Goal: Information Seeking & Learning: Learn about a topic

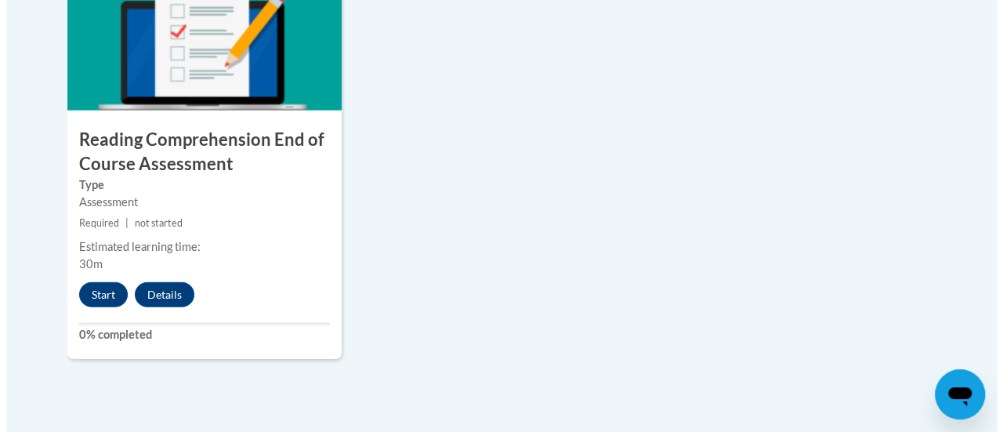
scroll to position [1904, 0]
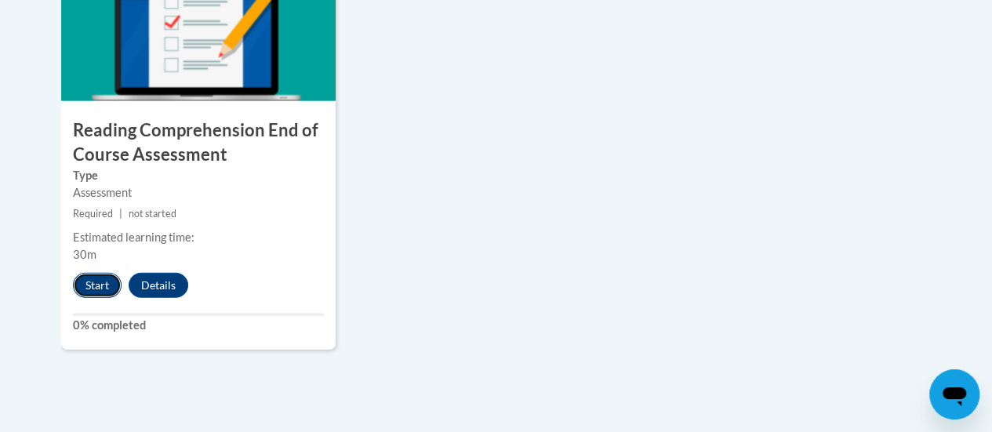
click at [94, 285] on button "Start" at bounding box center [97, 285] width 49 height 25
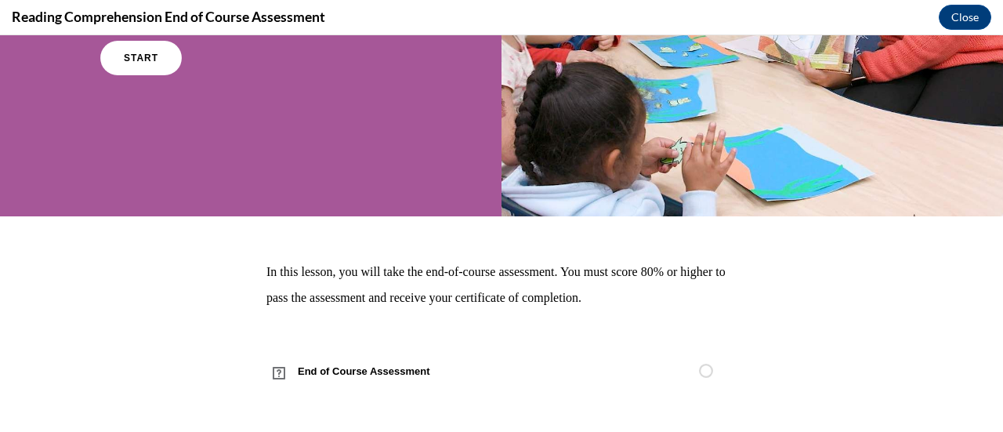
scroll to position [253, 0]
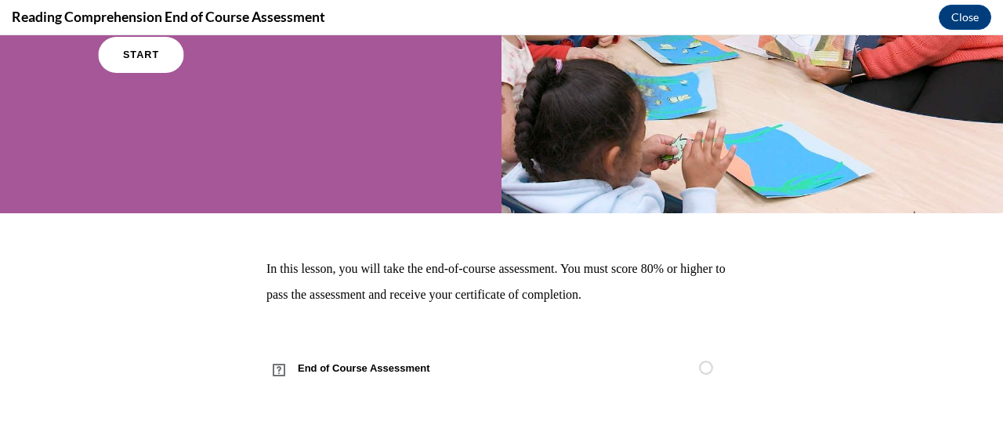
click at [147, 49] on span "START" at bounding box center [141, 55] width 36 height 12
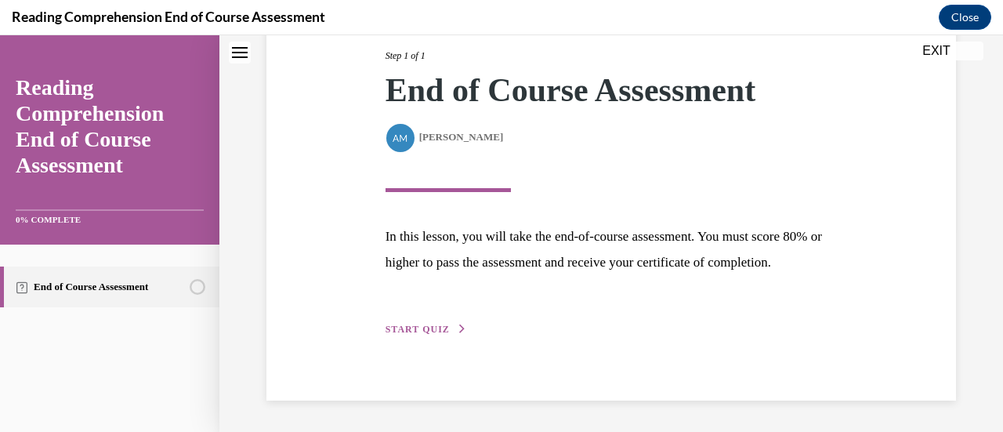
scroll to position [230, 0]
click at [415, 330] on span "START QUIZ" at bounding box center [418, 329] width 64 height 11
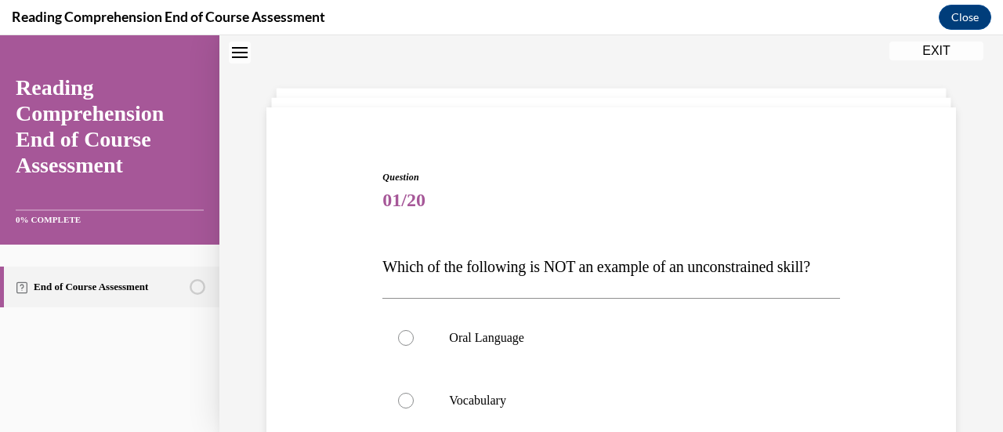
click at [713, 264] on span "Which of the following is NOT an example of an unconstrained skill?" at bounding box center [597, 266] width 428 height 17
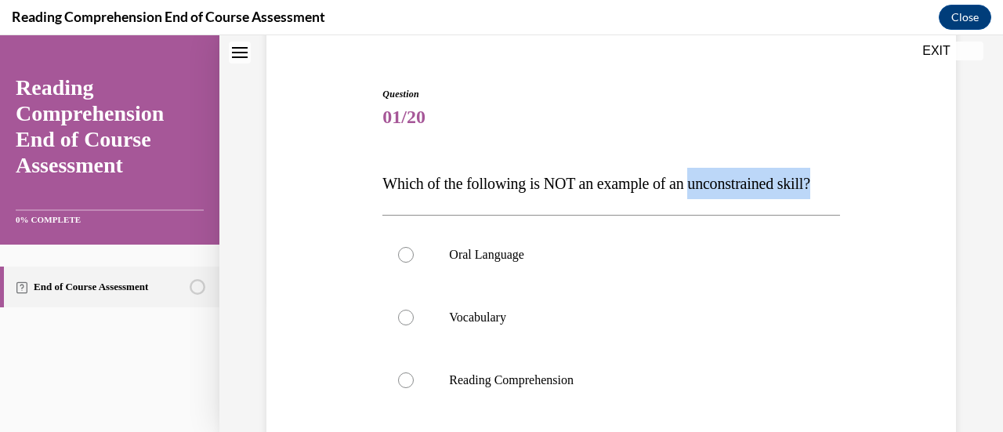
drag, startPoint x: 706, startPoint y: 181, endPoint x: 778, endPoint y: 228, distance: 86.8
click at [778, 199] on p "Which of the following is NOT an example of an unconstrained skill?" at bounding box center [611, 183] width 457 height 31
copy span "unconstrained skill?"
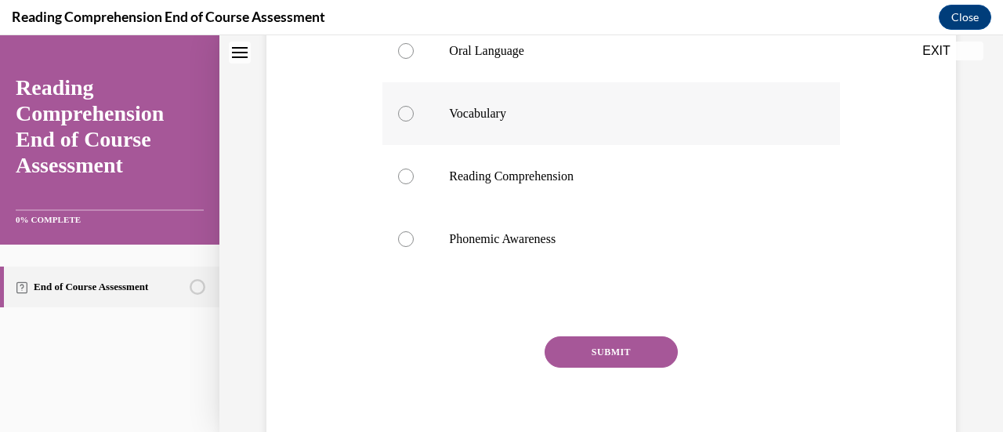
scroll to position [335, 0]
click at [400, 247] on div at bounding box center [406, 239] width 16 height 16
click at [400, 247] on input "Phonemic Awareness" at bounding box center [406, 239] width 16 height 16
radio input "true"
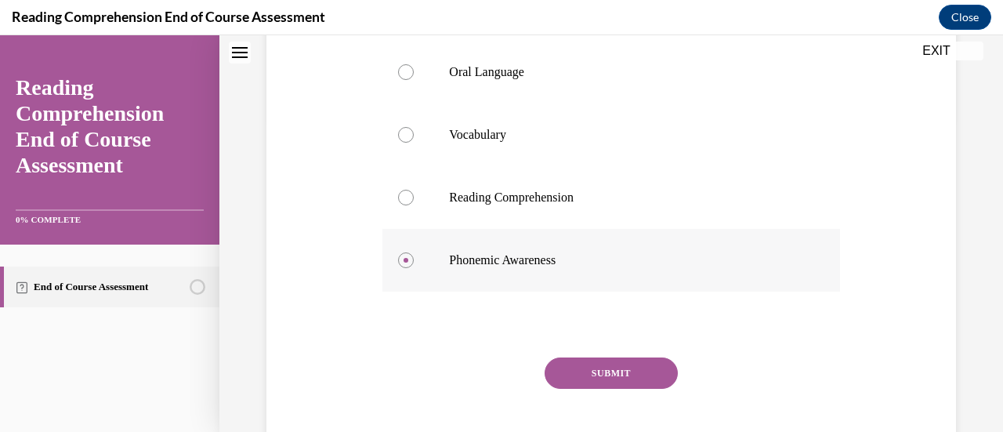
scroll to position [323, 0]
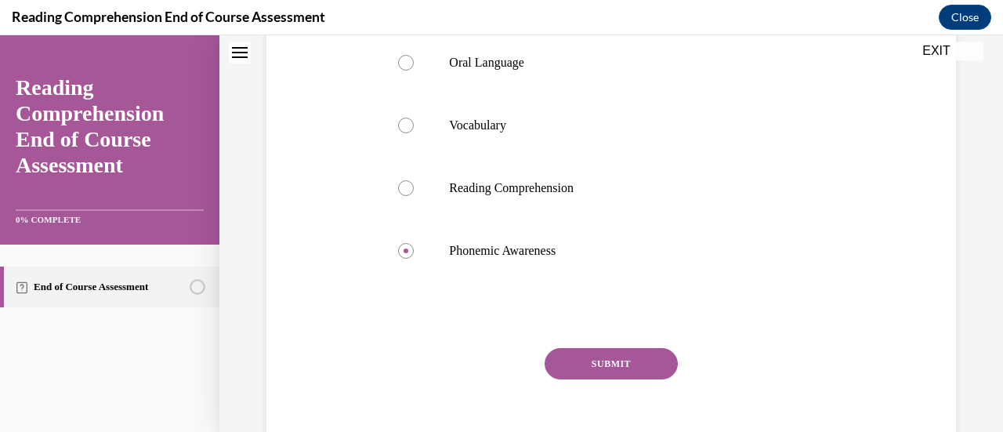
click at [589, 379] on button "SUBMIT" at bounding box center [611, 363] width 133 height 31
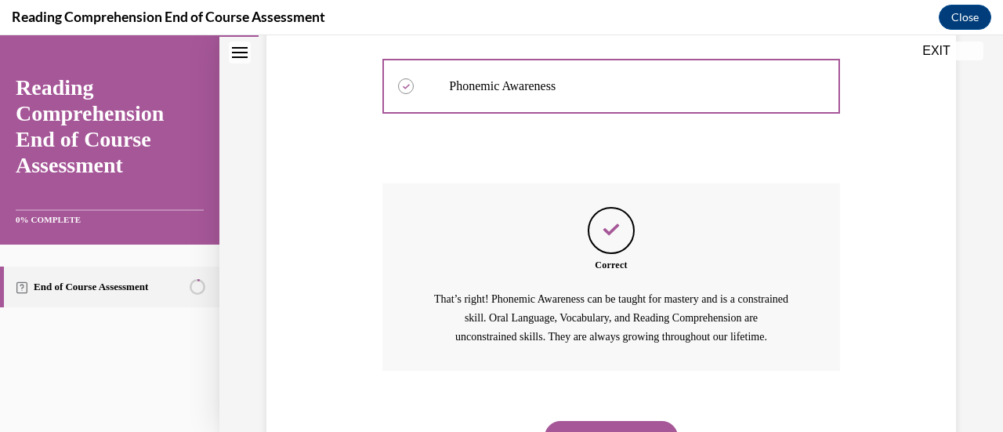
scroll to position [593, 0]
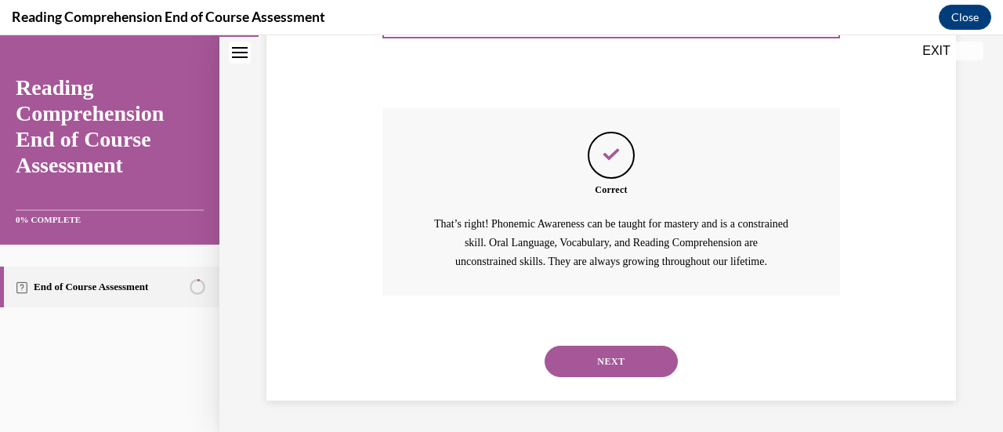
click at [611, 364] on button "NEXT" at bounding box center [611, 361] width 133 height 31
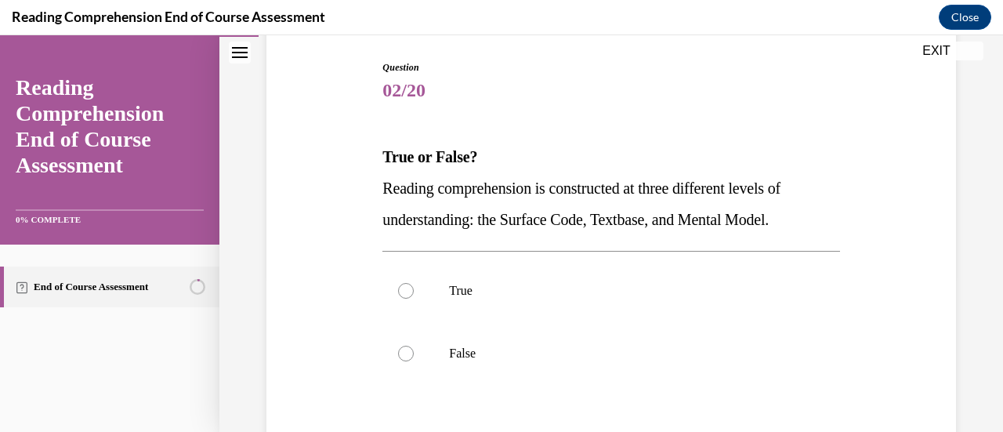
scroll to position [158, 0]
click at [404, 292] on div at bounding box center [406, 290] width 16 height 16
click at [404, 292] on input "True" at bounding box center [406, 290] width 16 height 16
radio input "true"
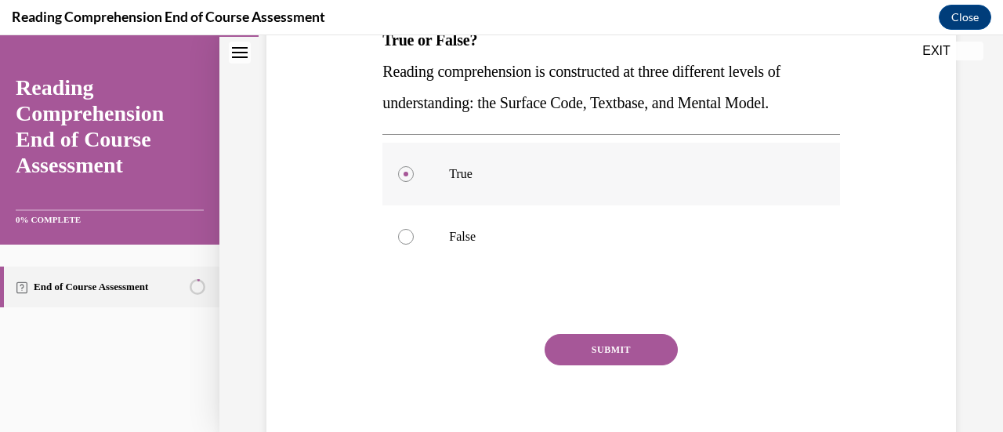
scroll to position [276, 0]
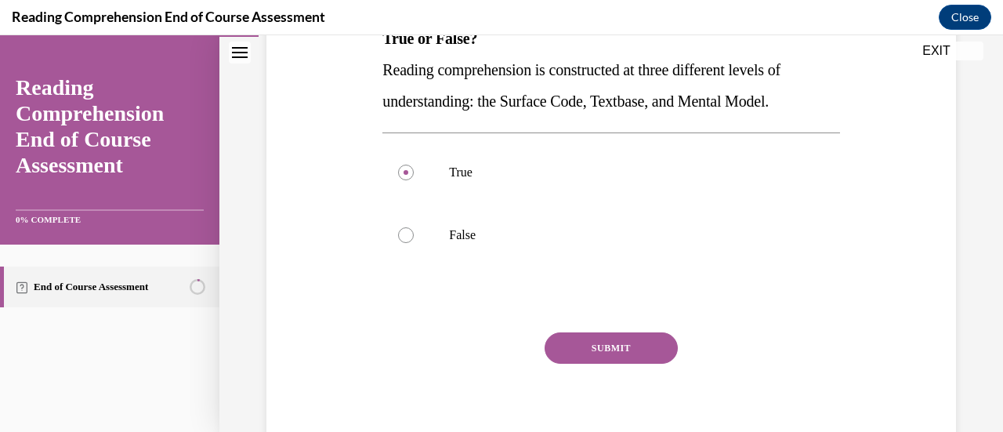
click at [609, 349] on button "SUBMIT" at bounding box center [611, 347] width 133 height 31
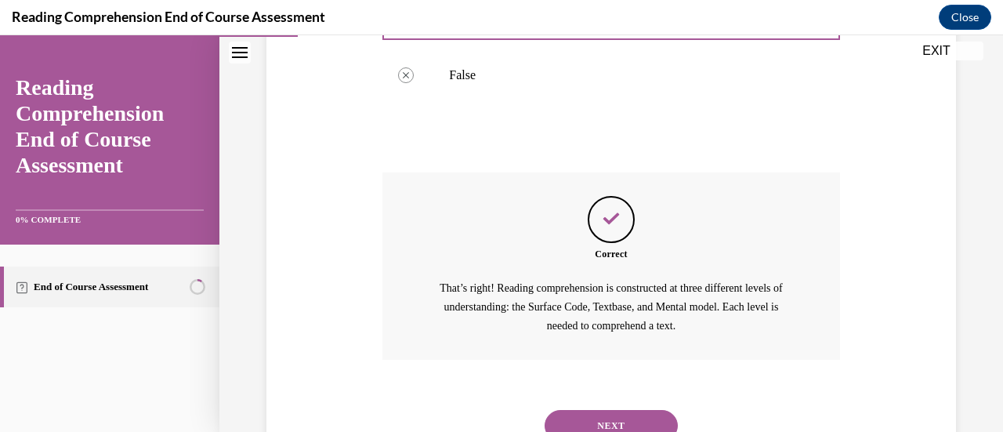
scroll to position [499, 0]
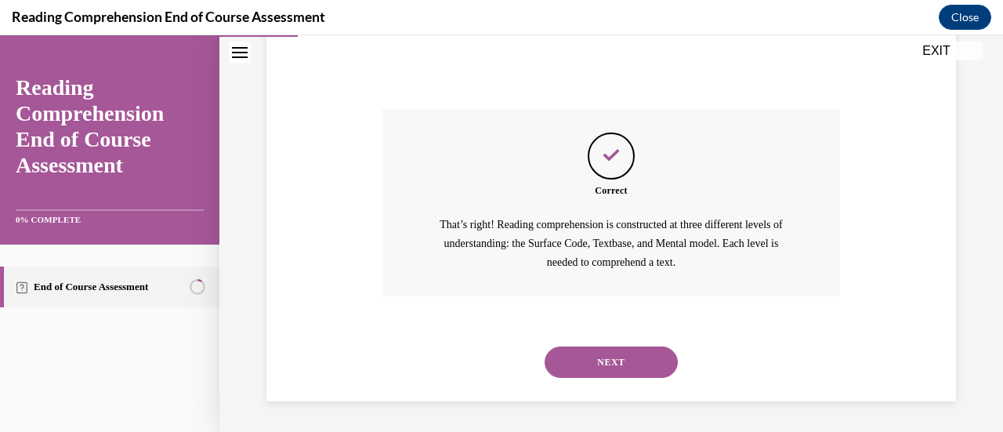
click at [598, 361] on button "NEXT" at bounding box center [611, 361] width 133 height 31
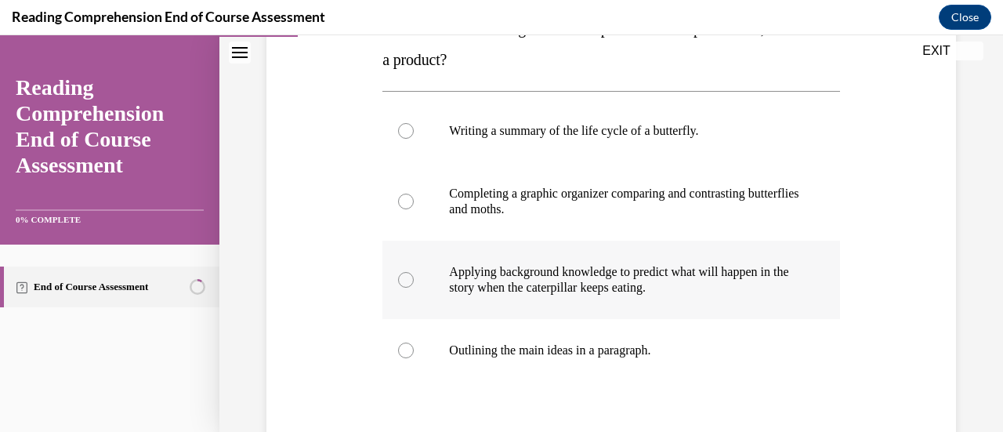
scroll to position [288, 0]
click at [401, 276] on div at bounding box center [406, 278] width 16 height 16
click at [401, 276] on input "Applying background knowledge to predict what will happen in the story when the…" at bounding box center [406, 278] width 16 height 16
radio input "true"
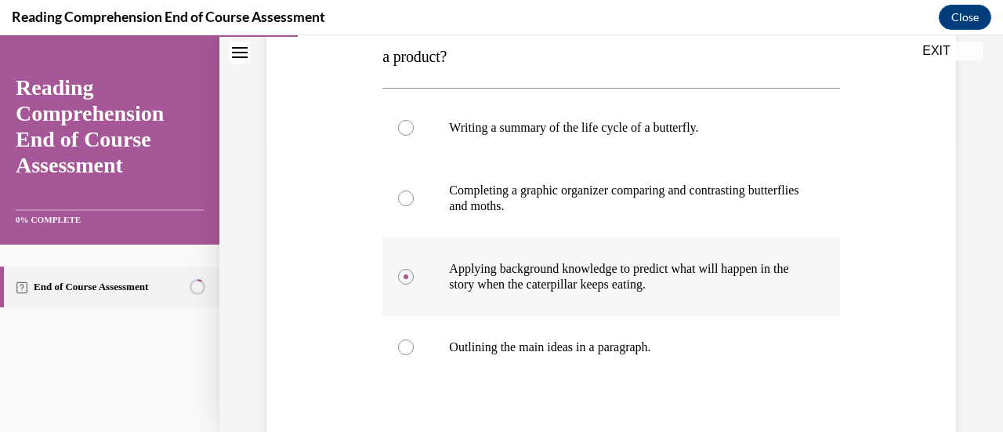
scroll to position [414, 0]
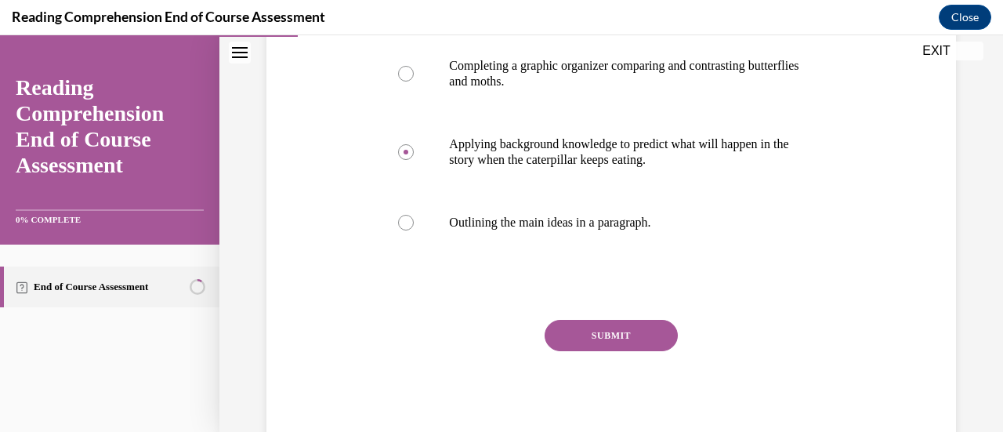
click at [615, 332] on button "SUBMIT" at bounding box center [611, 335] width 133 height 31
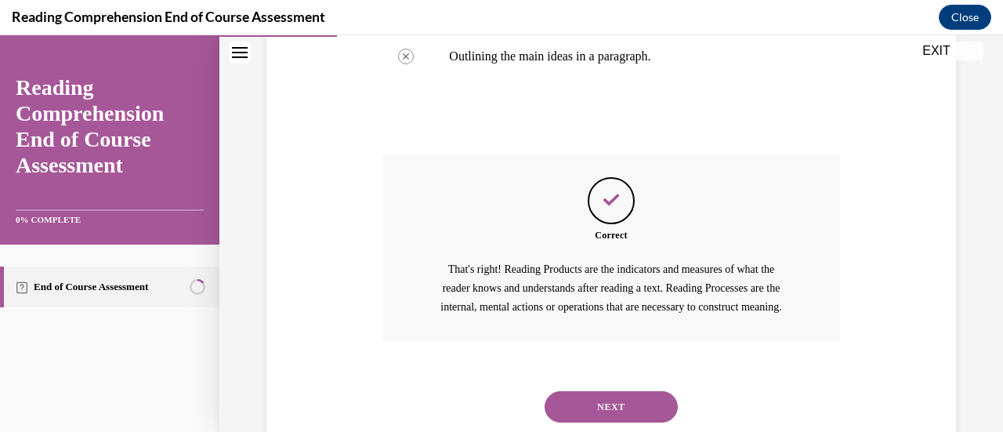
scroll to position [644, 0]
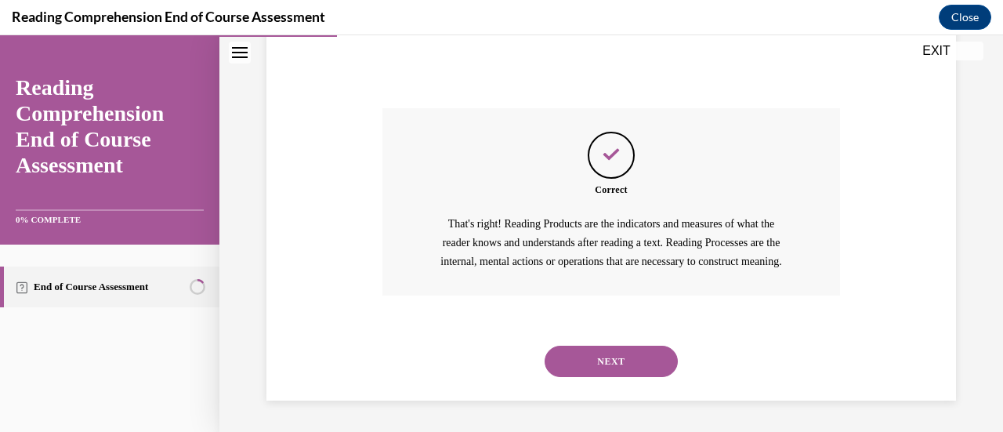
click at [607, 356] on button "NEXT" at bounding box center [611, 361] width 133 height 31
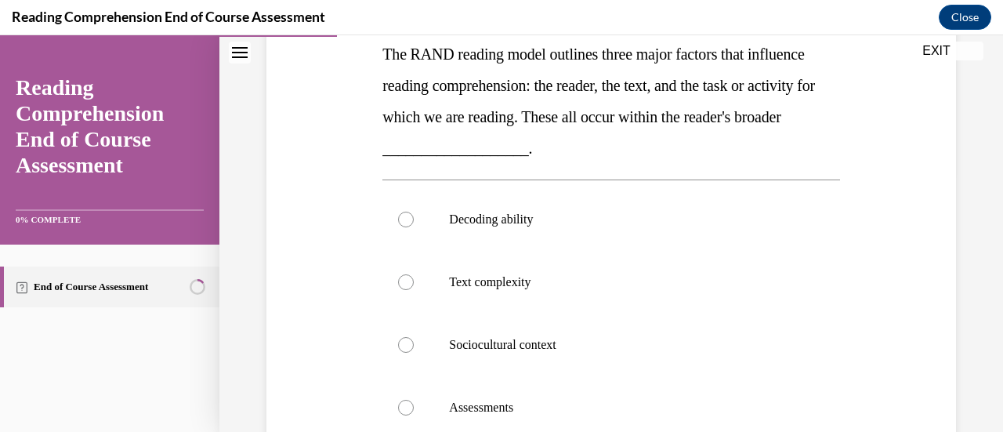
scroll to position [270, 0]
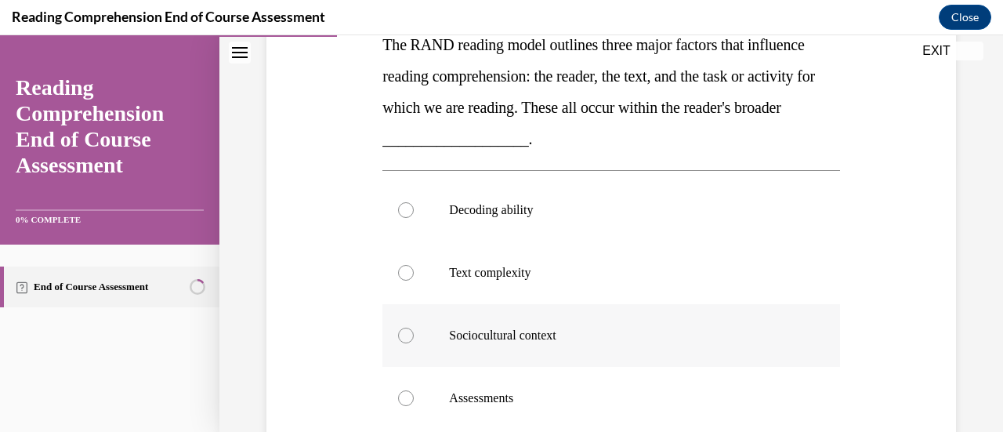
click at [400, 332] on div at bounding box center [406, 336] width 16 height 16
click at [400, 332] on input "Sociocultural context" at bounding box center [406, 336] width 16 height 16
radio input "true"
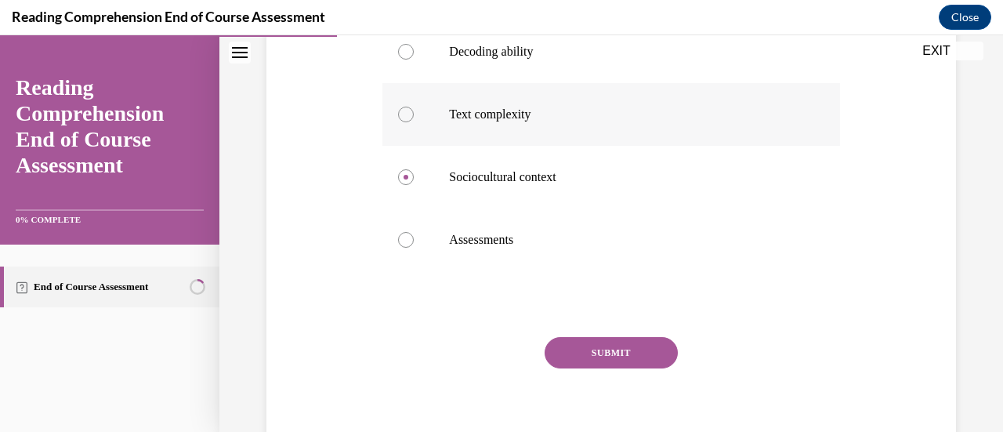
scroll to position [445, 0]
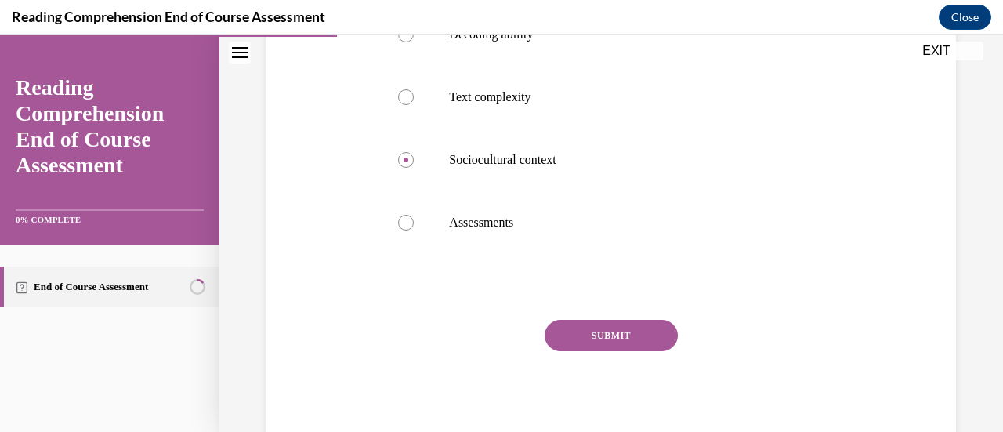
click at [608, 331] on button "SUBMIT" at bounding box center [611, 335] width 133 height 31
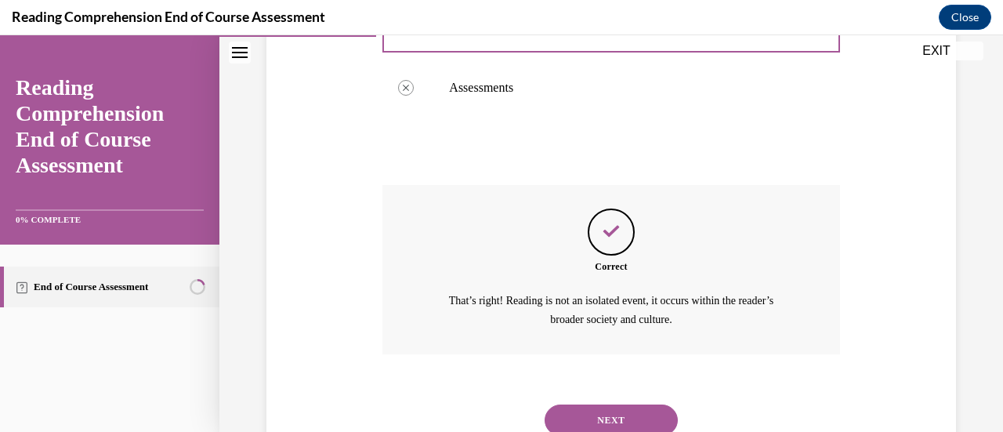
scroll to position [637, 0]
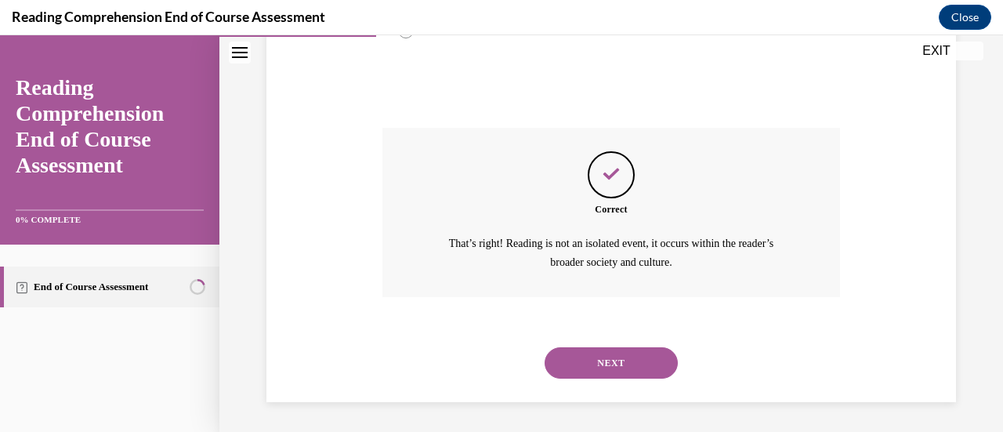
click at [605, 359] on button "NEXT" at bounding box center [611, 362] width 133 height 31
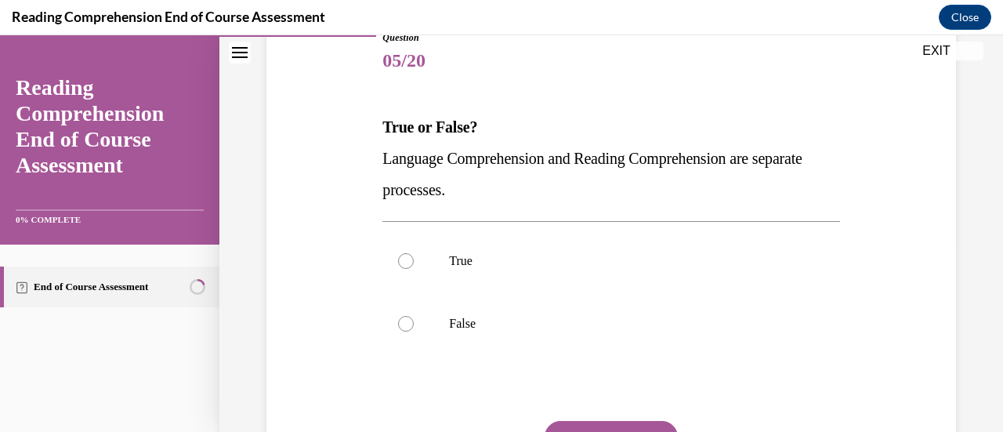
scroll to position [188, 0]
click at [406, 321] on div at bounding box center [406, 323] width 16 height 16
click at [406, 321] on input "False" at bounding box center [406, 323] width 16 height 16
radio input "true"
click at [608, 426] on button "SUBMIT" at bounding box center [611, 435] width 133 height 31
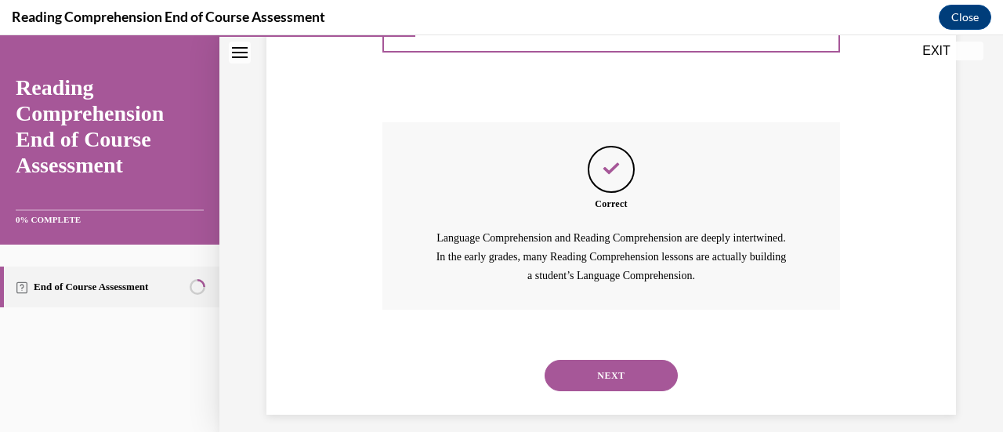
scroll to position [499, 0]
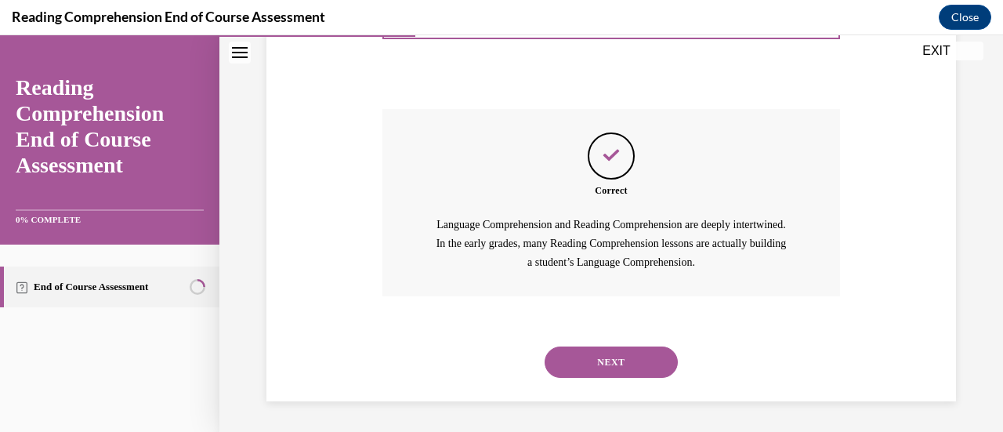
click at [616, 361] on button "NEXT" at bounding box center [611, 361] width 133 height 31
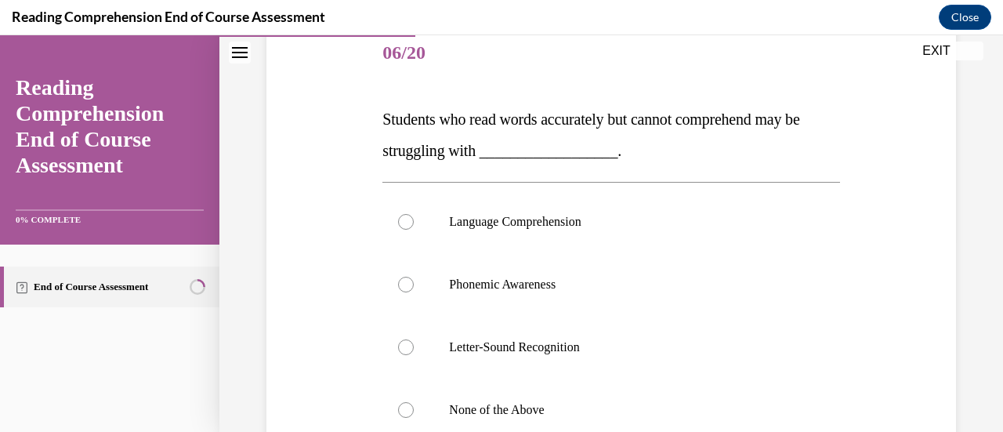
scroll to position [200, 0]
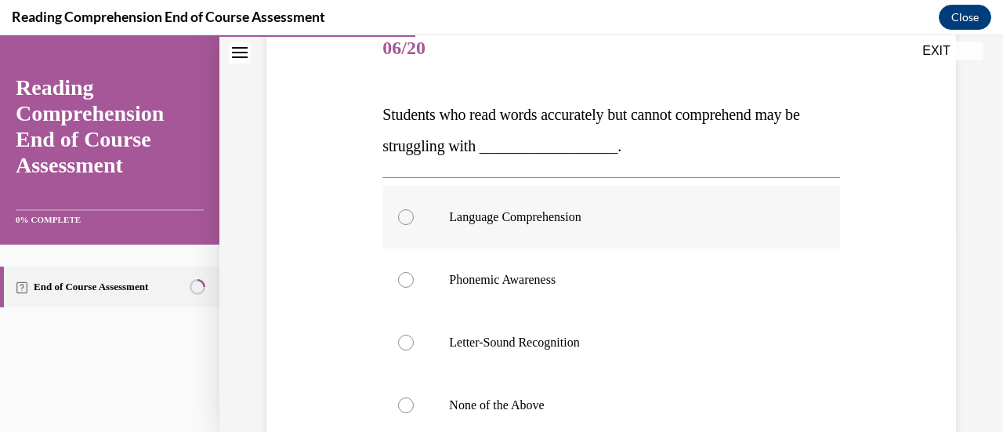
click at [404, 213] on div at bounding box center [406, 217] width 16 height 16
click at [404, 213] on input "Language Comprehension" at bounding box center [406, 217] width 16 height 16
radio input "true"
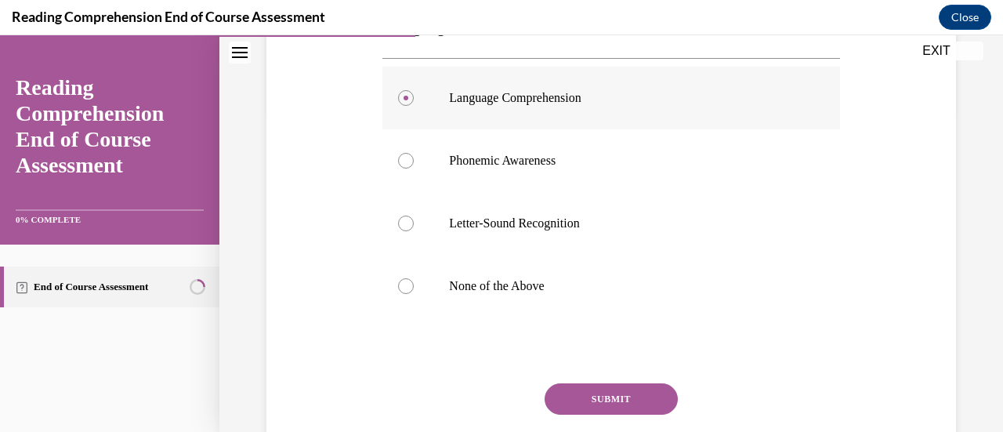
scroll to position [383, 0]
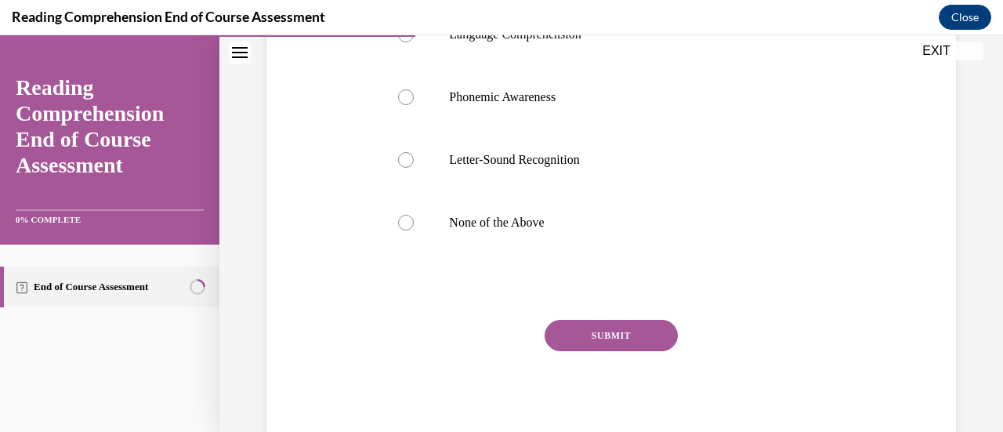
click at [611, 335] on button "SUBMIT" at bounding box center [611, 335] width 133 height 31
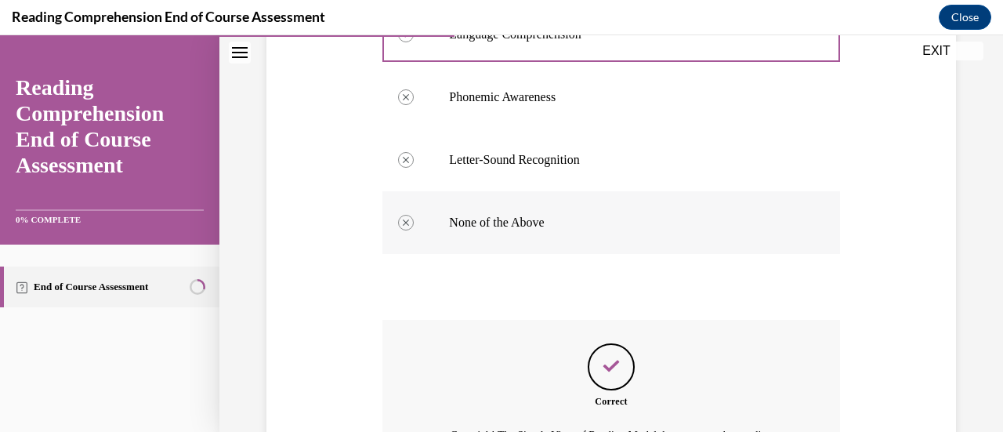
drag, startPoint x: 611, startPoint y: 335, endPoint x: 699, endPoint y: 217, distance: 147.2
click at [699, 217] on div "Question 06/20 Students who read words accurately but cannot comprehend may be …" at bounding box center [611, 223] width 457 height 777
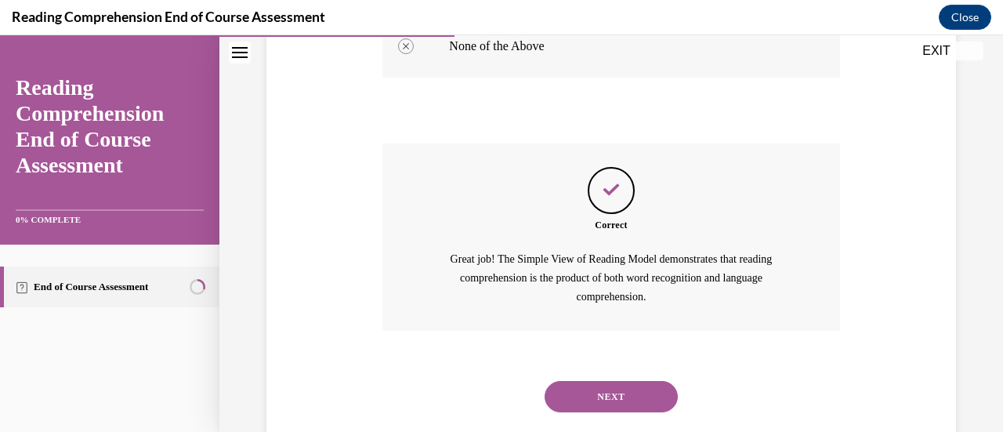
scroll to position [561, 0]
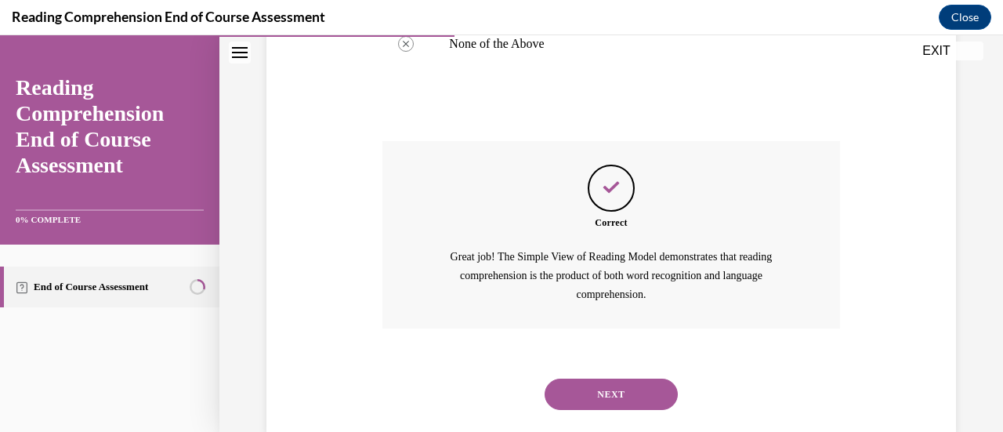
click at [608, 396] on button "NEXT" at bounding box center [611, 394] width 133 height 31
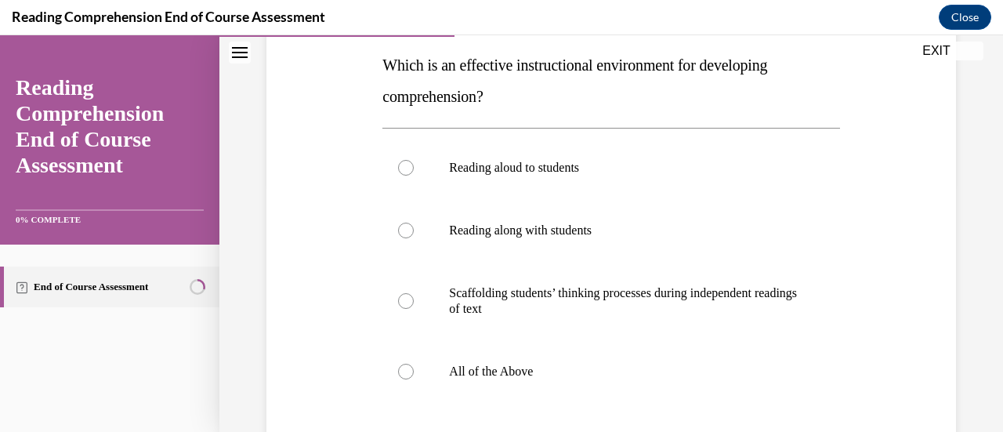
scroll to position [252, 0]
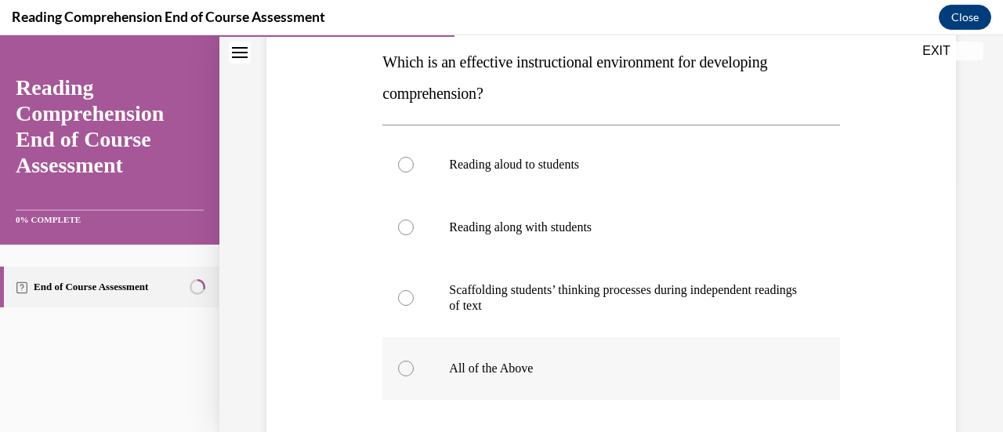
click at [408, 368] on div at bounding box center [406, 369] width 16 height 16
click at [408, 368] on input "All of the Above" at bounding box center [406, 369] width 16 height 16
radio input "true"
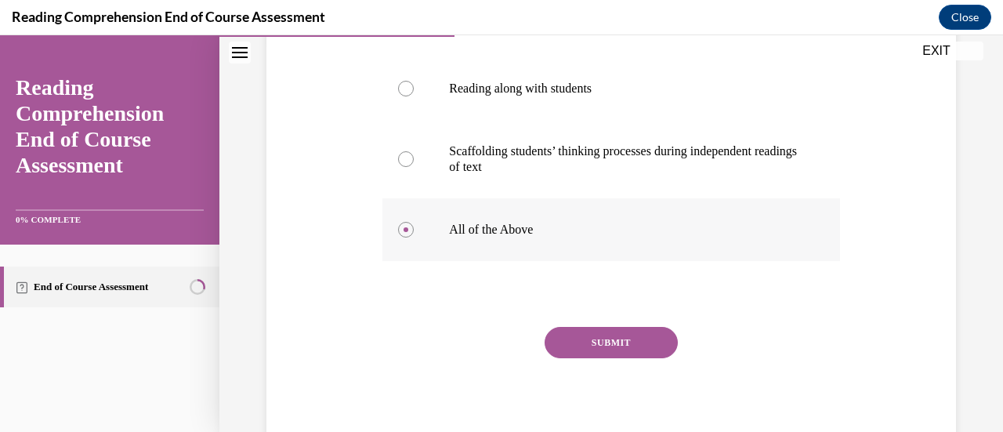
scroll to position [398, 0]
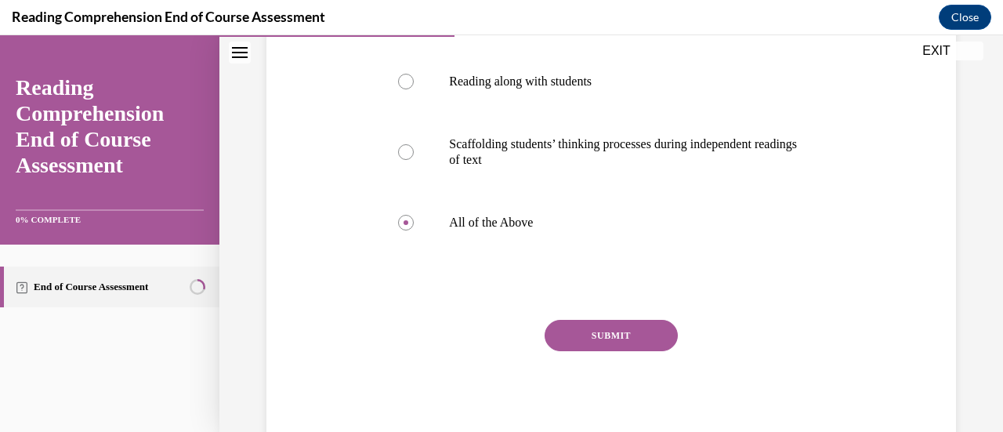
click at [613, 332] on button "SUBMIT" at bounding box center [611, 335] width 133 height 31
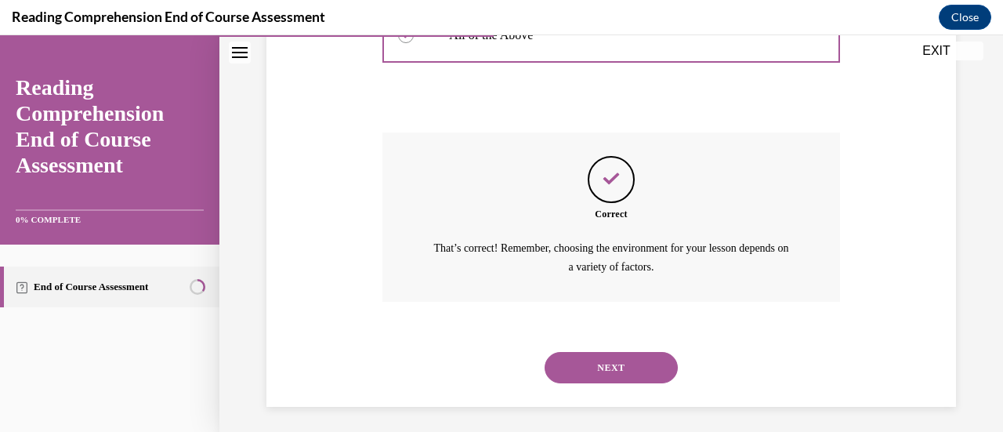
scroll to position [590, 0]
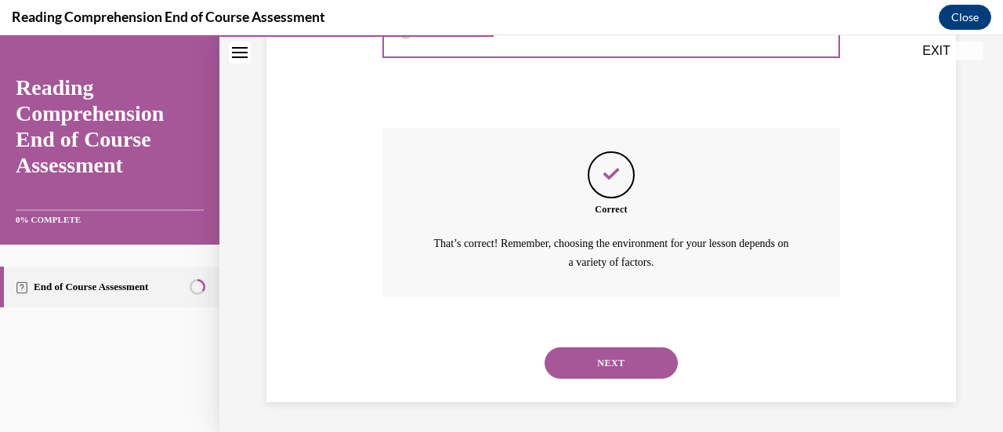
click at [605, 354] on button "NEXT" at bounding box center [611, 362] width 133 height 31
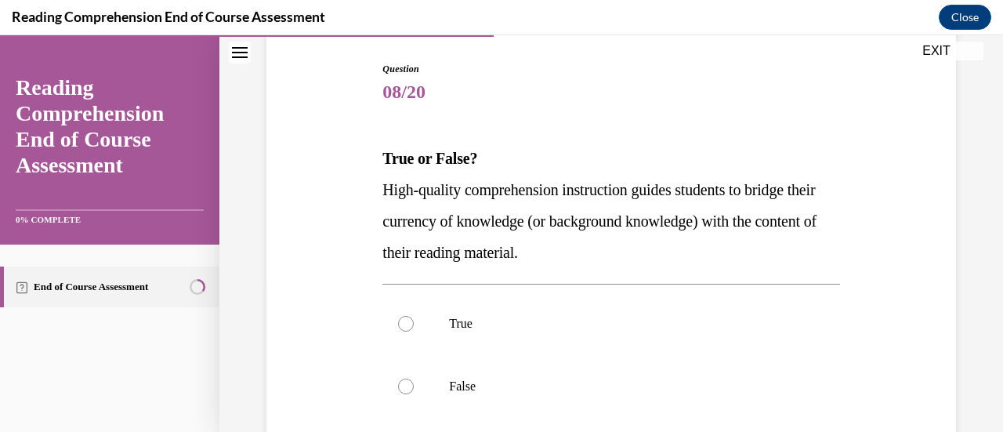
scroll to position [161, 0]
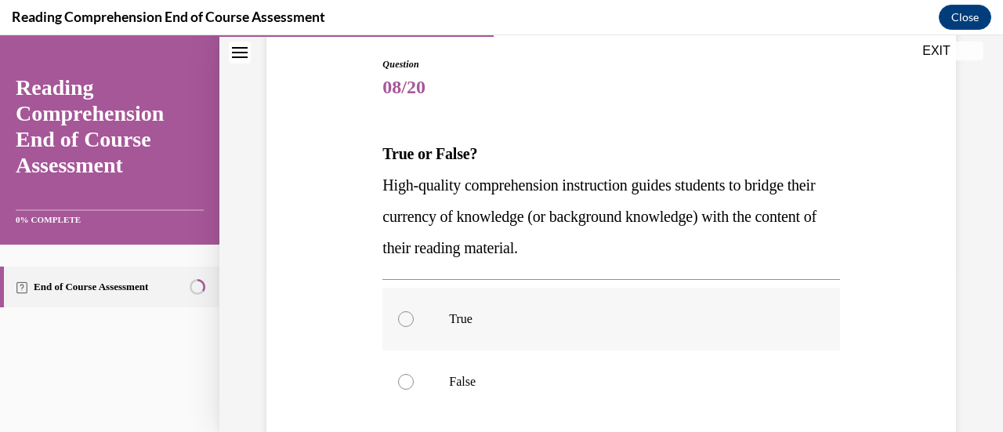
click at [409, 319] on div at bounding box center [406, 319] width 16 height 16
click at [409, 319] on input "True" at bounding box center [406, 319] width 16 height 16
radio input "true"
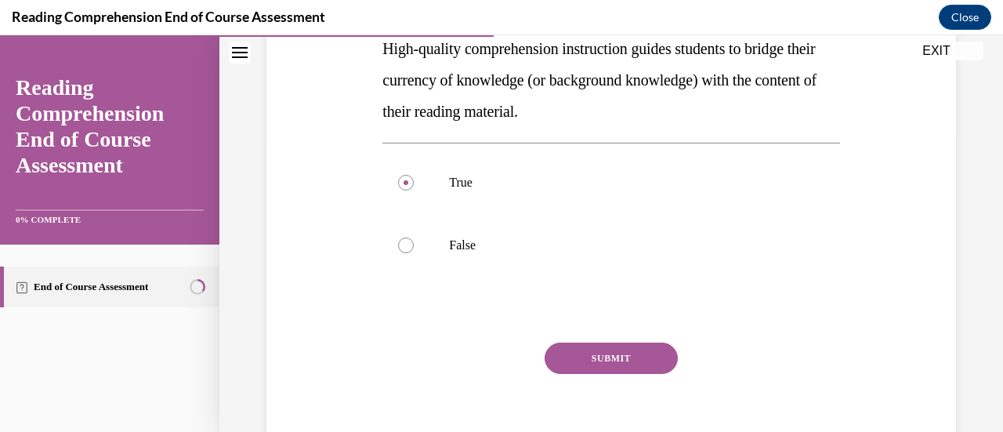
scroll to position [299, 0]
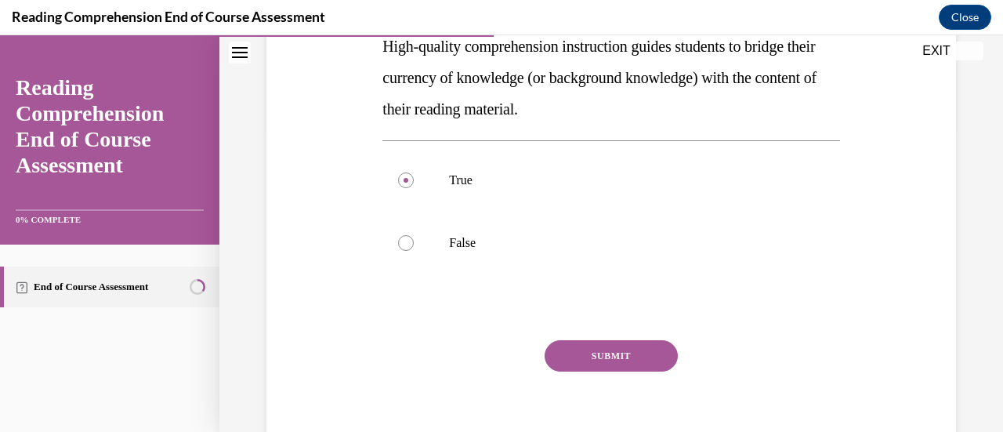
click at [604, 354] on button "SUBMIT" at bounding box center [611, 355] width 133 height 31
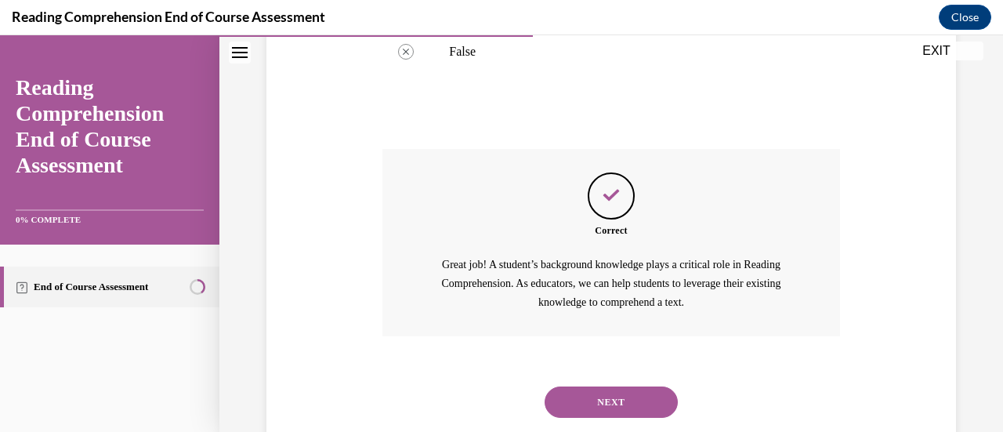
scroll to position [531, 0]
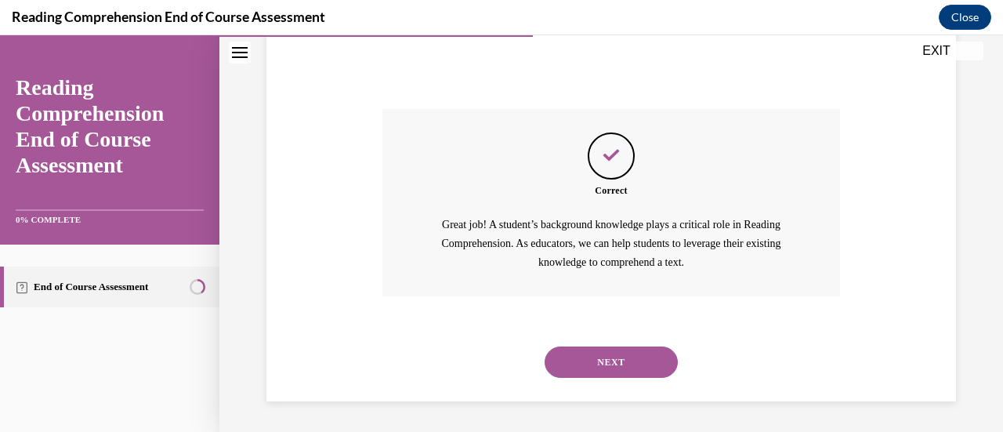
click at [604, 360] on button "NEXT" at bounding box center [611, 361] width 133 height 31
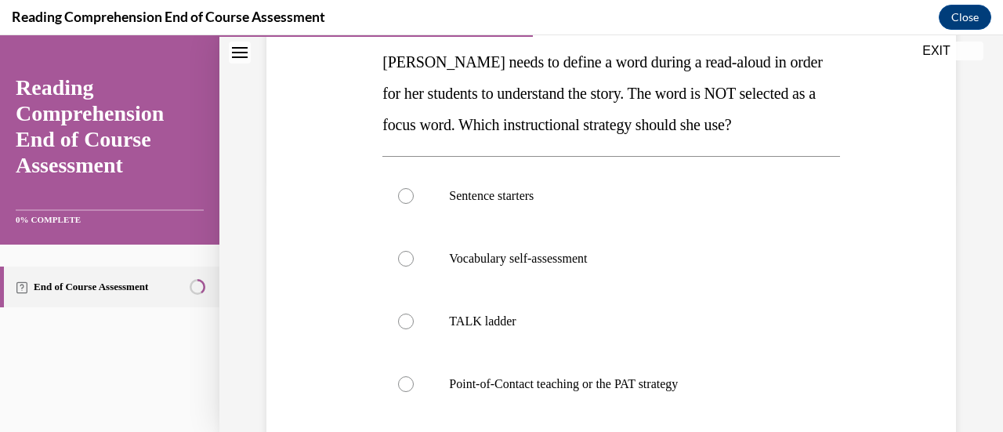
scroll to position [253, 0]
click at [400, 382] on div at bounding box center [406, 383] width 16 height 16
click at [400, 382] on input "Point-of-Contact teaching or the PAT strategy" at bounding box center [406, 383] width 16 height 16
radio input "true"
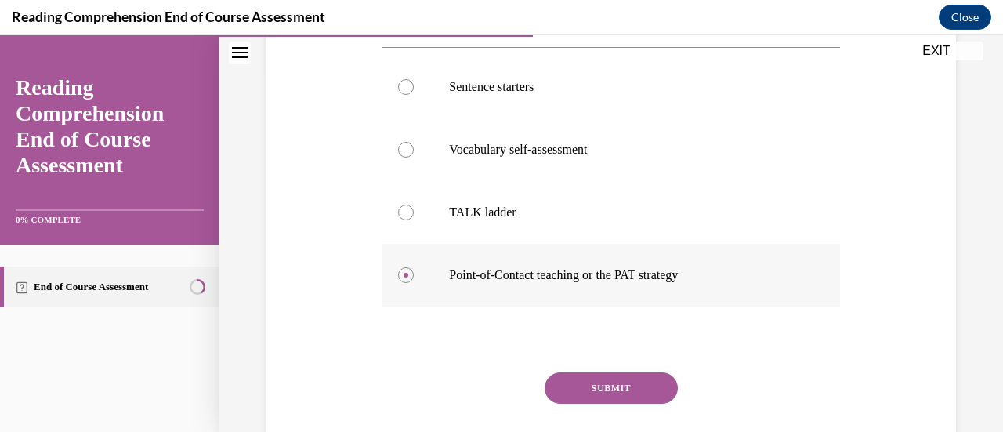
scroll to position [362, 0]
click at [602, 385] on button "SUBMIT" at bounding box center [611, 387] width 133 height 31
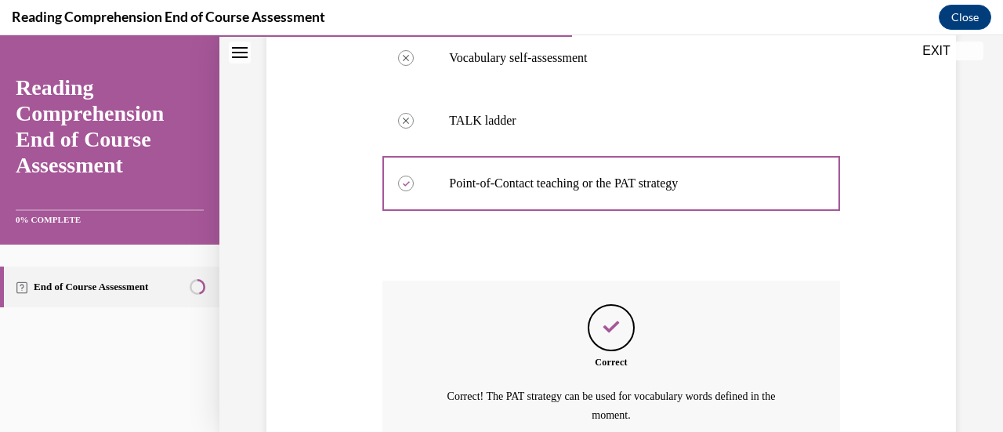
scroll to position [606, 0]
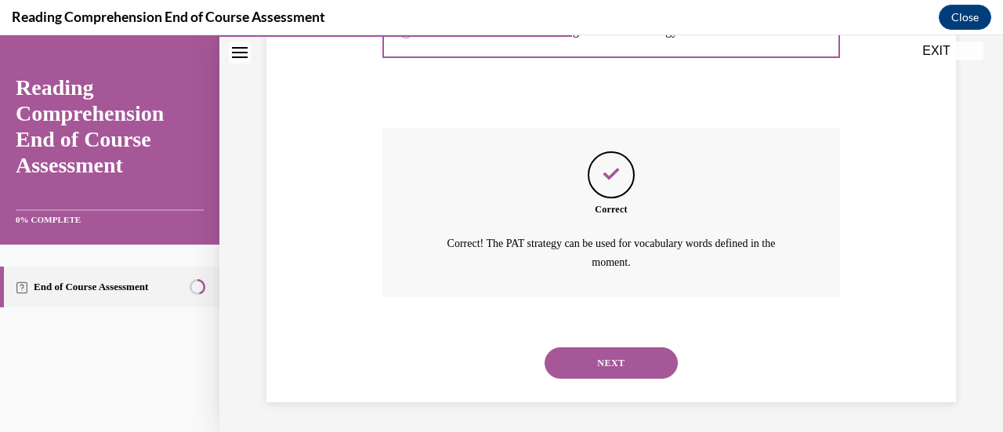
click at [604, 357] on button "NEXT" at bounding box center [611, 362] width 133 height 31
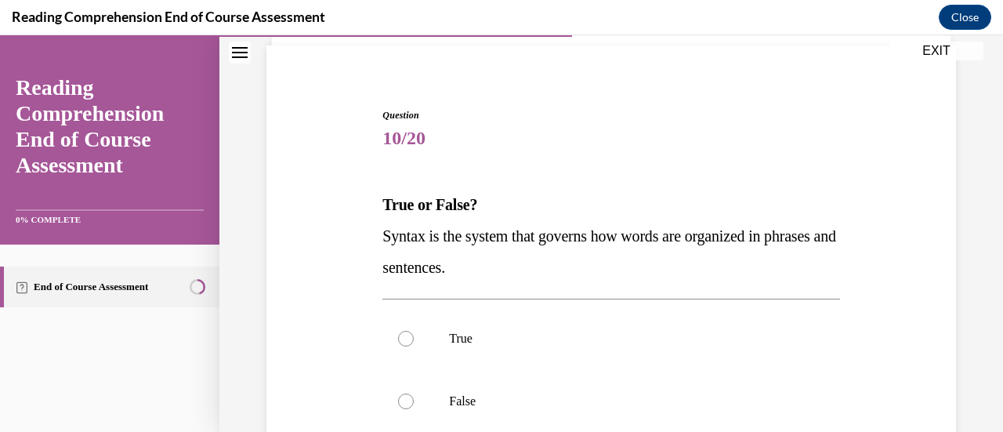
scroll to position [112, 0]
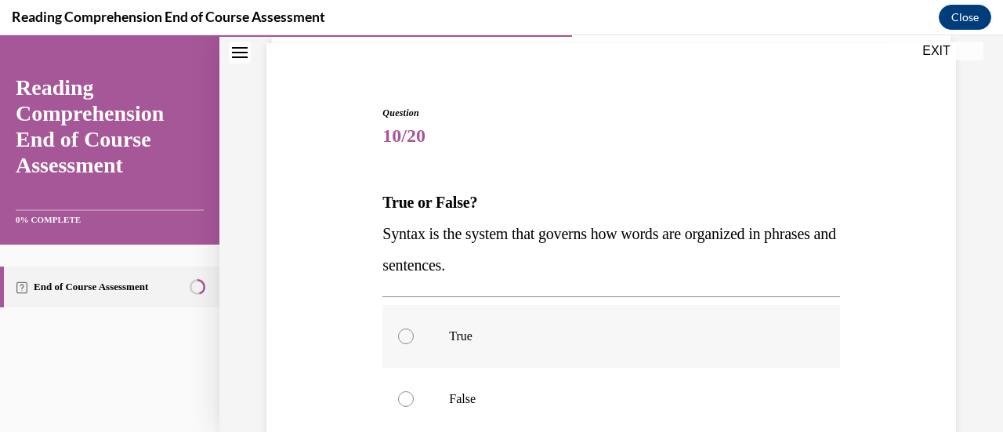
click at [402, 335] on div at bounding box center [406, 336] width 16 height 16
click at [402, 335] on input "True" at bounding box center [406, 336] width 16 height 16
radio input "true"
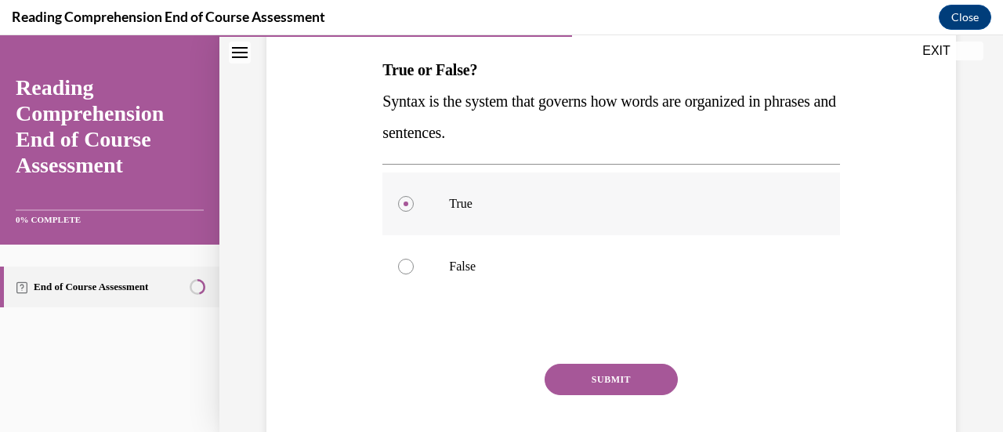
scroll to position [251, 0]
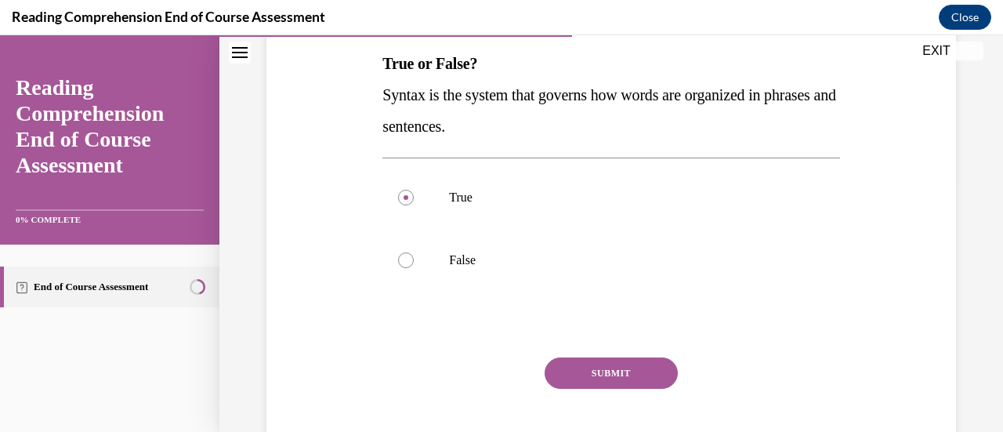
click at [610, 370] on button "SUBMIT" at bounding box center [611, 372] width 133 height 31
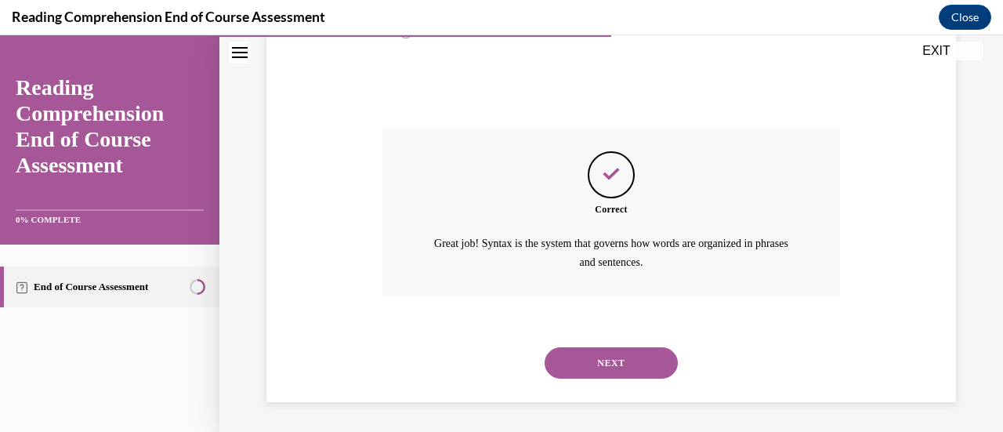
click at [610, 370] on button "NEXT" at bounding box center [611, 362] width 133 height 31
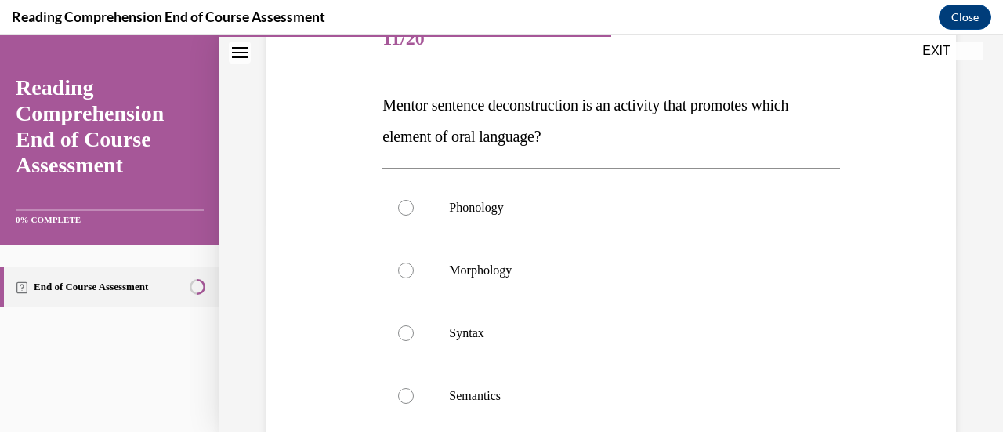
scroll to position [210, 0]
click at [399, 336] on div at bounding box center [406, 333] width 16 height 16
click at [399, 336] on input "Syntax" at bounding box center [406, 333] width 16 height 16
radio input "true"
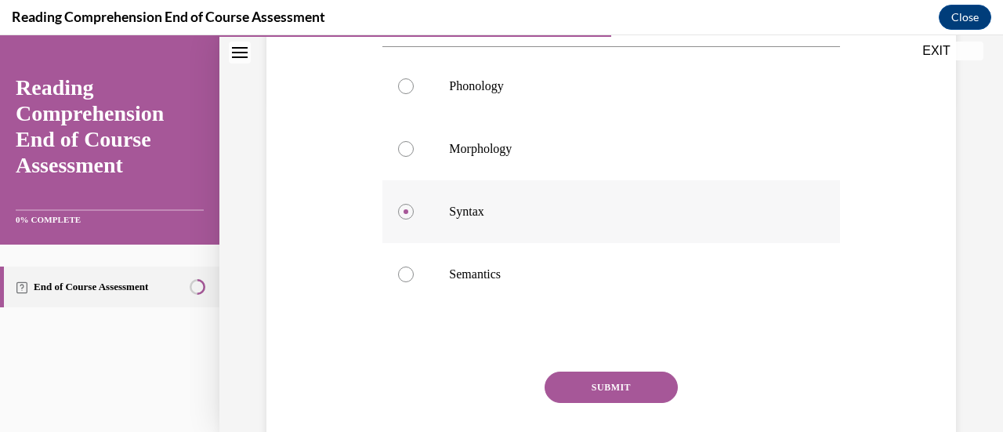
scroll to position [332, 0]
click at [607, 382] on button "SUBMIT" at bounding box center [611, 386] width 133 height 31
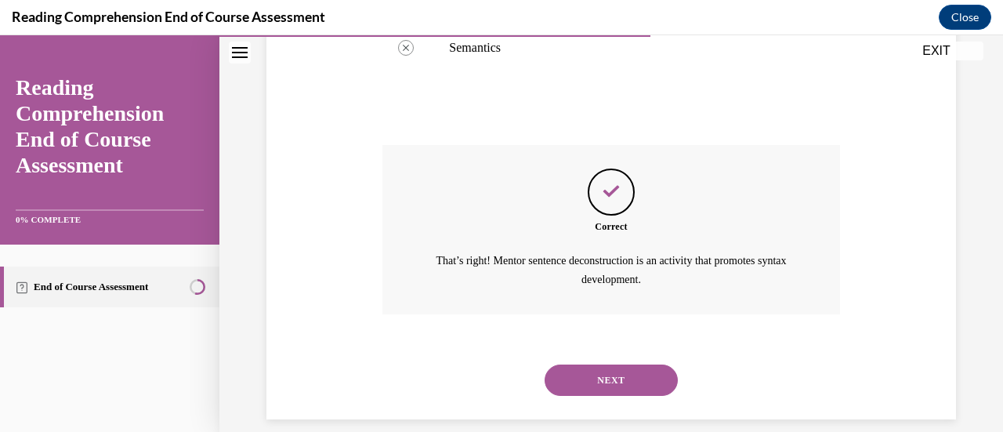
click at [607, 382] on button "NEXT" at bounding box center [611, 380] width 133 height 31
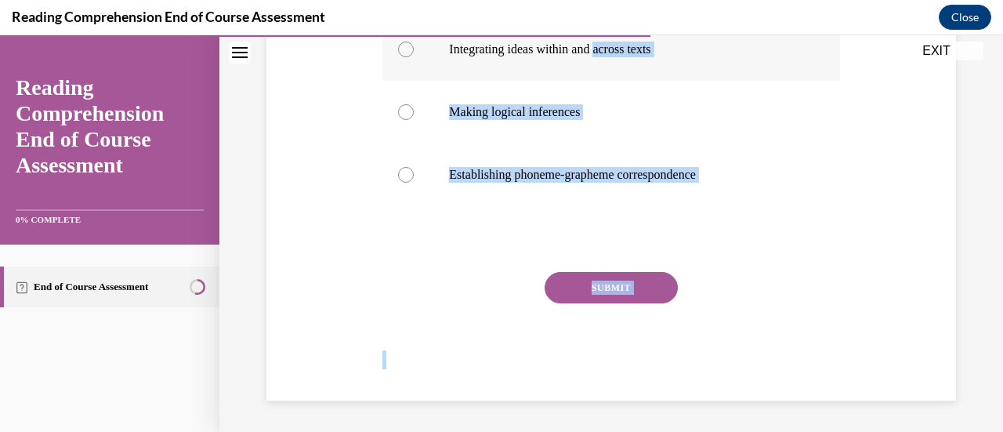
scroll to position [48, 0]
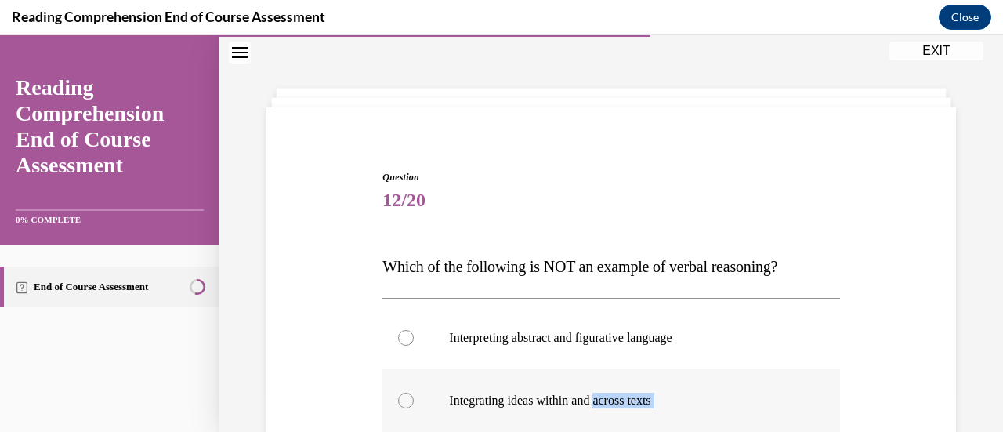
click at [607, 382] on body "SKIP TO STEP Audio transcript EXIT Reading Comprehension End of Course Assessme…" at bounding box center [501, 233] width 1003 height 397
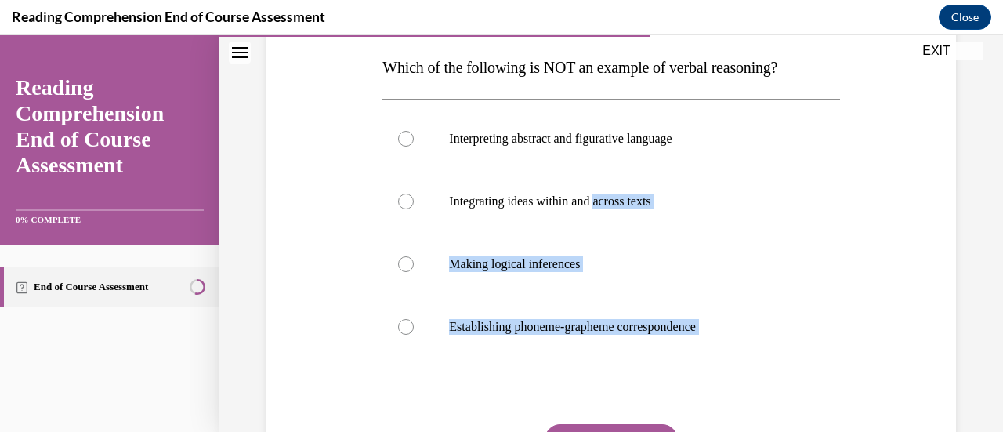
scroll to position [248, 0]
click at [836, 220] on div "Question 12/20 Which of the following is NOT an example of verbal reasoning? In…" at bounding box center [612, 237] width 698 height 629
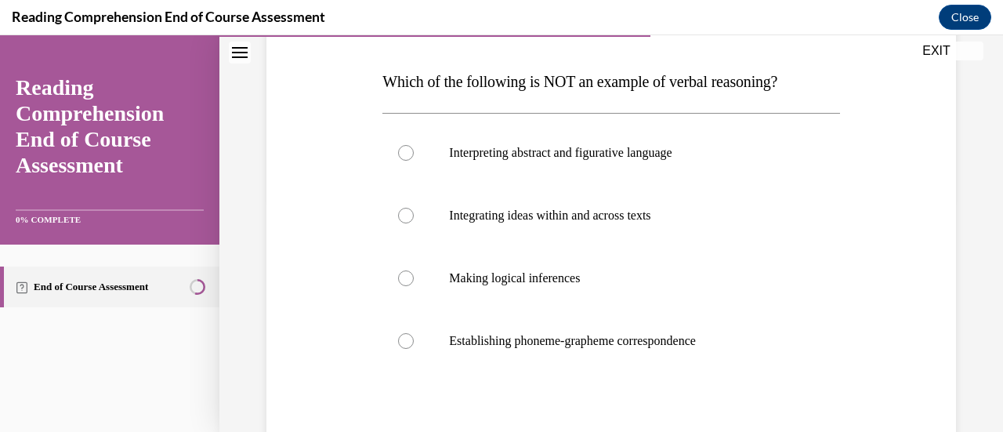
scroll to position [232, 0]
click at [406, 338] on div at bounding box center [406, 342] width 16 height 16
click at [406, 338] on input "Establishing phoneme-grapheme correspondence" at bounding box center [406, 342] width 16 height 16
radio input "true"
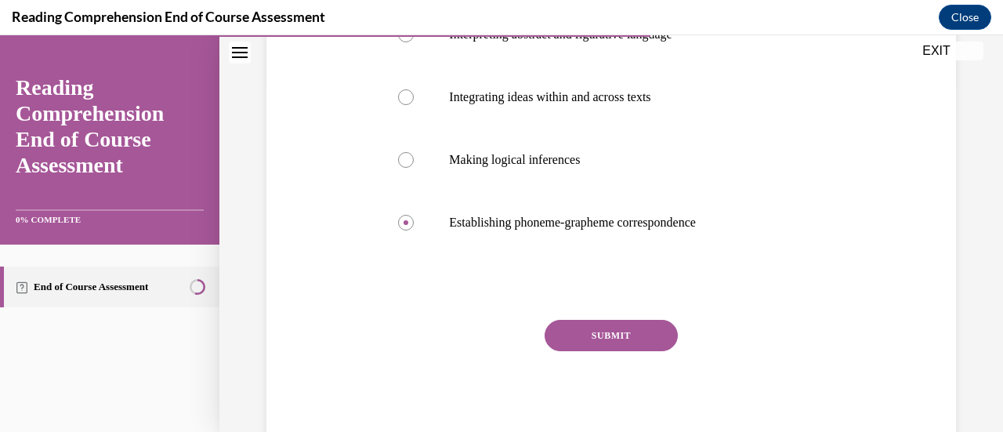
click at [619, 338] on button "SUBMIT" at bounding box center [611, 335] width 133 height 31
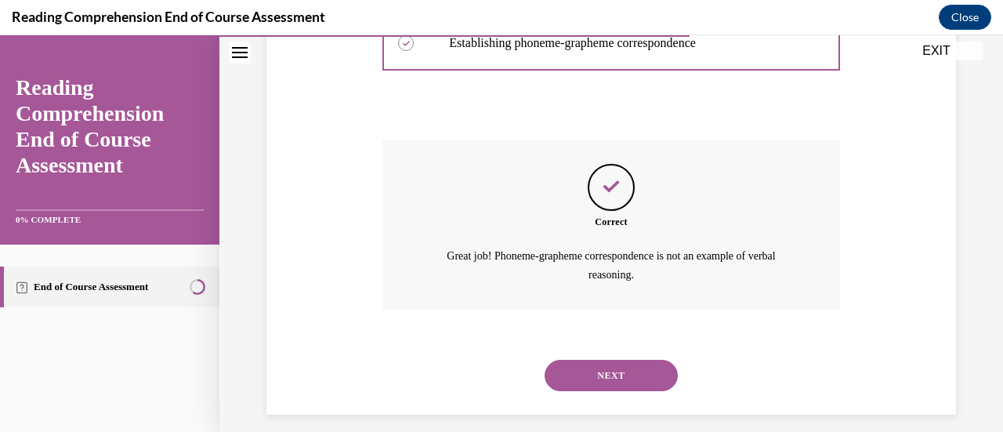
scroll to position [531, 0]
click at [604, 371] on button "NEXT" at bounding box center [611, 374] width 133 height 31
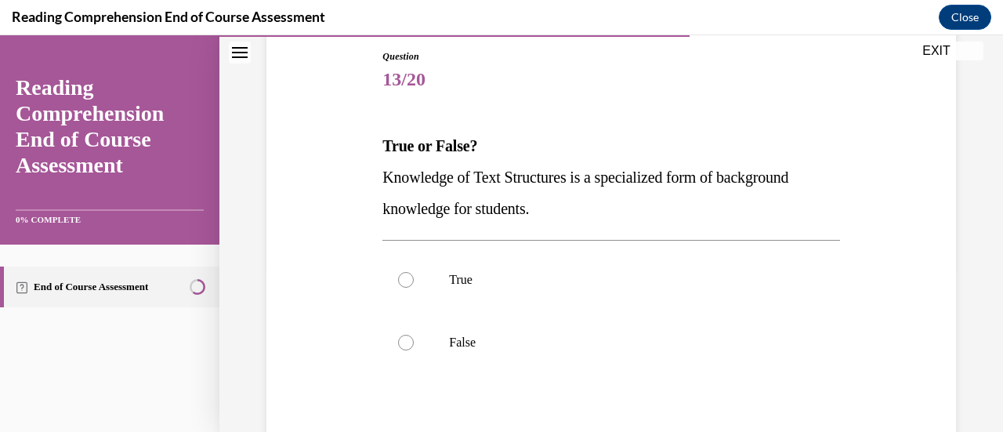
scroll to position [169, 0]
click at [400, 277] on div at bounding box center [406, 279] width 16 height 16
click at [400, 277] on input "True" at bounding box center [406, 279] width 16 height 16
radio input "true"
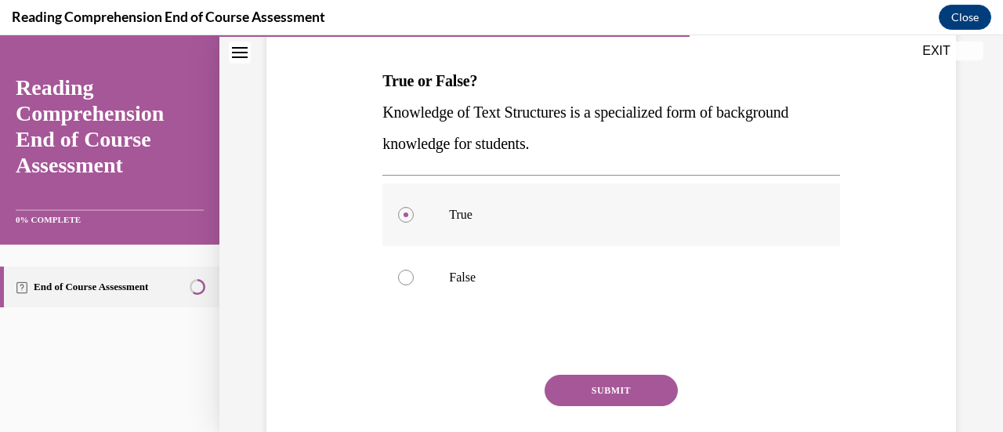
scroll to position [288, 0]
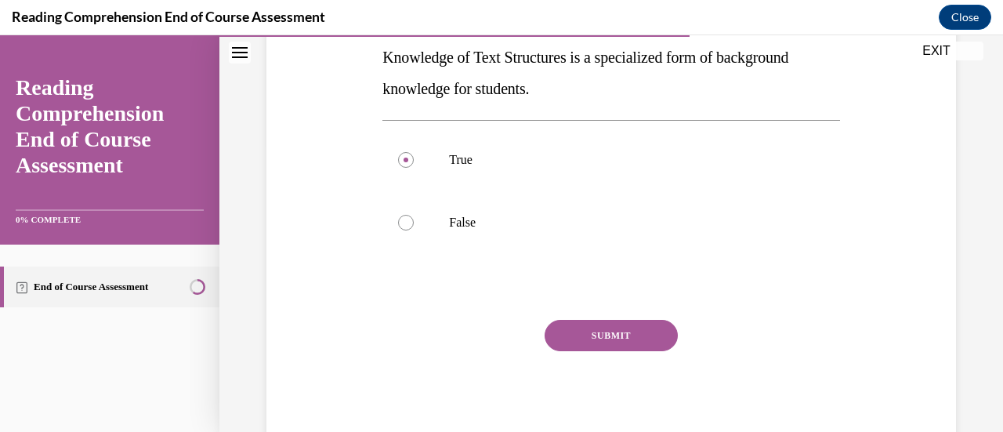
click at [607, 331] on button "SUBMIT" at bounding box center [611, 335] width 133 height 31
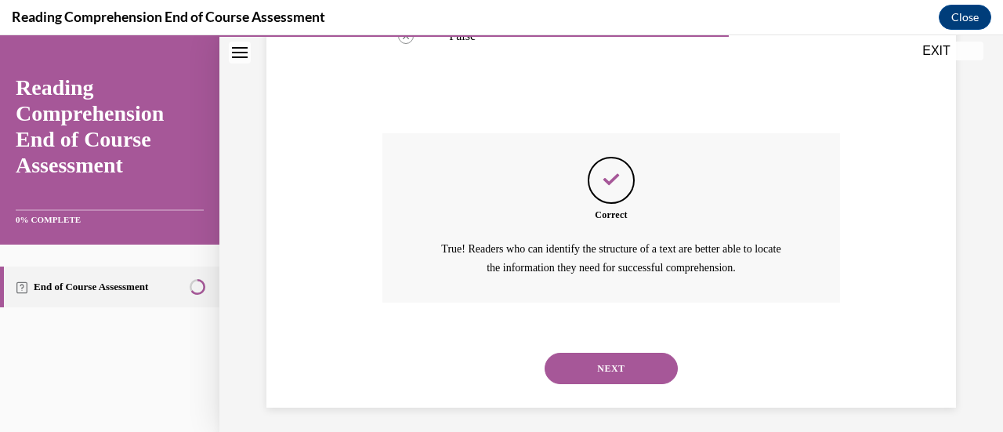
scroll to position [481, 0]
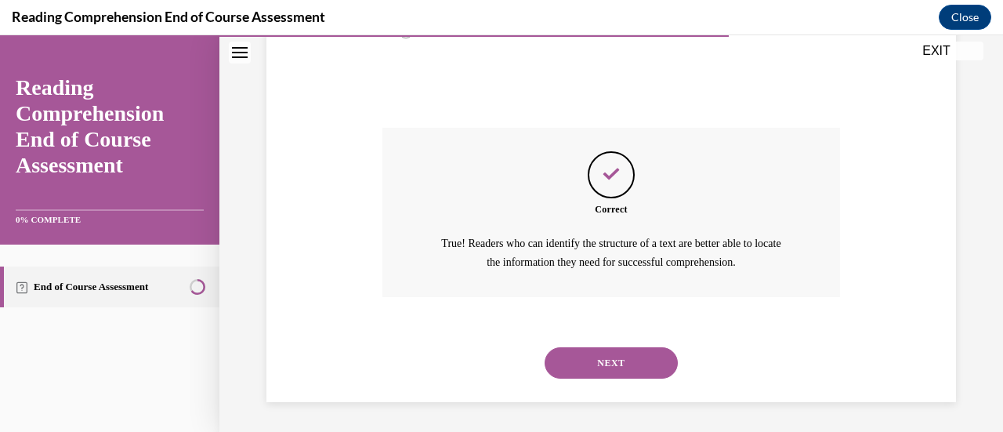
click at [602, 357] on button "NEXT" at bounding box center [611, 362] width 133 height 31
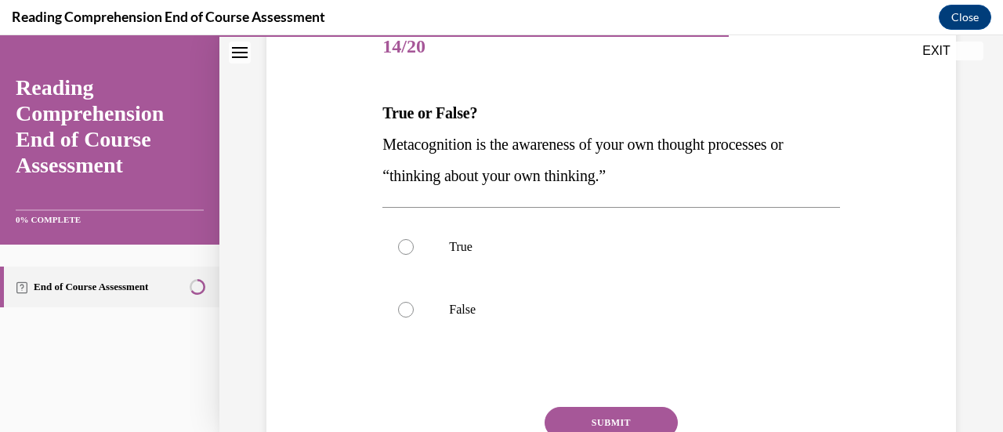
scroll to position [205, 0]
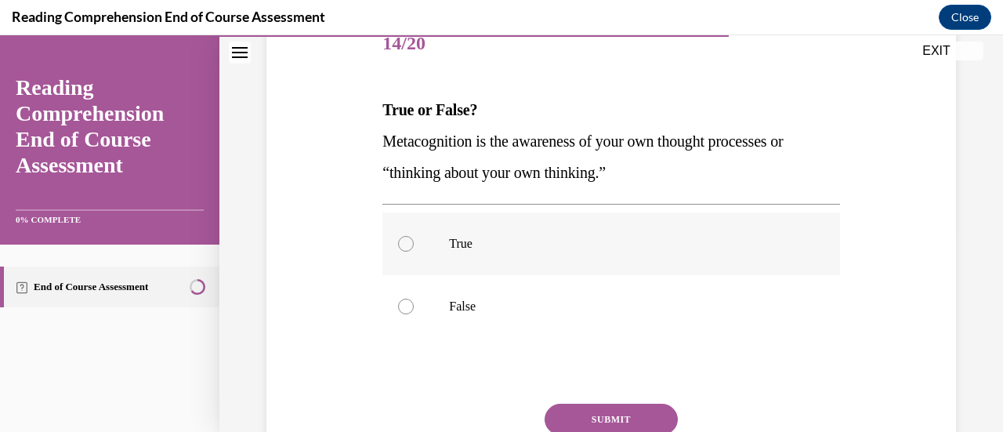
click at [405, 241] on div at bounding box center [406, 244] width 16 height 16
click at [405, 241] on input "True" at bounding box center [406, 244] width 16 height 16
radio input "true"
click at [597, 418] on button "SUBMIT" at bounding box center [611, 419] width 133 height 31
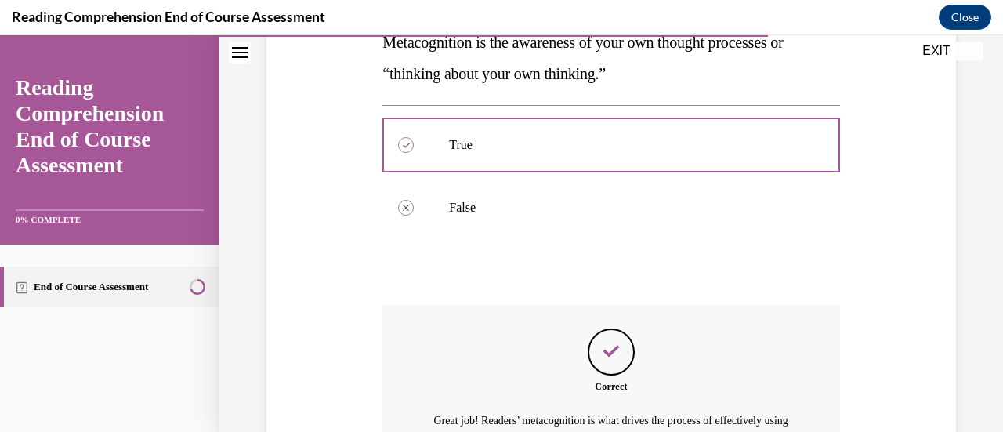
scroll to position [481, 0]
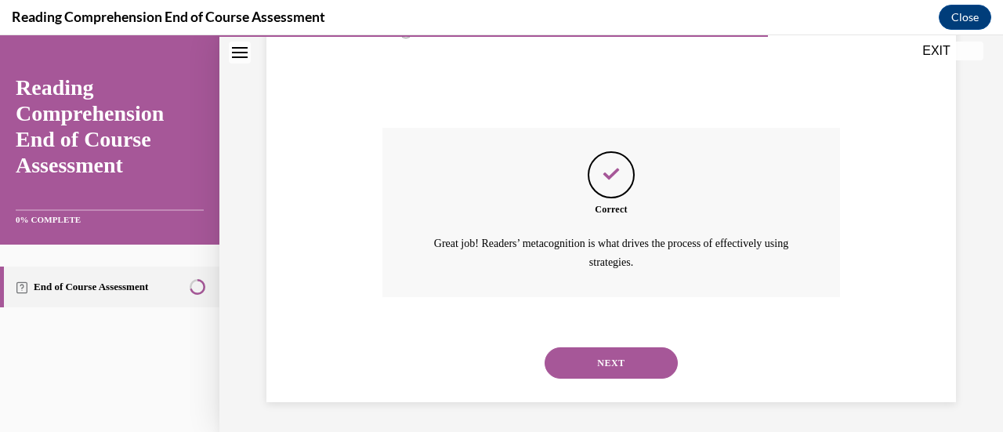
click at [610, 360] on button "NEXT" at bounding box center [611, 362] width 133 height 31
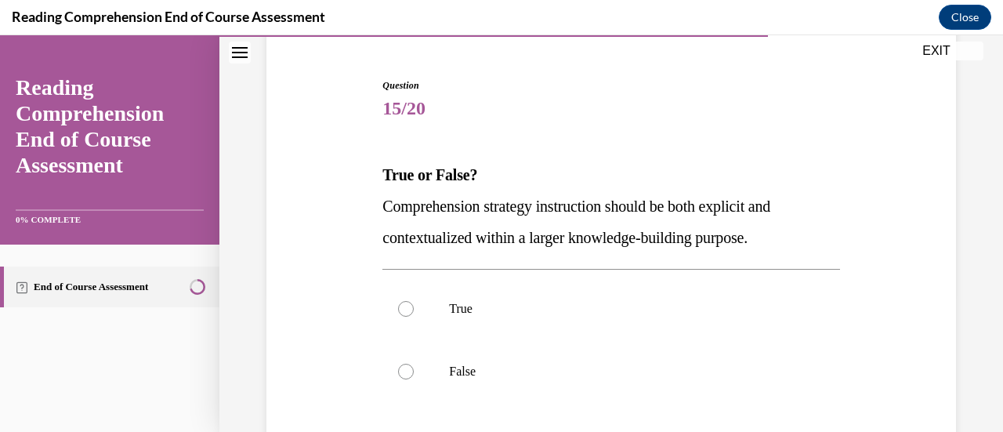
scroll to position [147, 0]
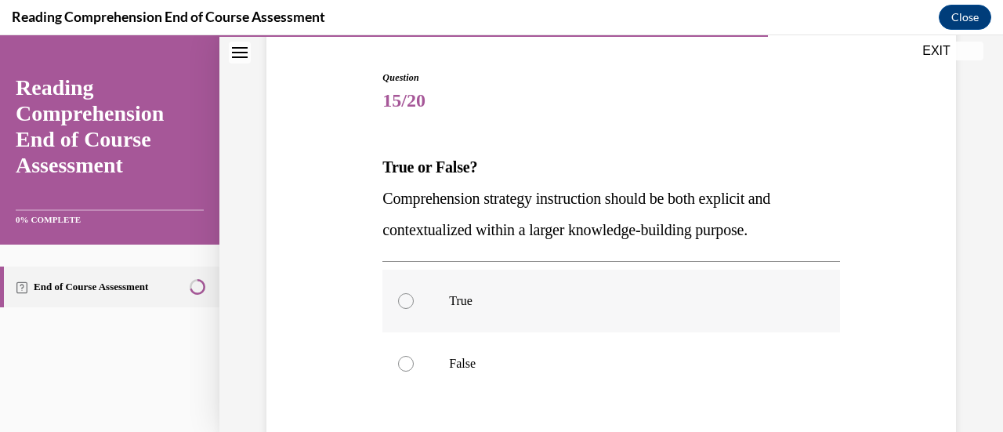
click at [403, 307] on div at bounding box center [406, 301] width 16 height 16
click at [403, 307] on input "True" at bounding box center [406, 301] width 16 height 16
radio input "true"
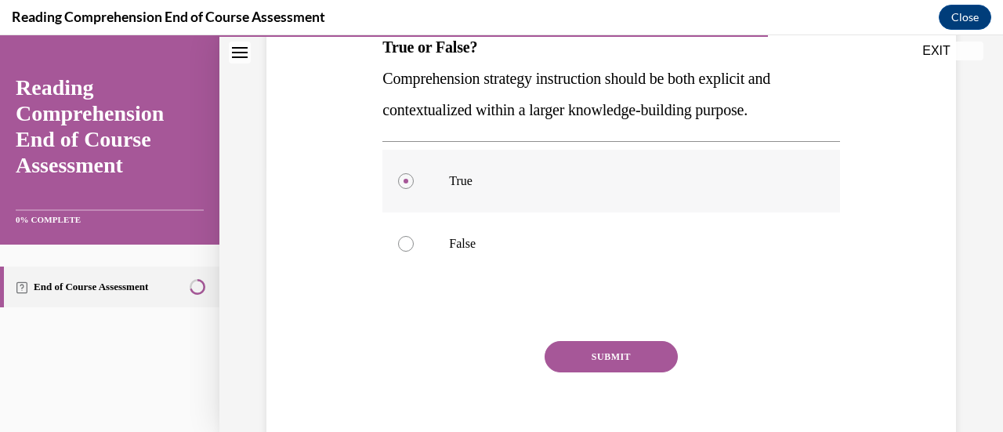
scroll to position [288, 0]
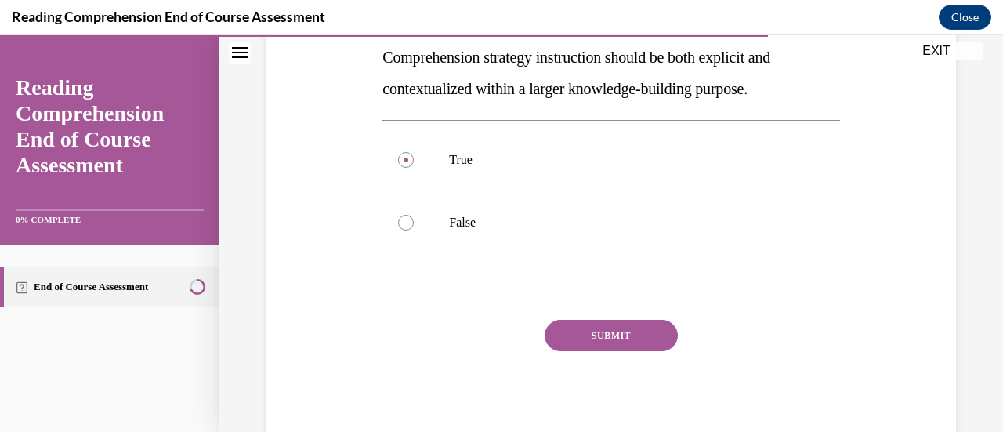
click at [586, 341] on button "SUBMIT" at bounding box center [611, 335] width 133 height 31
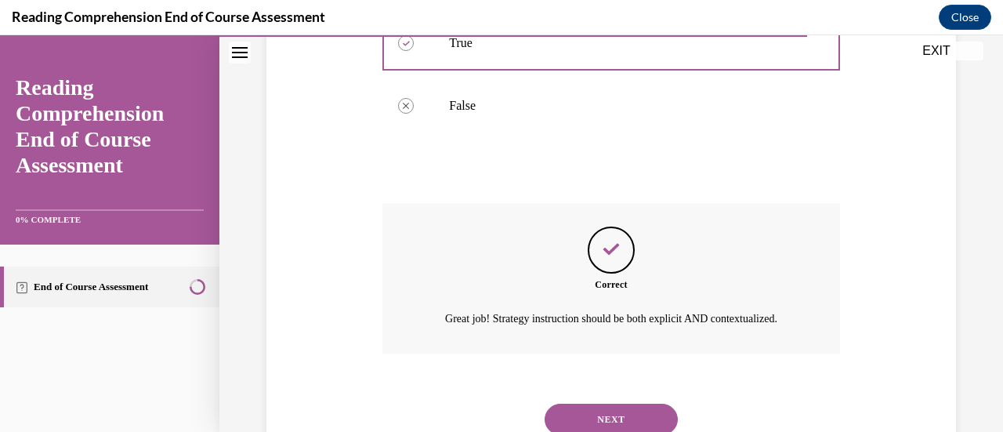
scroll to position [481, 0]
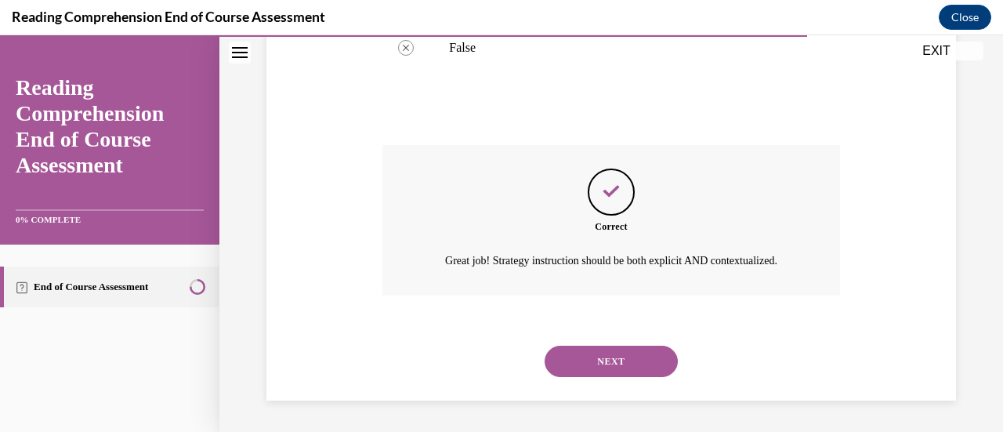
click at [597, 355] on button "NEXT" at bounding box center [611, 361] width 133 height 31
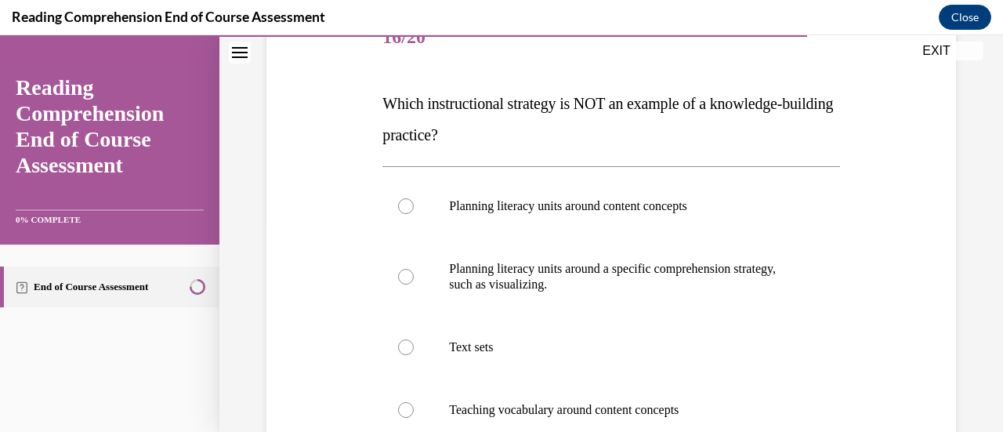
scroll to position [213, 0]
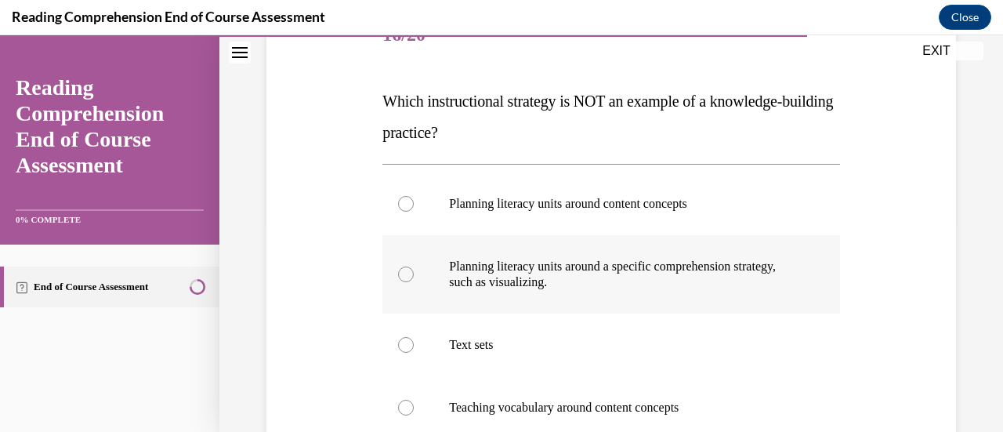
click at [403, 270] on div at bounding box center [406, 275] width 16 height 16
click at [403, 270] on input "Planning literacy units around a specific comprehension strategy, such as visua…" at bounding box center [406, 275] width 16 height 16
radio input "true"
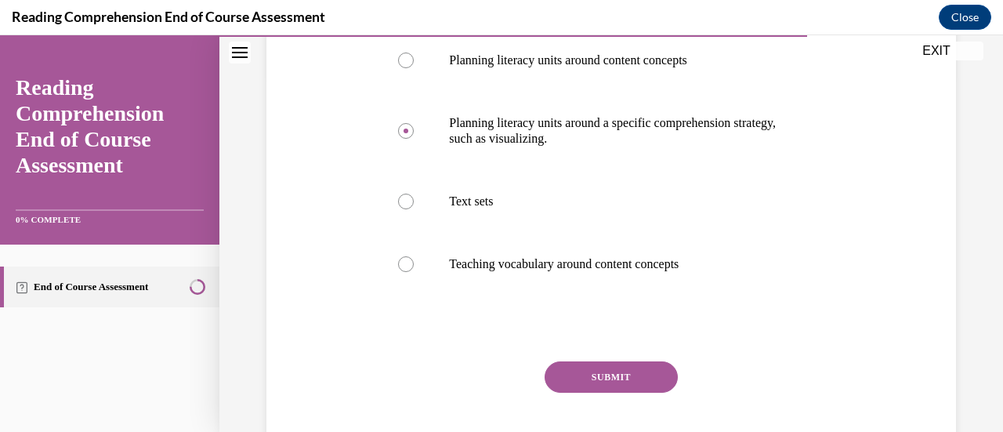
scroll to position [395, 0]
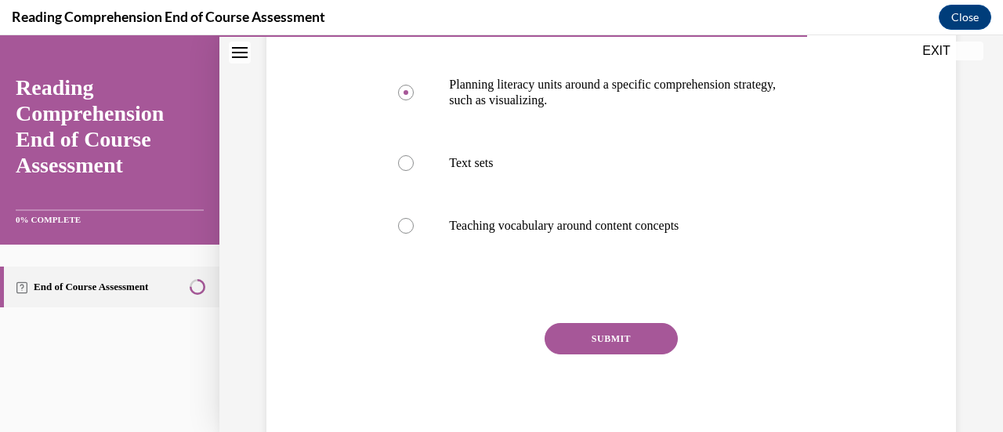
click at [613, 332] on button "SUBMIT" at bounding box center [611, 338] width 133 height 31
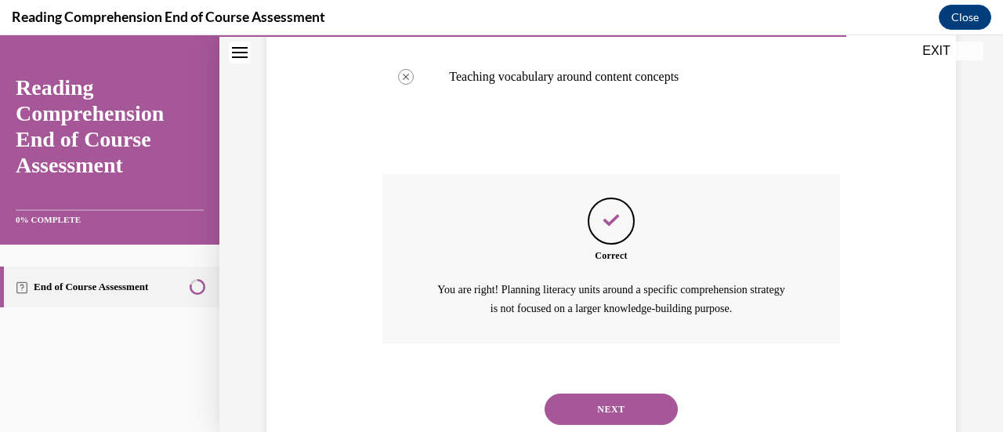
scroll to position [547, 0]
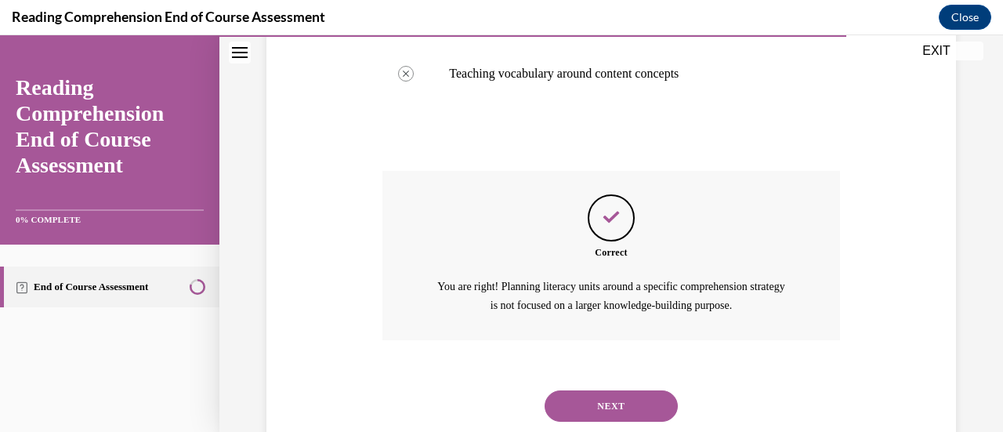
click at [602, 409] on button "NEXT" at bounding box center [611, 405] width 133 height 31
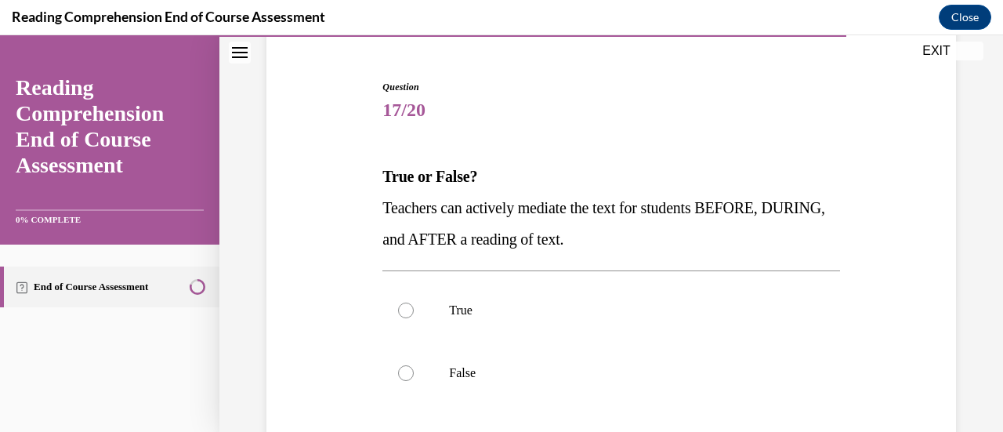
scroll to position [140, 0]
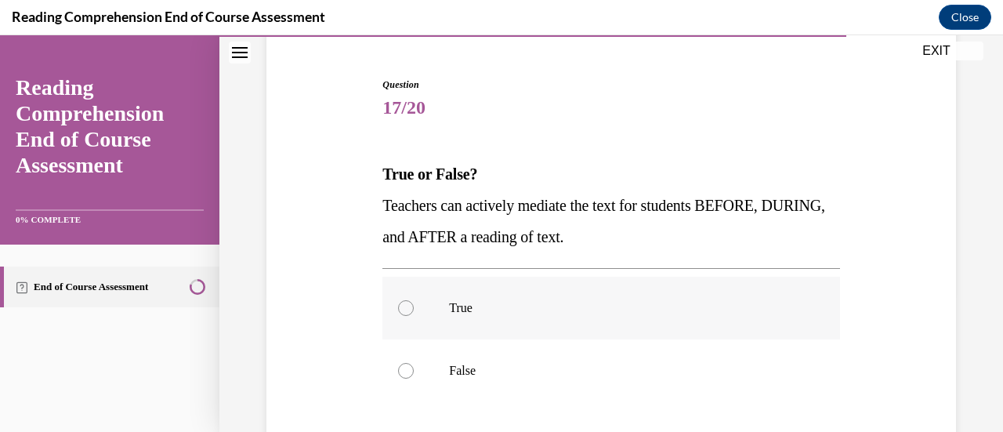
click at [403, 310] on div at bounding box center [406, 308] width 16 height 16
click at [403, 310] on input "True" at bounding box center [406, 308] width 16 height 16
radio input "true"
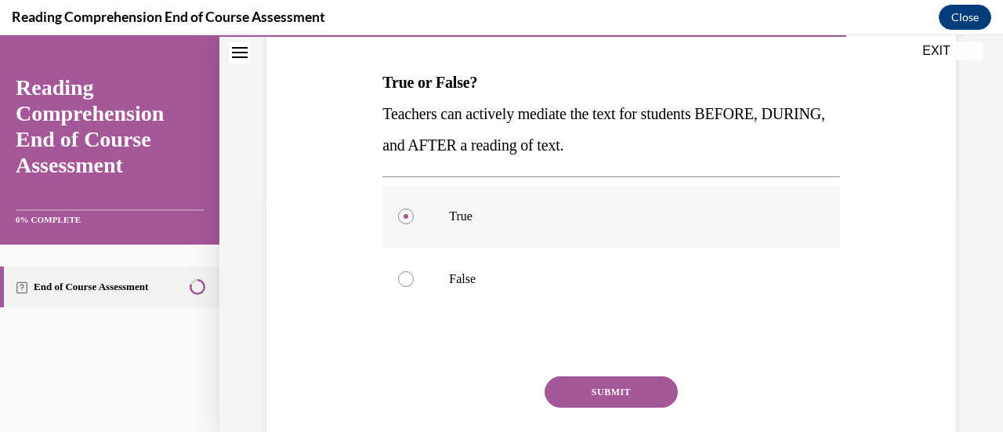
scroll to position [233, 0]
click at [605, 391] on button "SUBMIT" at bounding box center [611, 390] width 133 height 31
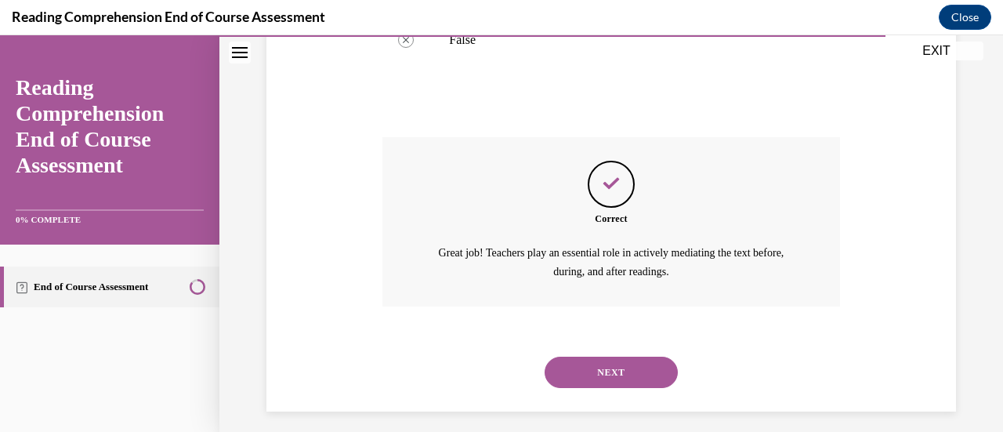
scroll to position [481, 0]
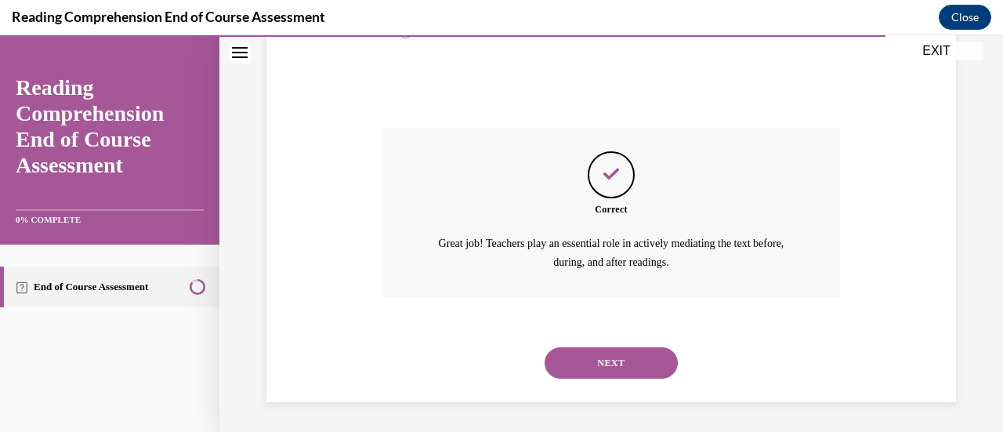
click at [611, 359] on button "NEXT" at bounding box center [611, 362] width 133 height 31
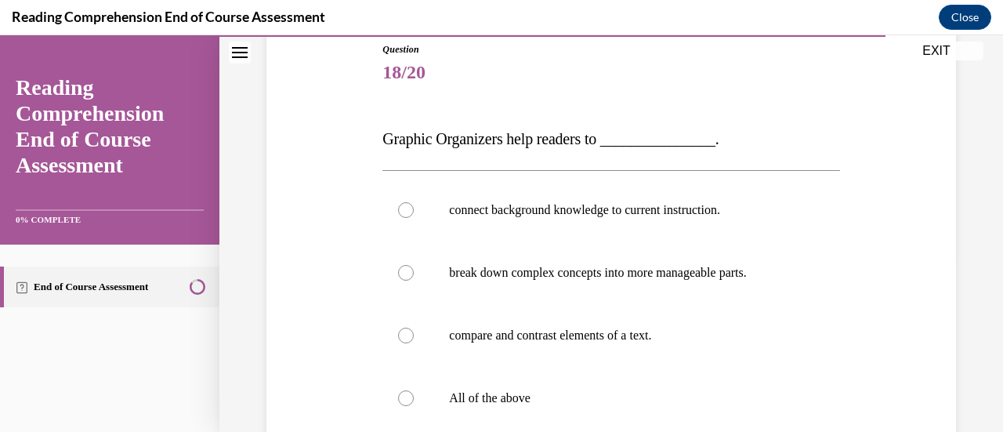
scroll to position [176, 0]
click at [406, 394] on div at bounding box center [406, 398] width 16 height 16
click at [406, 394] on input "All of the above" at bounding box center [406, 398] width 16 height 16
radio input "true"
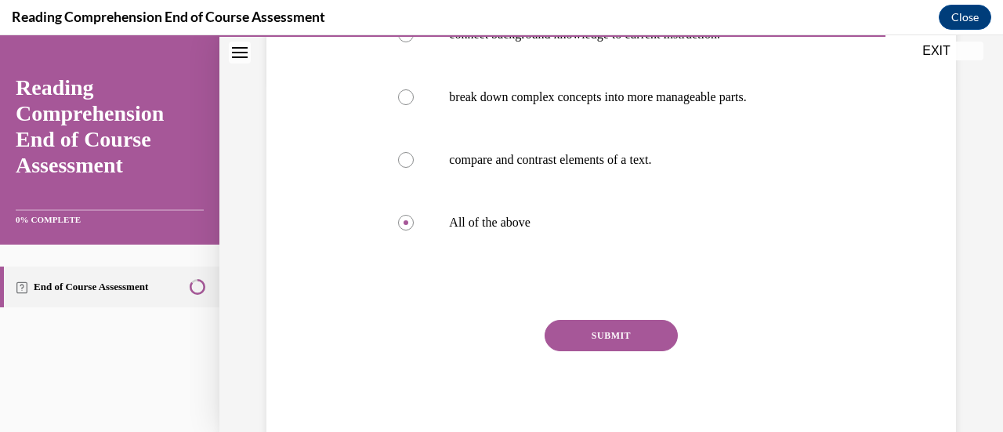
click at [610, 333] on button "SUBMIT" at bounding box center [611, 335] width 133 height 31
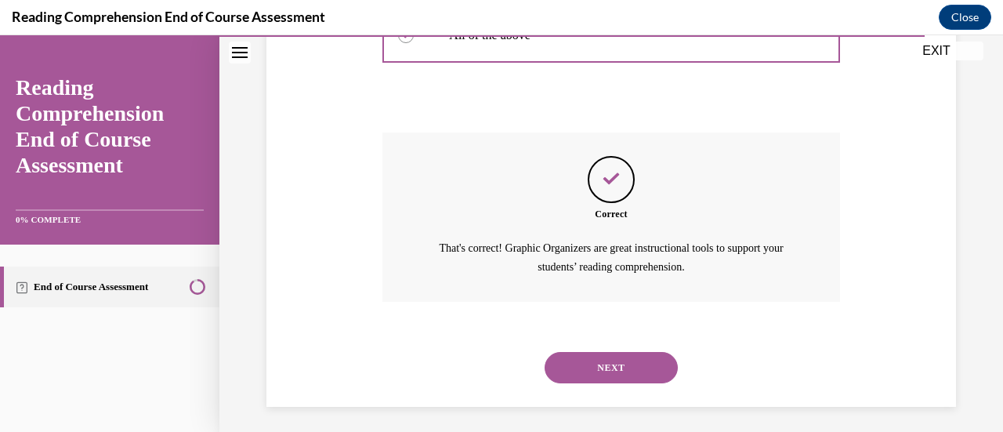
scroll to position [543, 0]
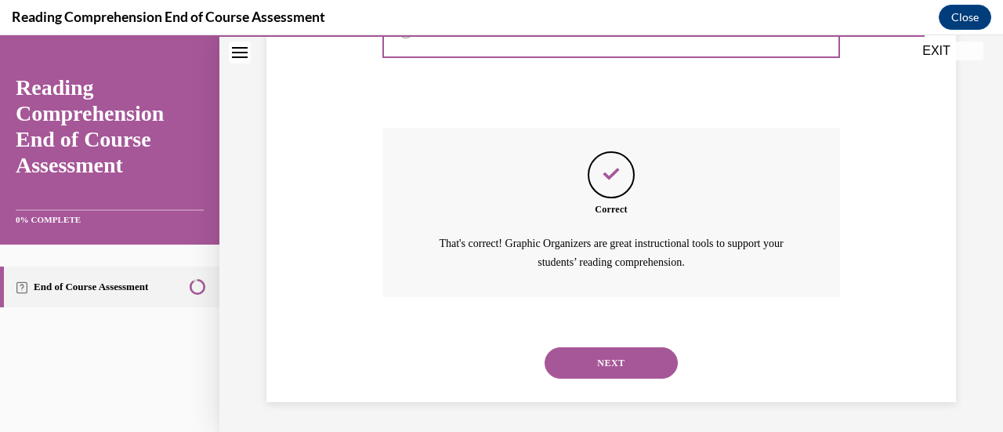
click at [609, 357] on button "NEXT" at bounding box center [611, 362] width 133 height 31
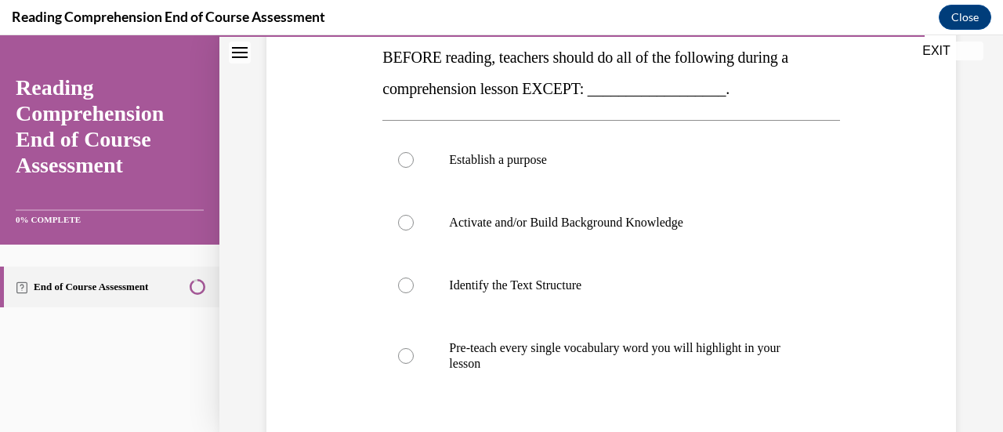
scroll to position [256, 0]
click at [604, 361] on p "Pre-teach every single vocabulary word you will highlight in your lesson" at bounding box center [624, 356] width 351 height 31
click at [414, 361] on input "Pre-teach every single vocabulary word you will highlight in your lesson" at bounding box center [406, 357] width 16 height 16
radio input "true"
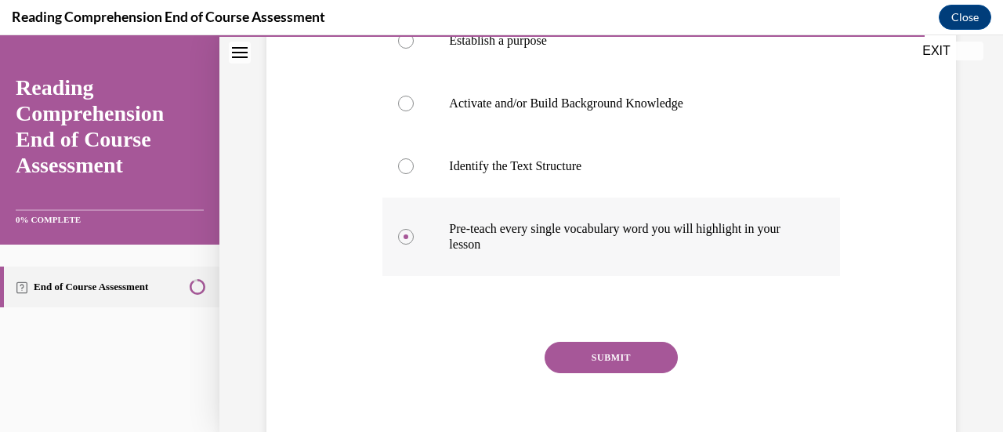
click at [604, 361] on button "SUBMIT" at bounding box center [611, 357] width 133 height 31
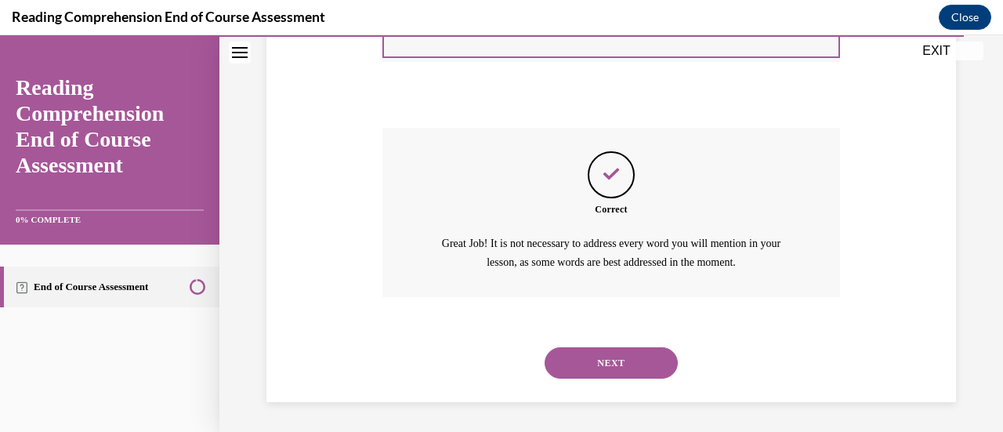
click at [604, 361] on button "NEXT" at bounding box center [611, 362] width 133 height 31
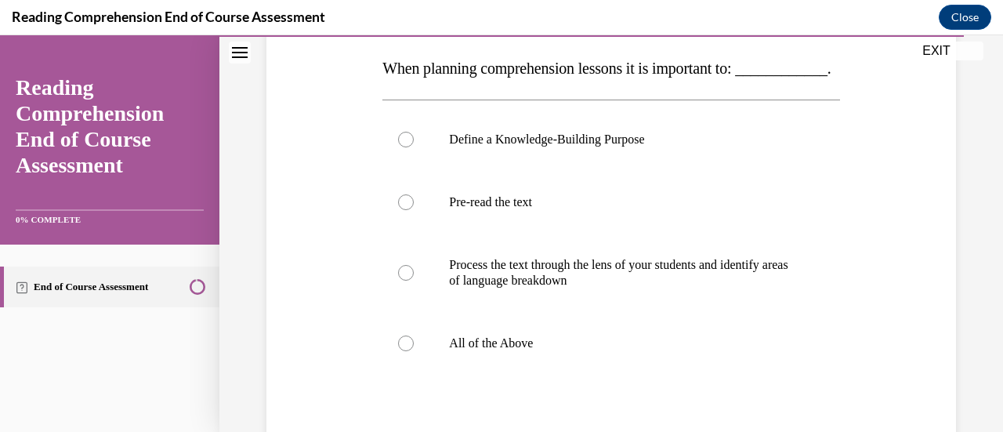
scroll to position [248, 0]
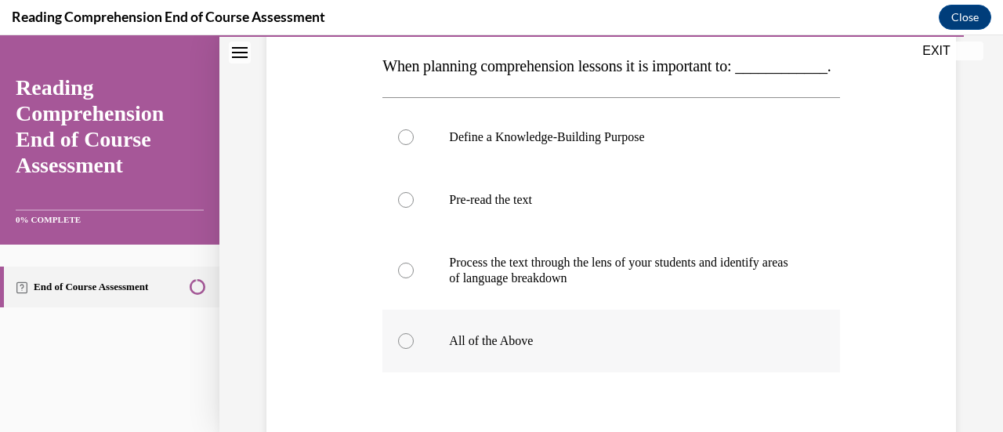
click at [401, 349] on div at bounding box center [406, 341] width 16 height 16
click at [401, 349] on input "All of the Above" at bounding box center [406, 341] width 16 height 16
radio input "true"
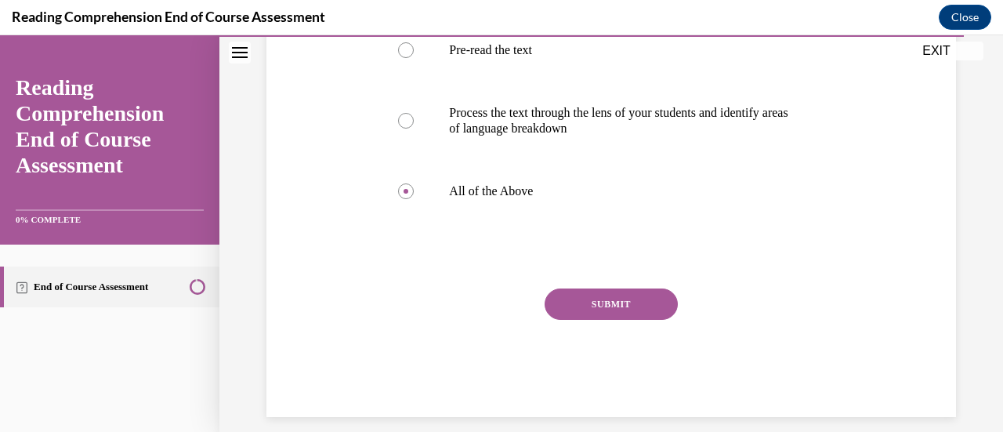
click at [614, 320] on button "SUBMIT" at bounding box center [611, 303] width 133 height 31
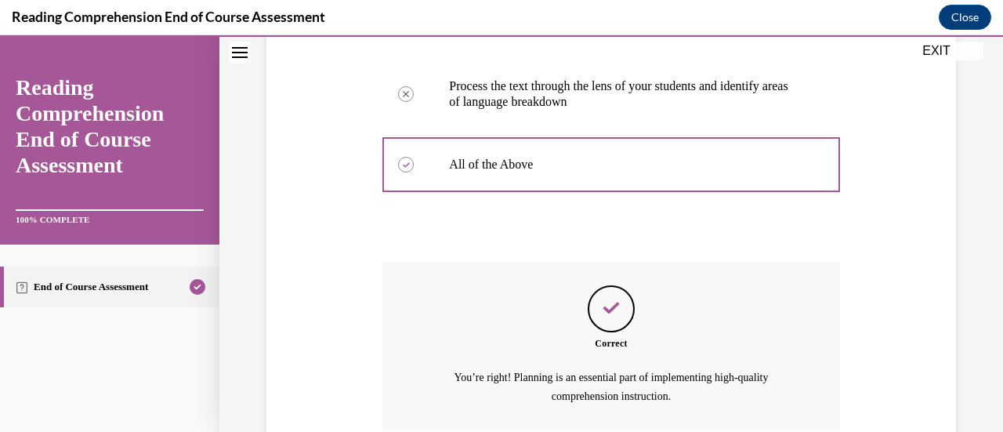
scroll to position [590, 0]
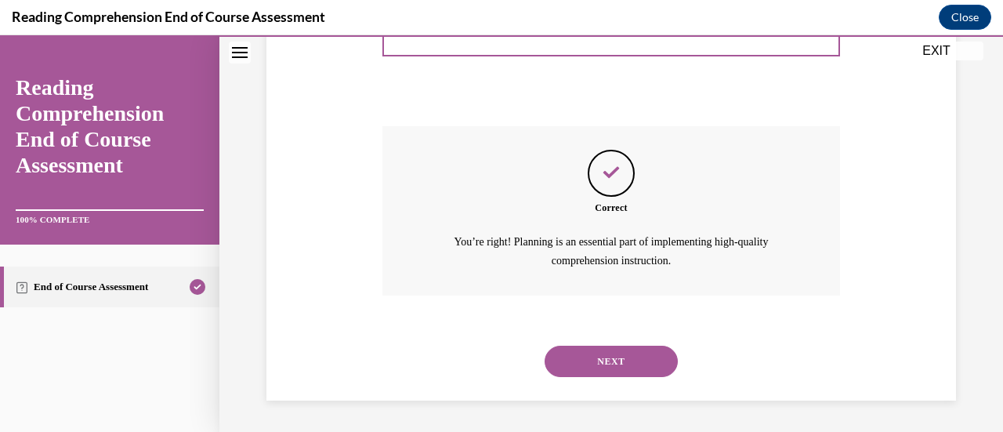
click at [601, 361] on button "NEXT" at bounding box center [611, 361] width 133 height 31
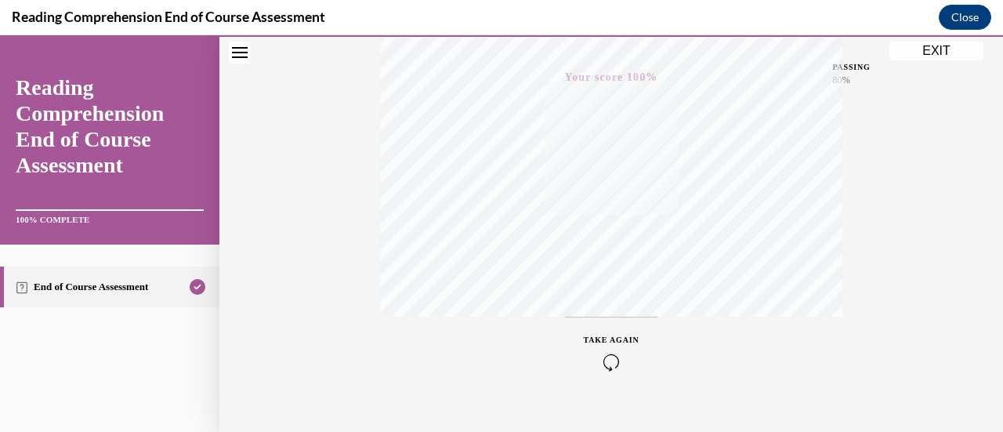
scroll to position [406, 0]
click at [932, 53] on button "EXIT" at bounding box center [937, 51] width 94 height 19
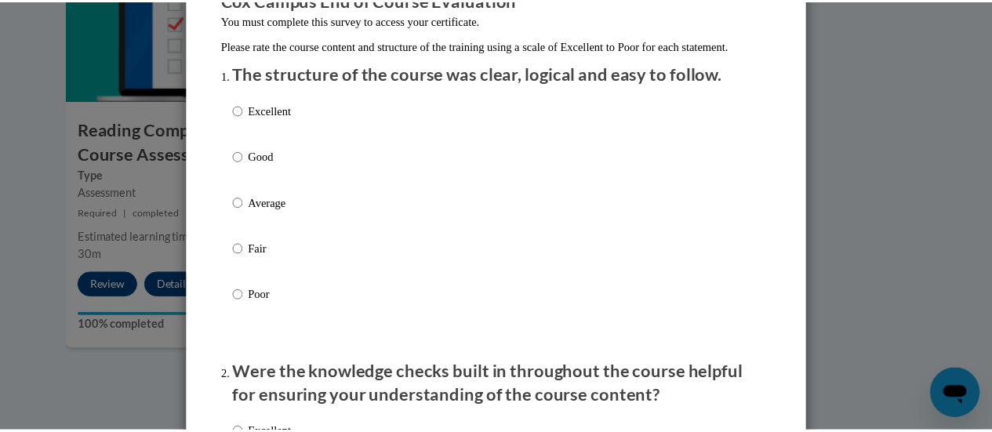
scroll to position [0, 0]
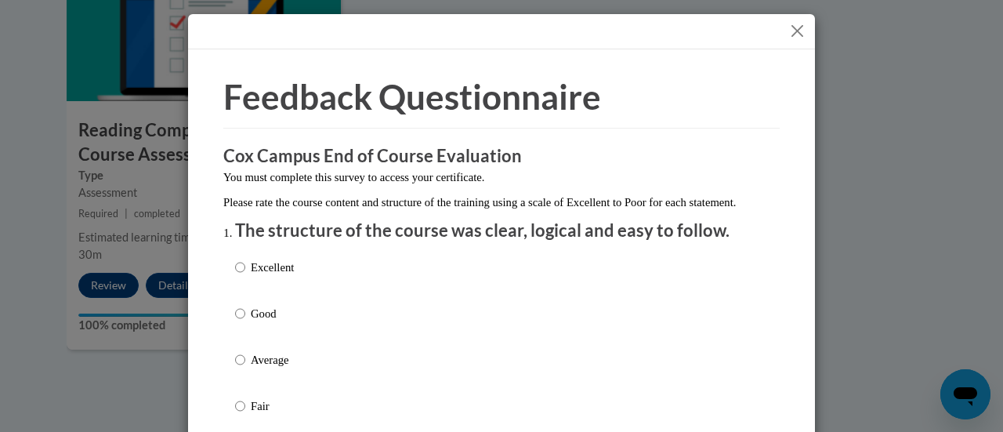
click at [795, 31] on button "Close" at bounding box center [798, 31] width 20 height 20
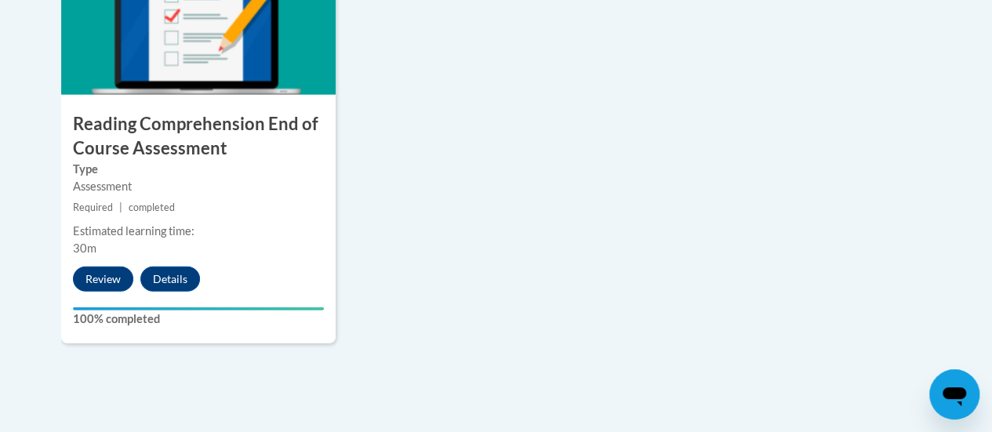
scroll to position [1946, 0]
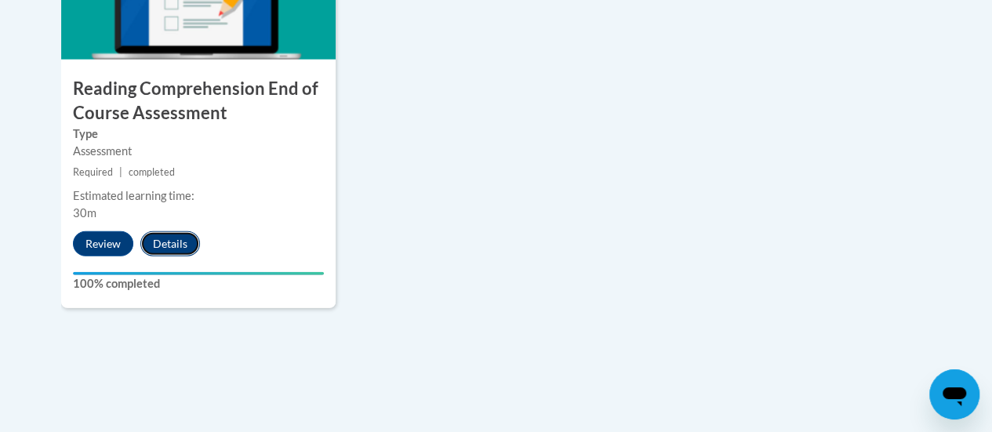
click at [173, 245] on button "Details" at bounding box center [170, 243] width 60 height 25
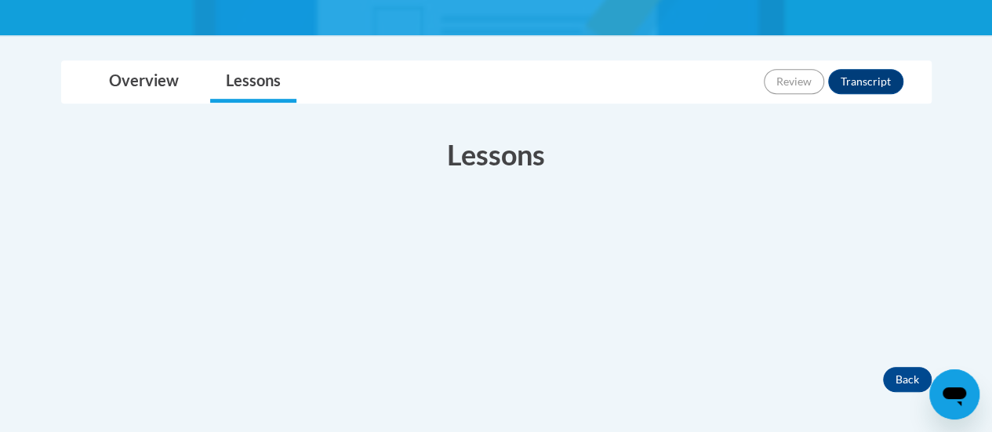
scroll to position [333, 0]
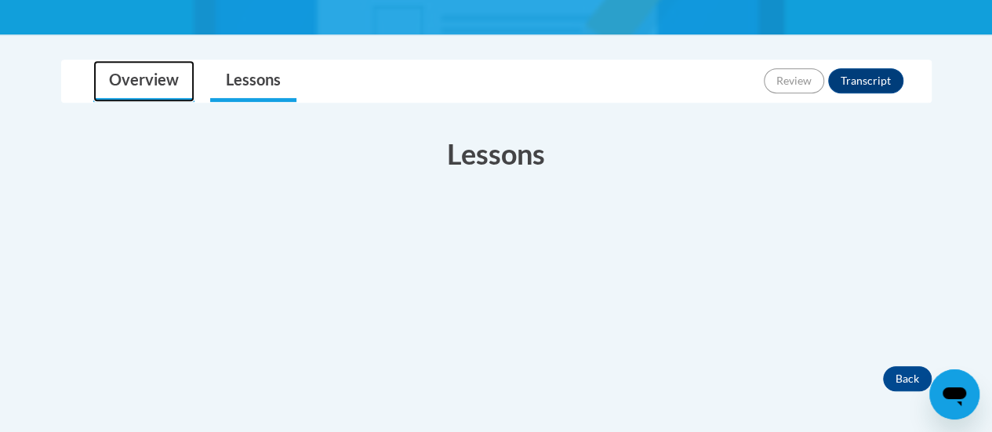
click at [147, 81] on link "Overview" at bounding box center [143, 81] width 101 height 42
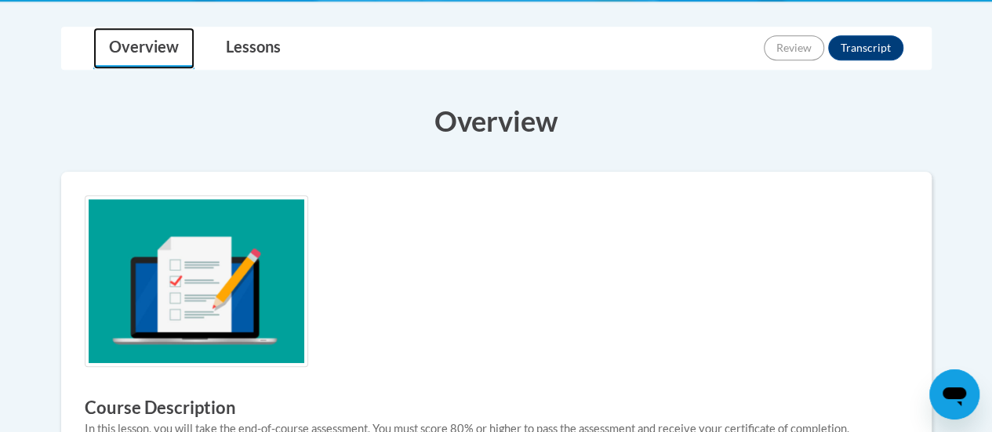
scroll to position [0, 0]
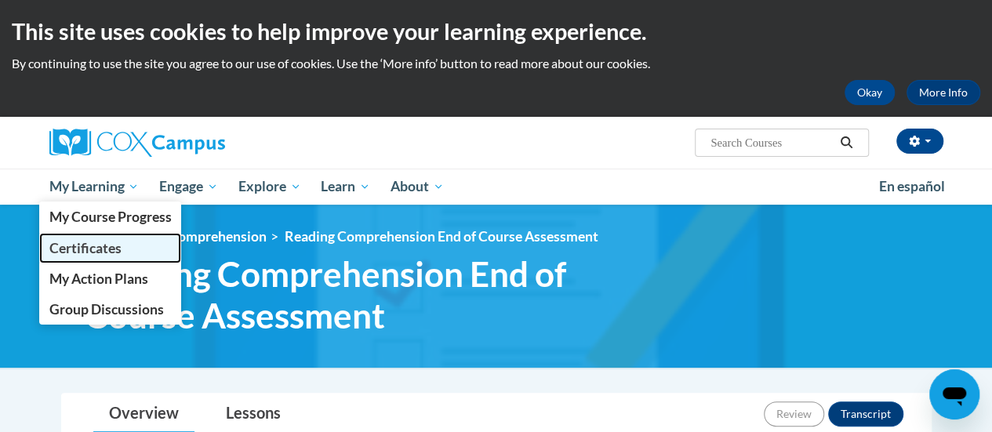
click at [100, 250] on span "Certificates" at bounding box center [85, 248] width 72 height 16
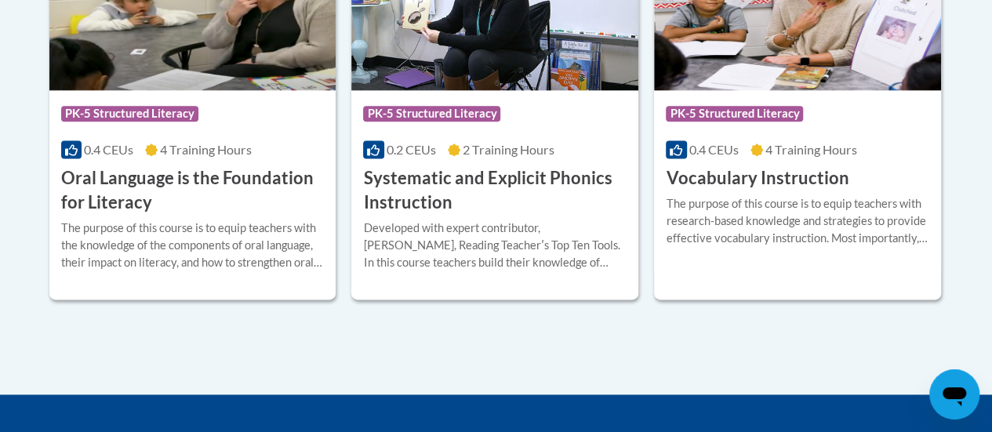
scroll to position [994, 0]
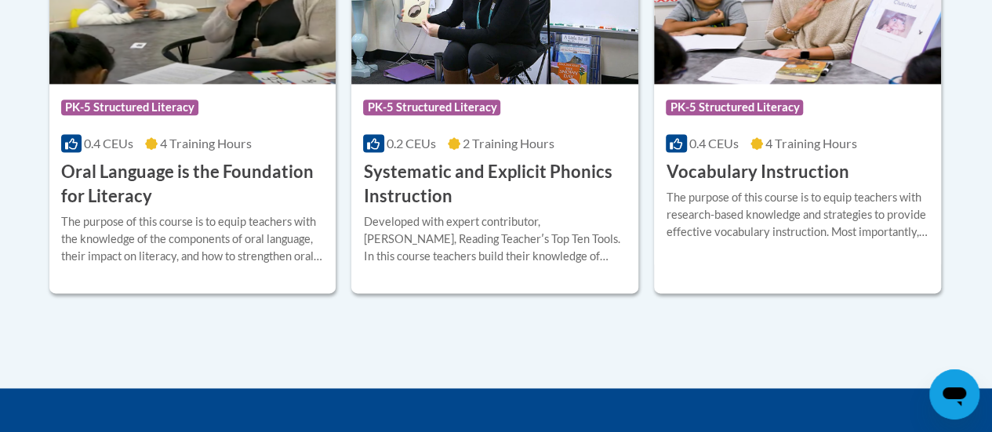
drag, startPoint x: 406, startPoint y: 197, endPoint x: 757, endPoint y: 341, distance: 379.7
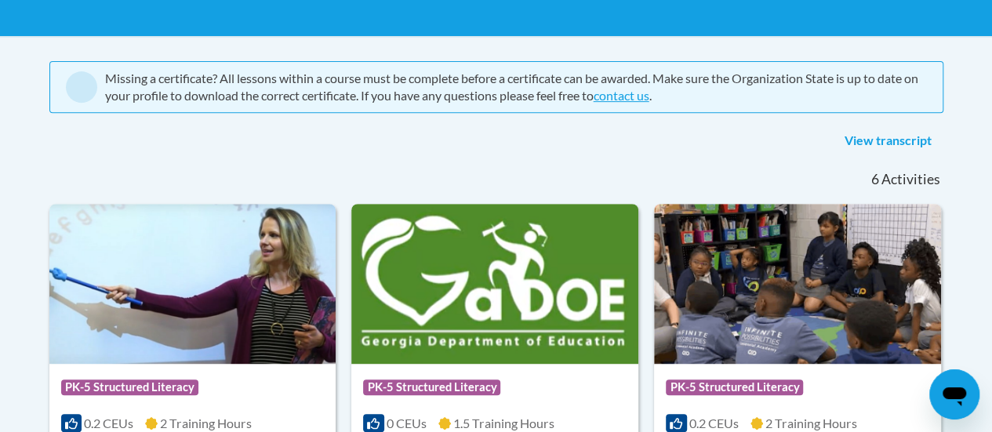
scroll to position [288, 0]
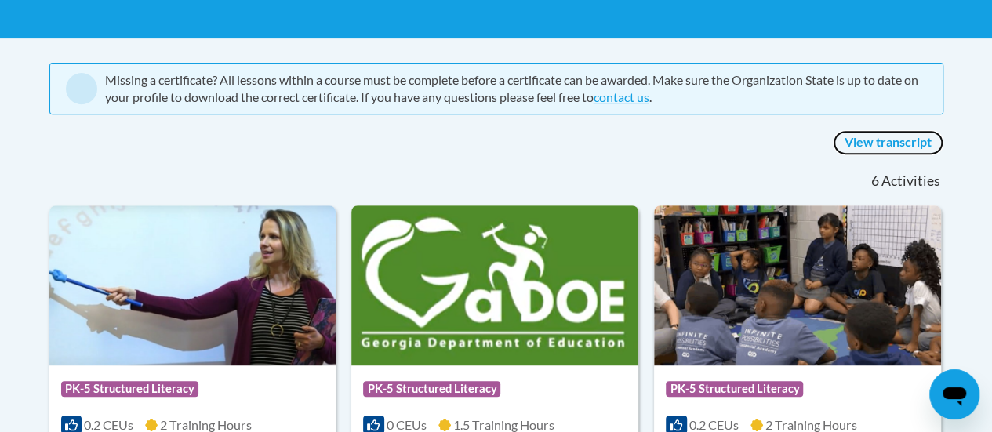
click at [881, 140] on link "View transcript" at bounding box center [888, 142] width 111 height 25
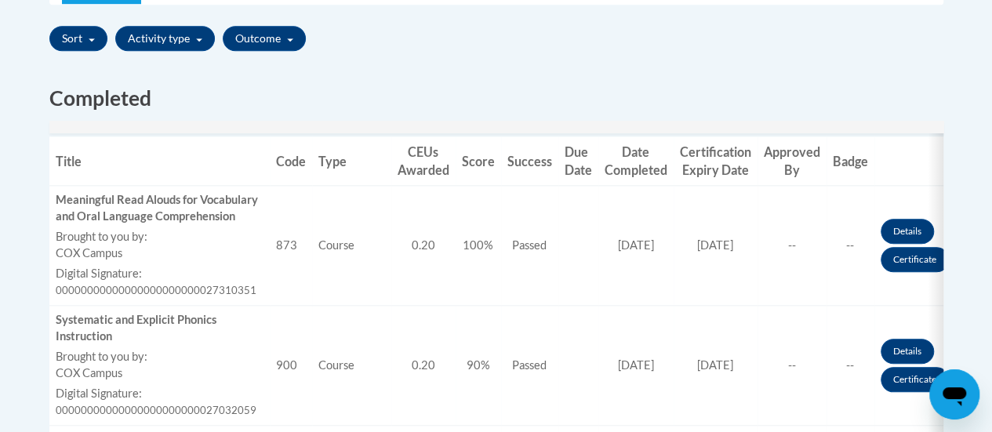
scroll to position [553, 0]
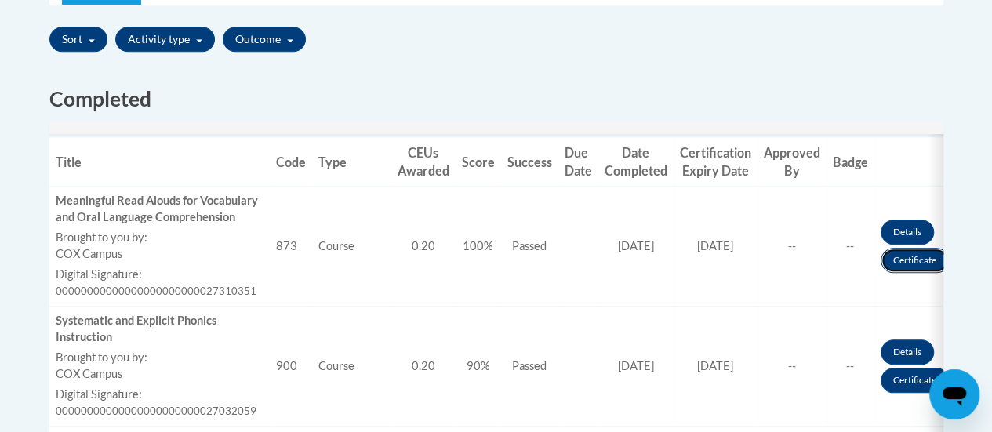
click at [905, 271] on link "Certificate" at bounding box center [914, 260] width 68 height 25
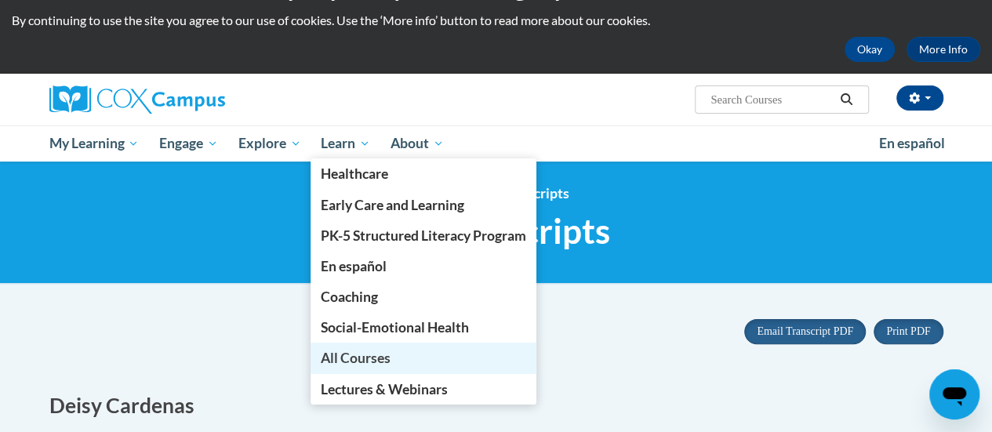
scroll to position [42, 0]
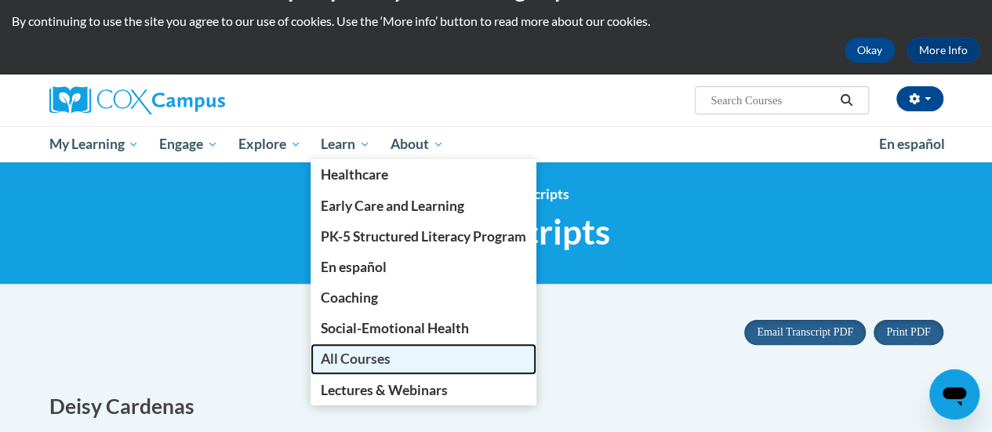
click at [351, 357] on span "All Courses" at bounding box center [356, 358] width 70 height 16
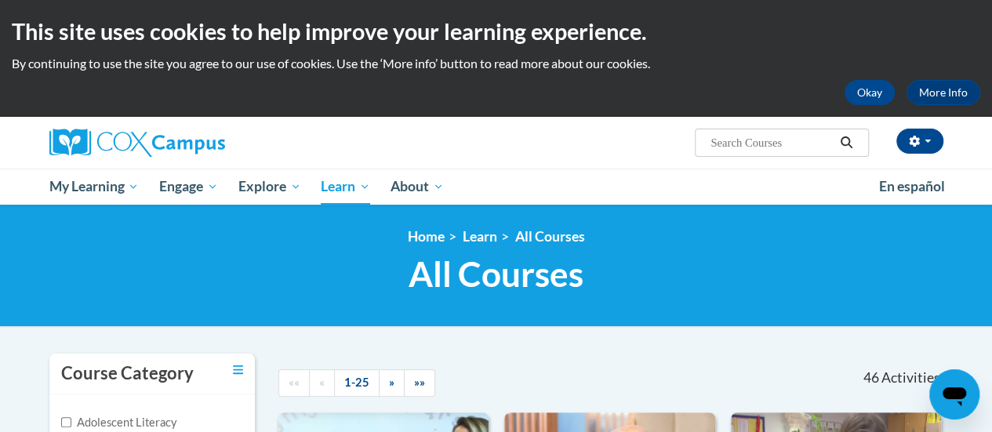
click at [715, 140] on input "Search..." at bounding box center [771, 142] width 125 height 19
type input "respond for intervention"
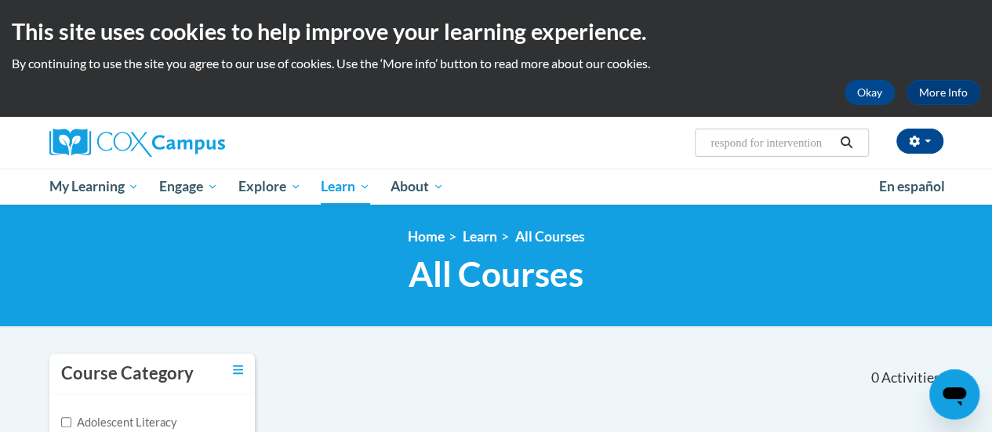
click at [754, 142] on input "respond for intervention" at bounding box center [771, 142] width 125 height 19
type input "response for intervention"
click at [848, 138] on icon "Search" at bounding box center [846, 142] width 12 height 12
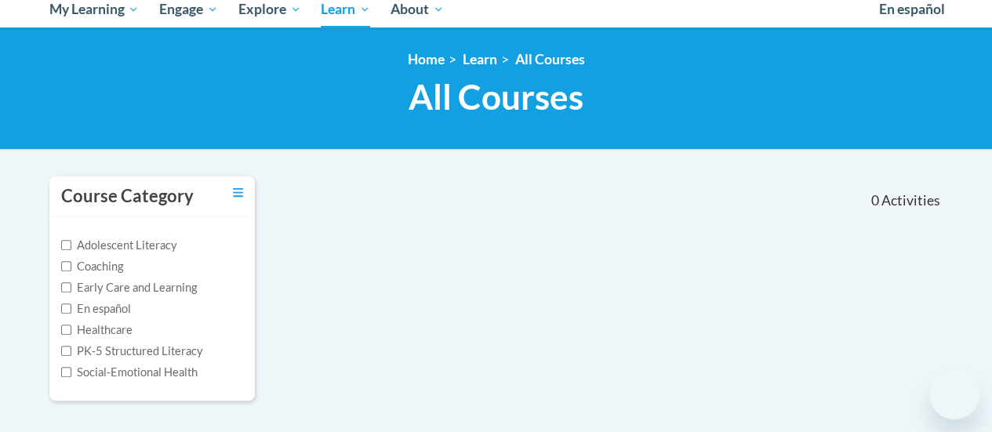
type input "response for intervention"
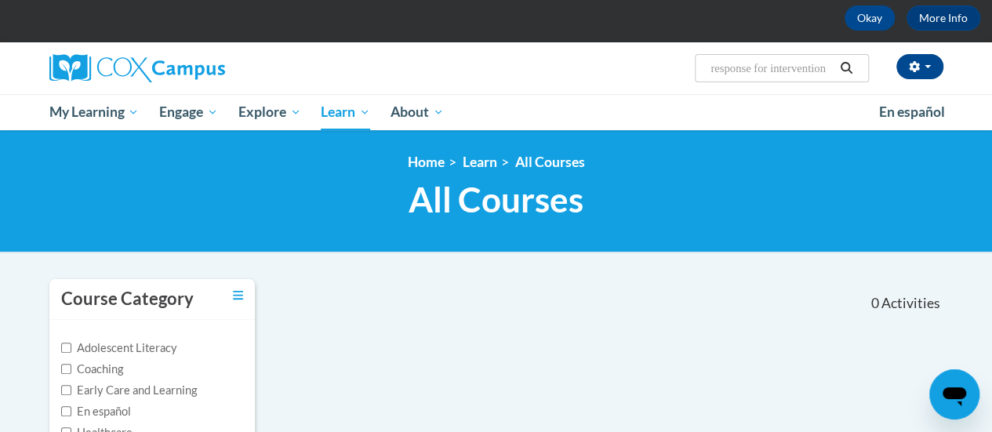
scroll to position [75, 0]
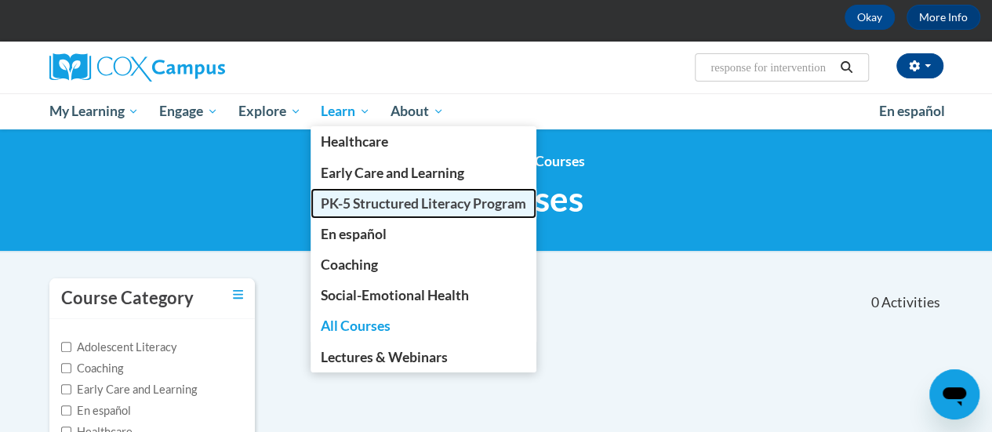
click at [414, 209] on span "PK-5 Structured Literacy Program" at bounding box center [423, 203] width 205 height 16
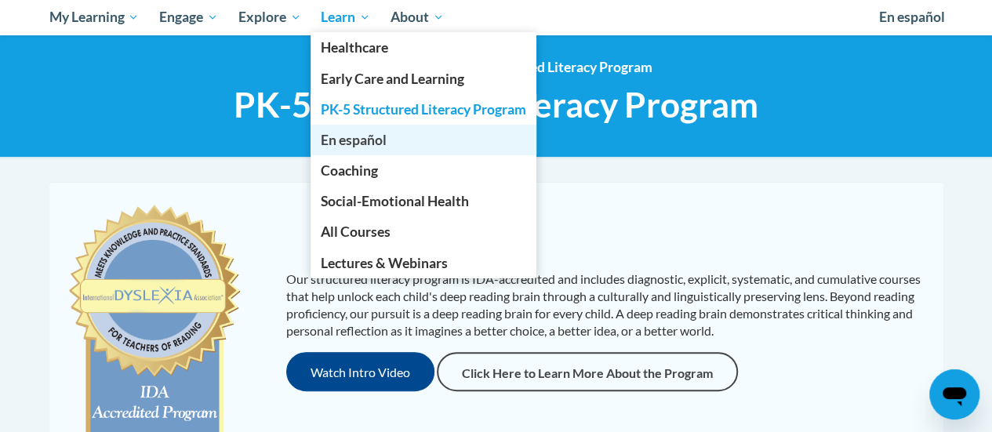
scroll to position [170, 0]
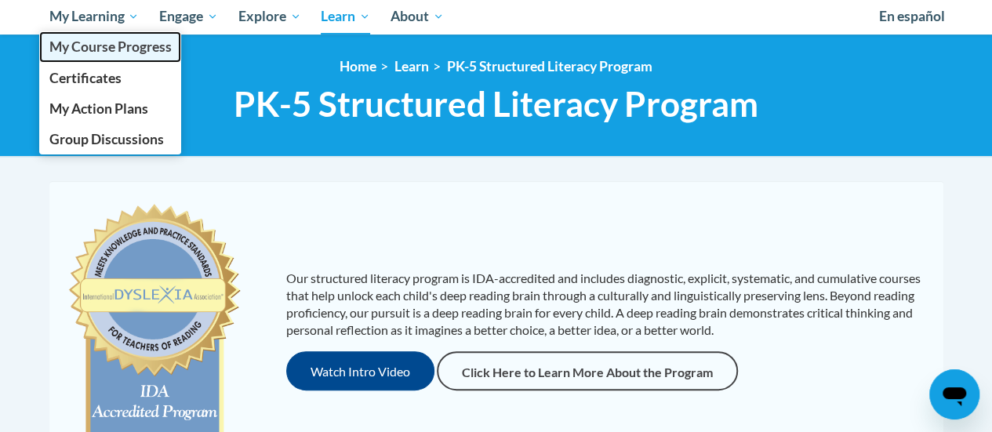
click at [153, 51] on span "My Course Progress" at bounding box center [110, 46] width 122 height 16
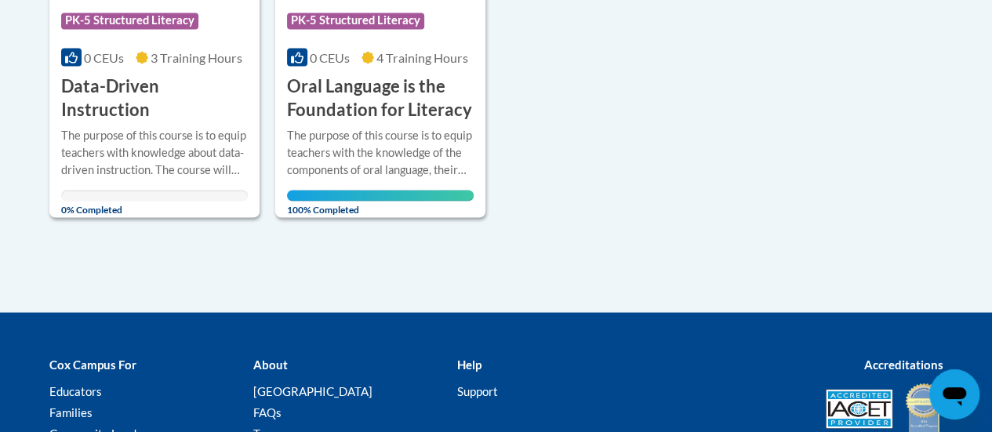
scroll to position [1315, 0]
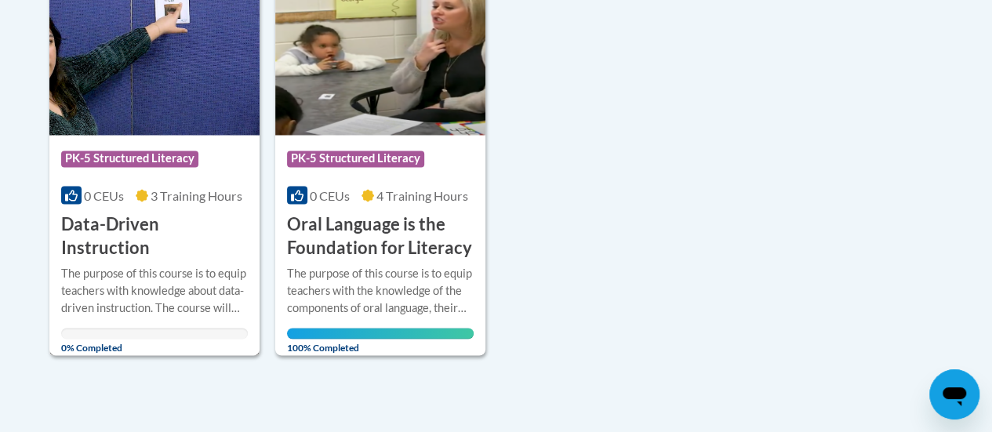
click at [155, 161] on span "PK-5 Structured Literacy" at bounding box center [129, 159] width 137 height 16
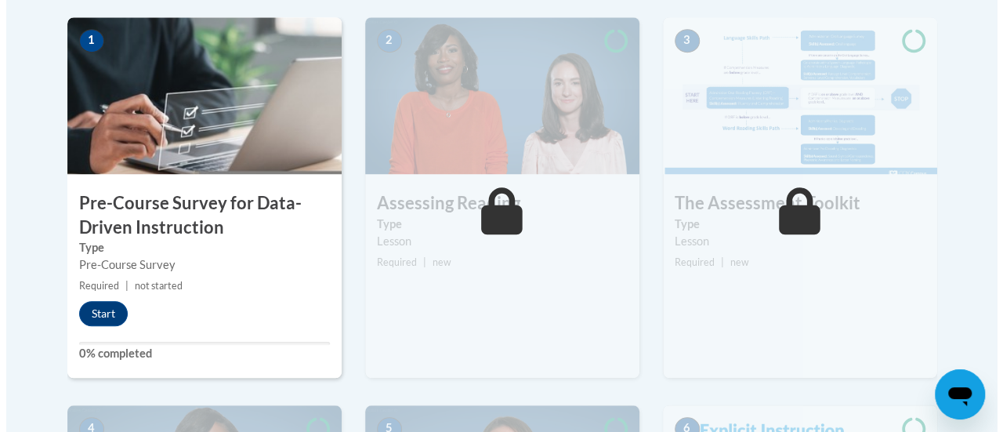
scroll to position [510, 0]
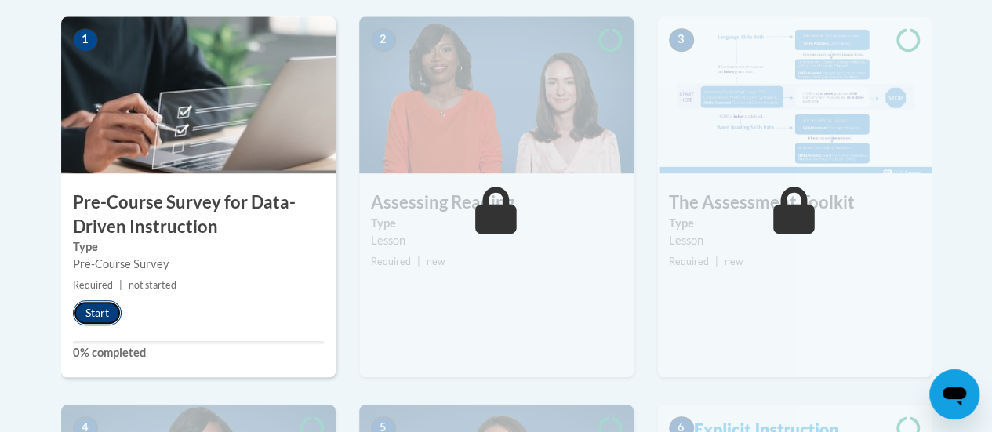
click at [93, 316] on button "Start" at bounding box center [97, 312] width 49 height 25
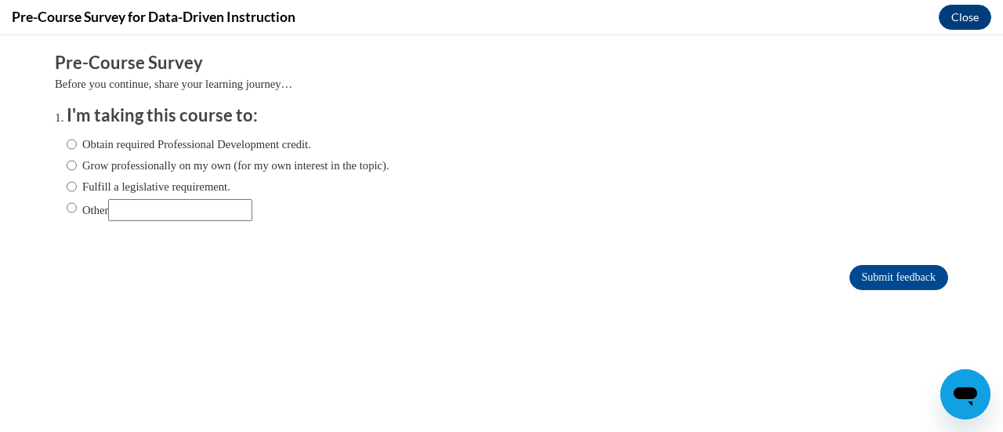
scroll to position [0, 0]
click at [67, 142] on input "Obtain required Professional Development credit." at bounding box center [72, 144] width 10 height 17
radio input "true"
click at [901, 270] on input "Submit feedback" at bounding box center [899, 277] width 99 height 25
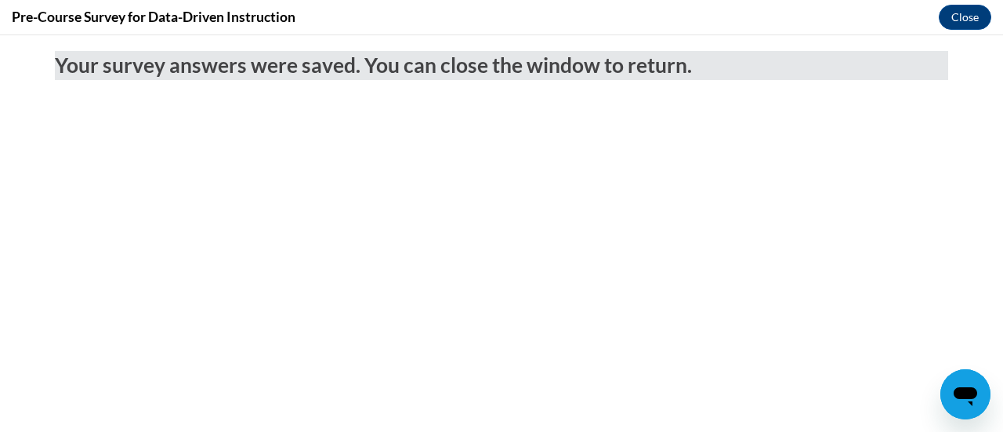
click at [424, 294] on body "Your survey answers were saved. You can close the window to return." at bounding box center [501, 233] width 1003 height 397
click at [963, 13] on button "Close" at bounding box center [965, 17] width 53 height 25
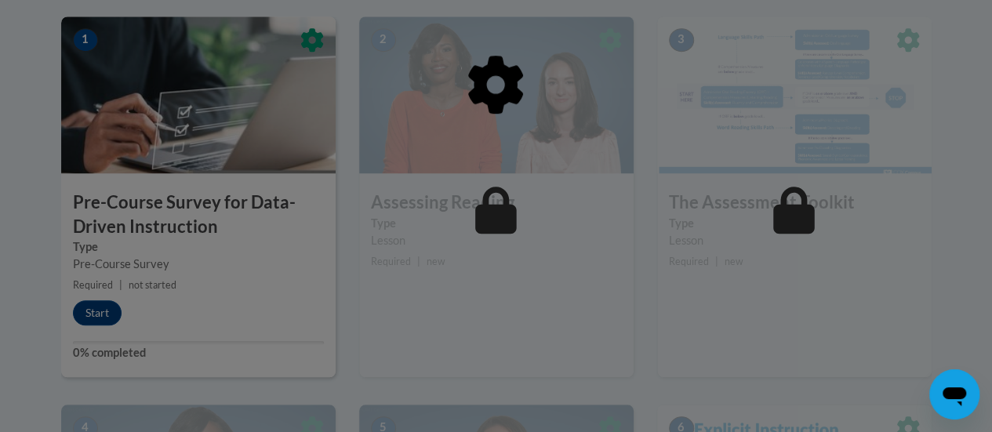
scroll to position [518, 0]
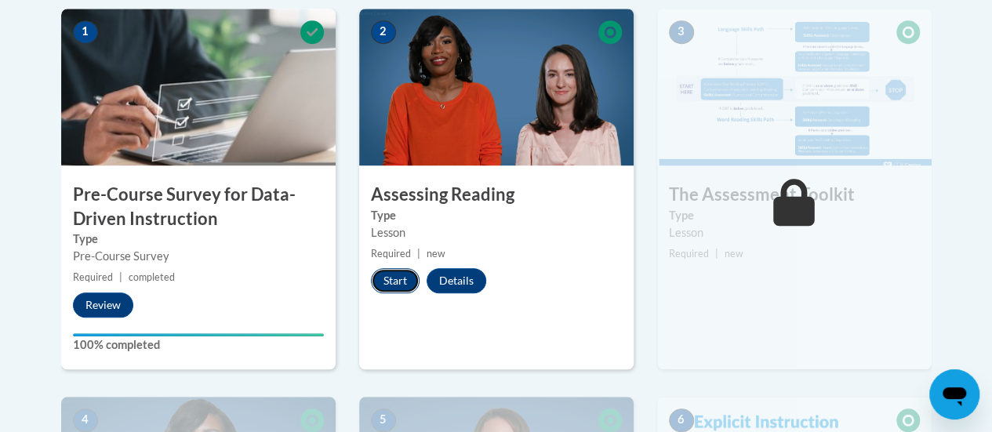
click at [386, 281] on button "Start" at bounding box center [395, 280] width 49 height 25
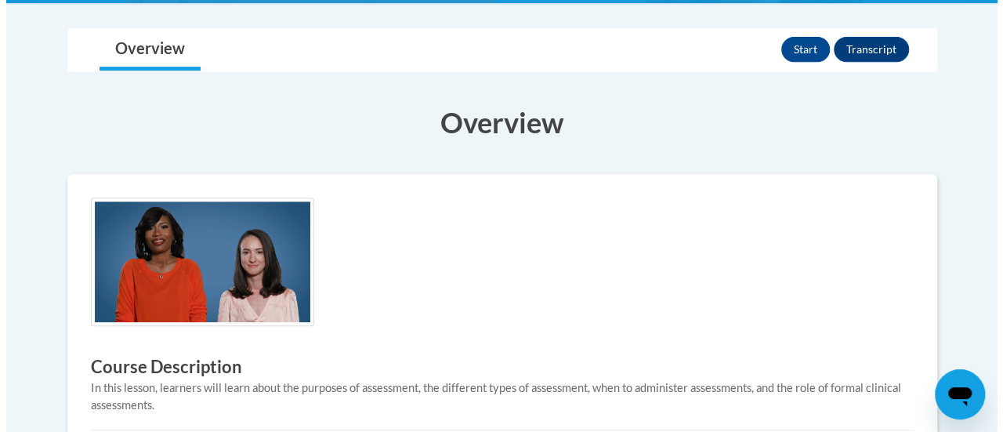
scroll to position [322, 0]
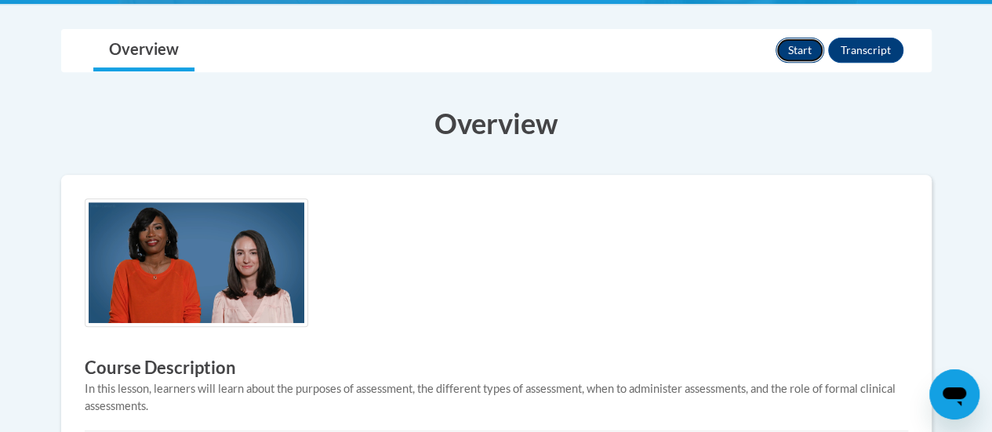
click at [802, 45] on button "Start" at bounding box center [799, 50] width 49 height 25
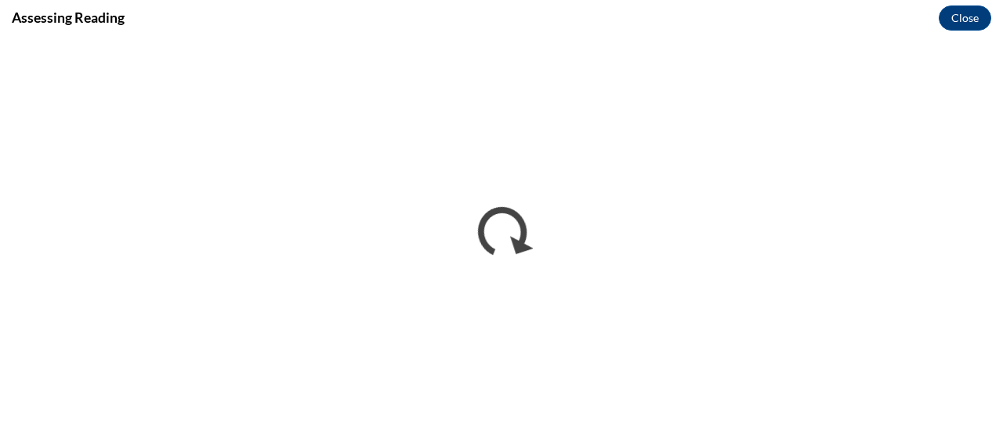
scroll to position [0, 0]
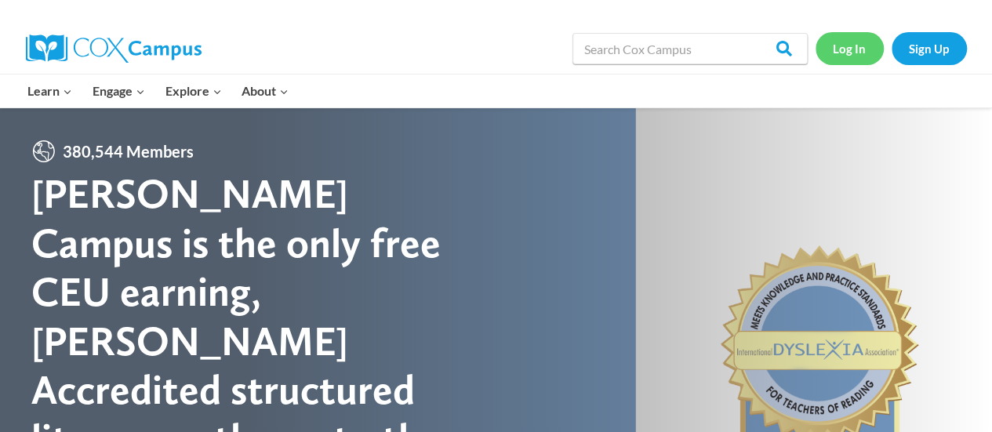
click at [828, 53] on link "Log In" at bounding box center [849, 48] width 68 height 32
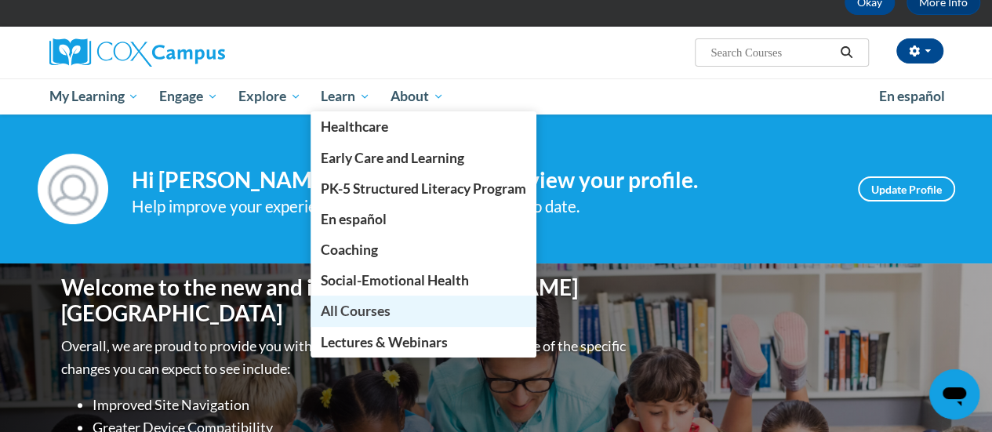
scroll to position [91, 0]
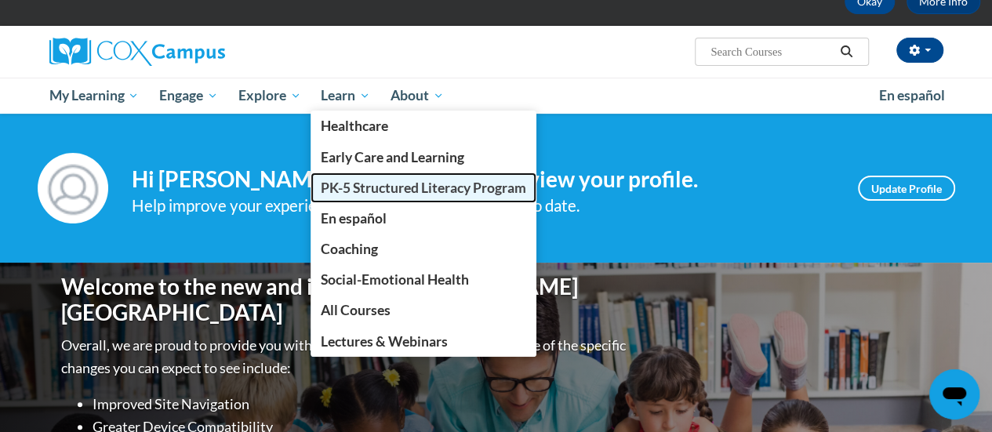
click at [378, 191] on span "PK-5 Structured Literacy Program" at bounding box center [423, 188] width 205 height 16
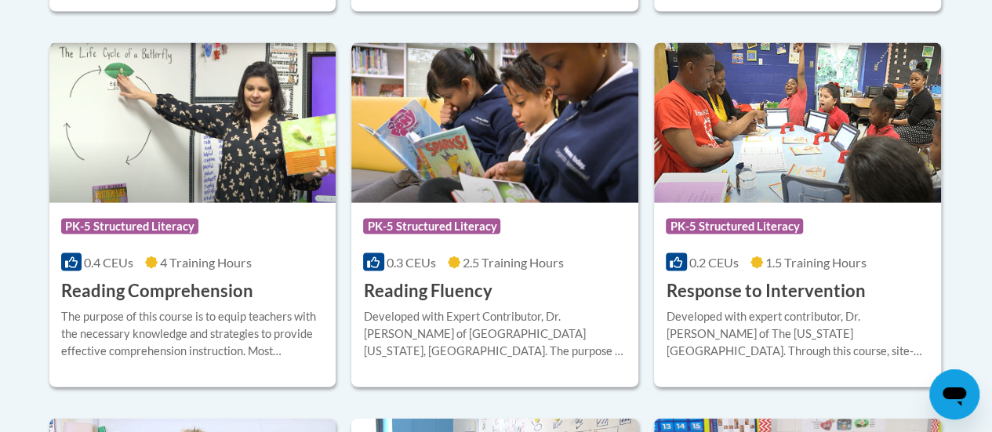
scroll to position [1497, 0]
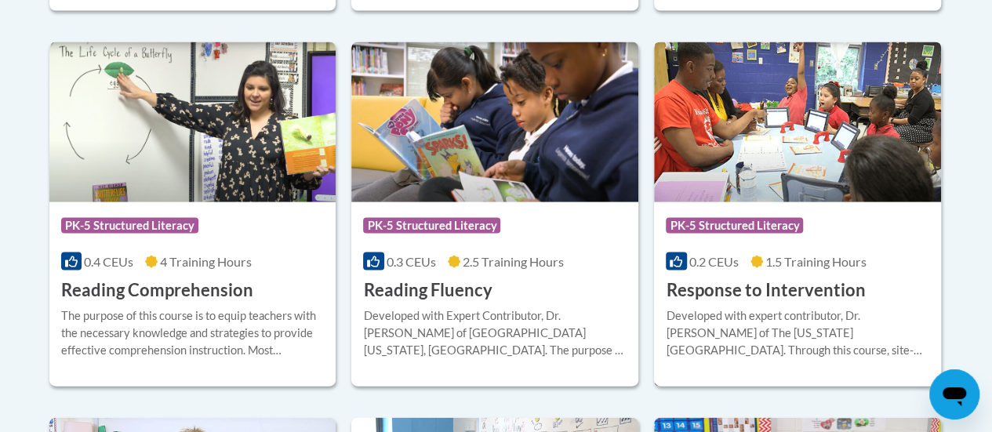
click at [760, 317] on div "Developed with expert contributor, Dr. [PERSON_NAME] of The [US_STATE][GEOGRAPH…" at bounding box center [797, 333] width 263 height 52
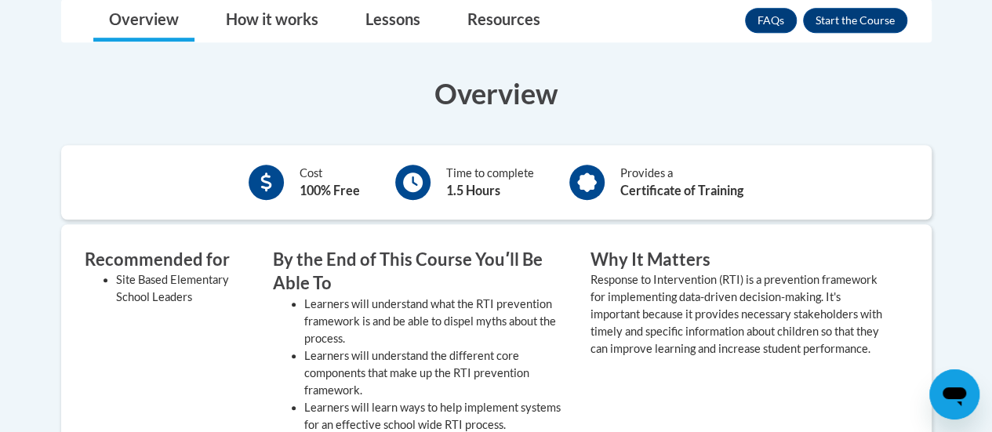
scroll to position [470, 0]
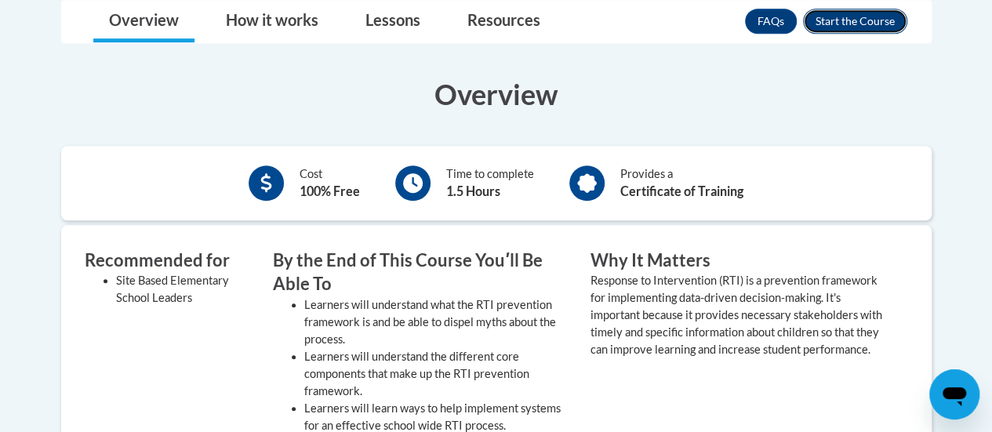
click at [860, 20] on button "Enroll" at bounding box center [855, 21] width 104 height 25
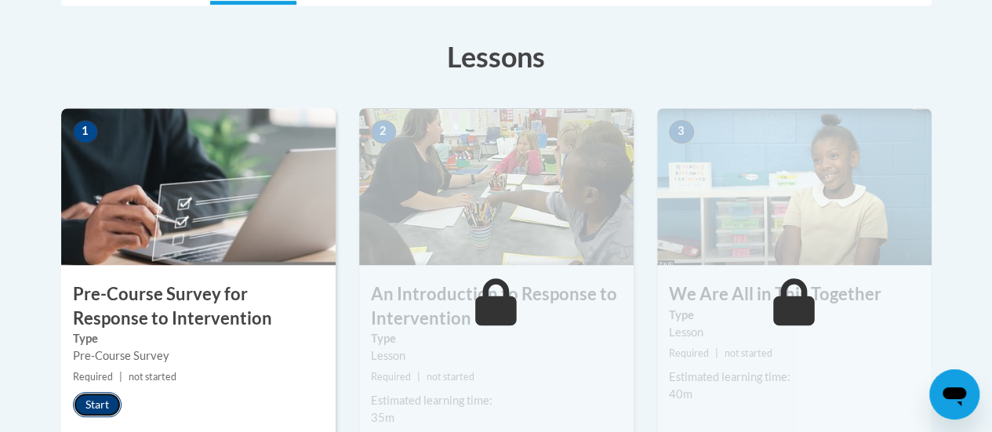
click at [95, 404] on button "Start" at bounding box center [97, 404] width 49 height 25
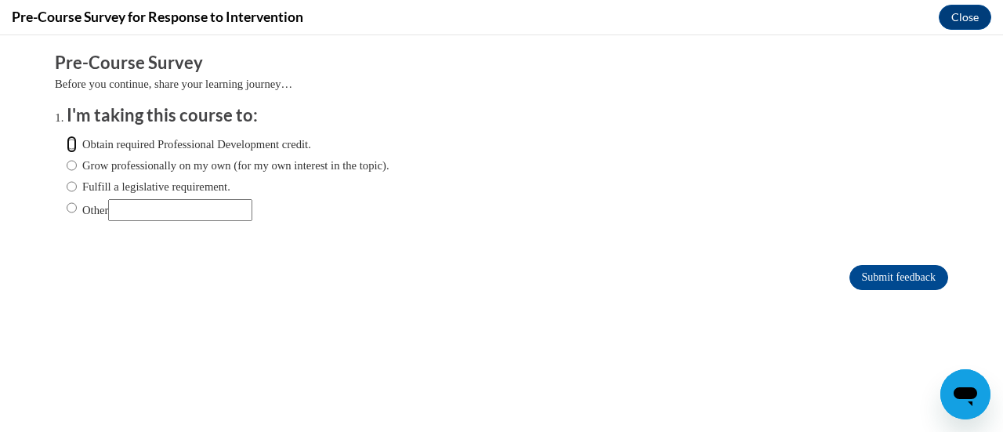
click at [67, 140] on input "Obtain required Professional Development credit." at bounding box center [72, 144] width 10 height 17
radio input "true"
click at [887, 275] on input "Submit feedback" at bounding box center [899, 277] width 99 height 25
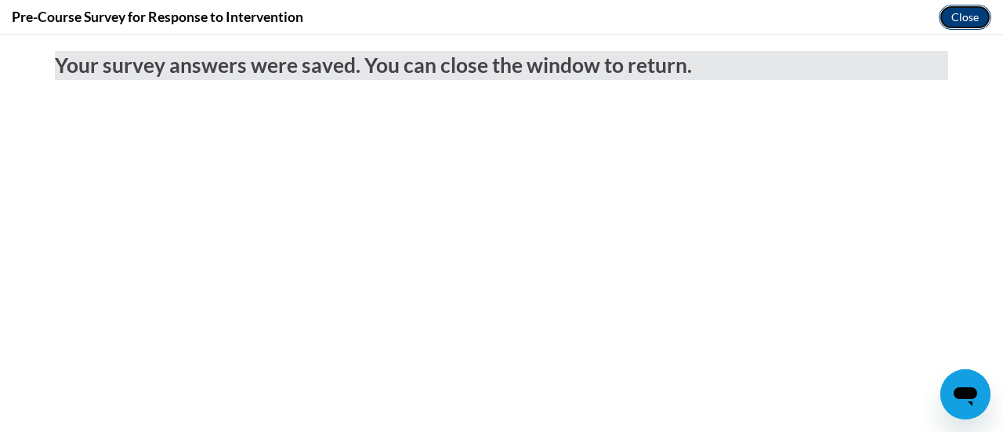
click at [966, 22] on button "Close" at bounding box center [965, 17] width 53 height 25
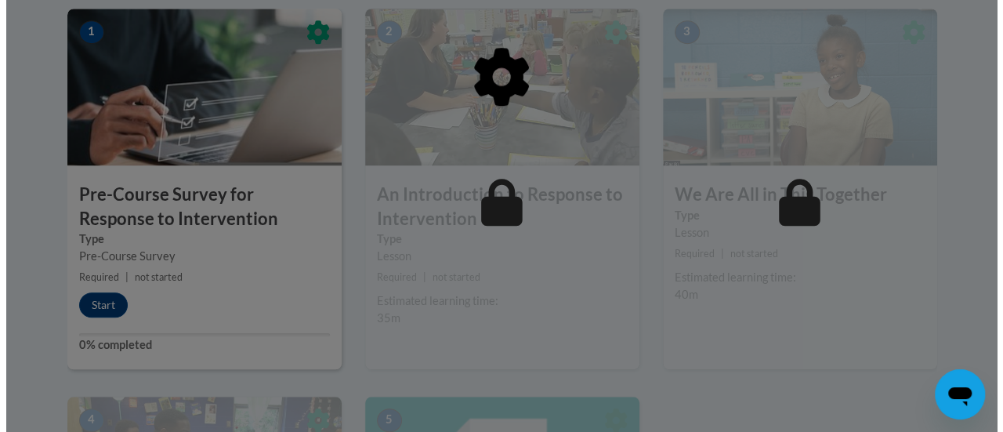
scroll to position [519, 0]
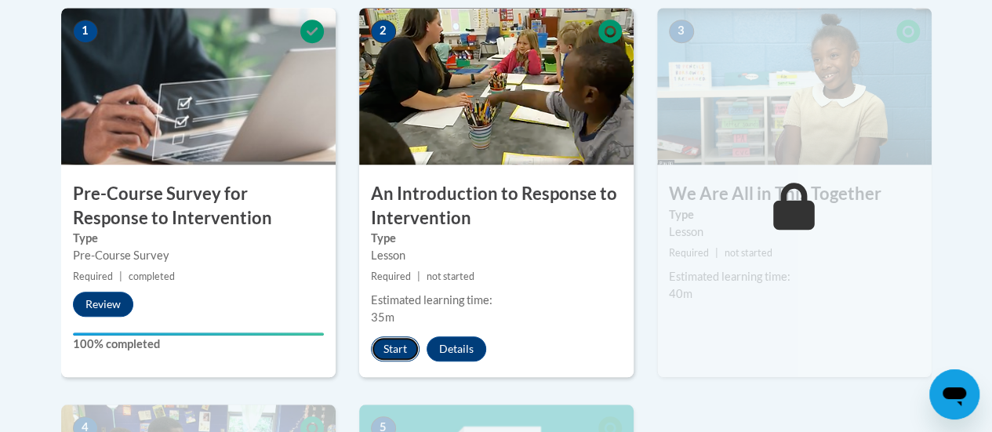
click at [386, 345] on button "Start" at bounding box center [395, 348] width 49 height 25
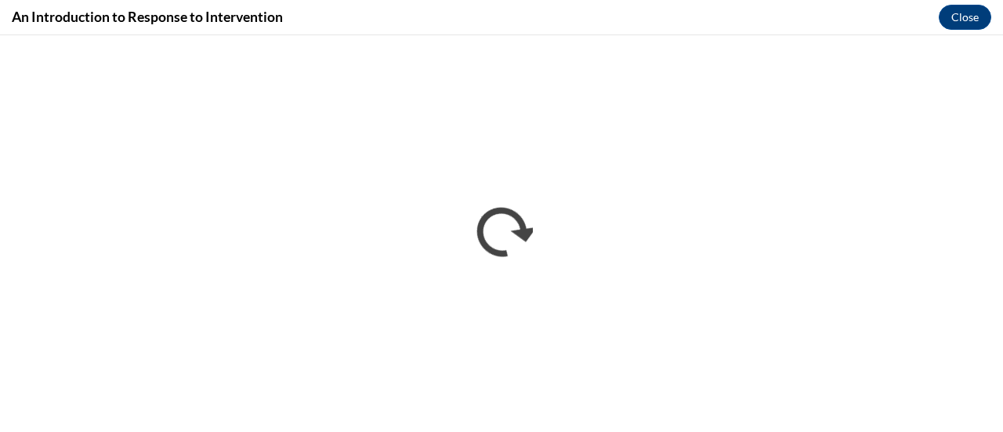
scroll to position [0, 0]
